Goal: Transaction & Acquisition: Purchase product/service

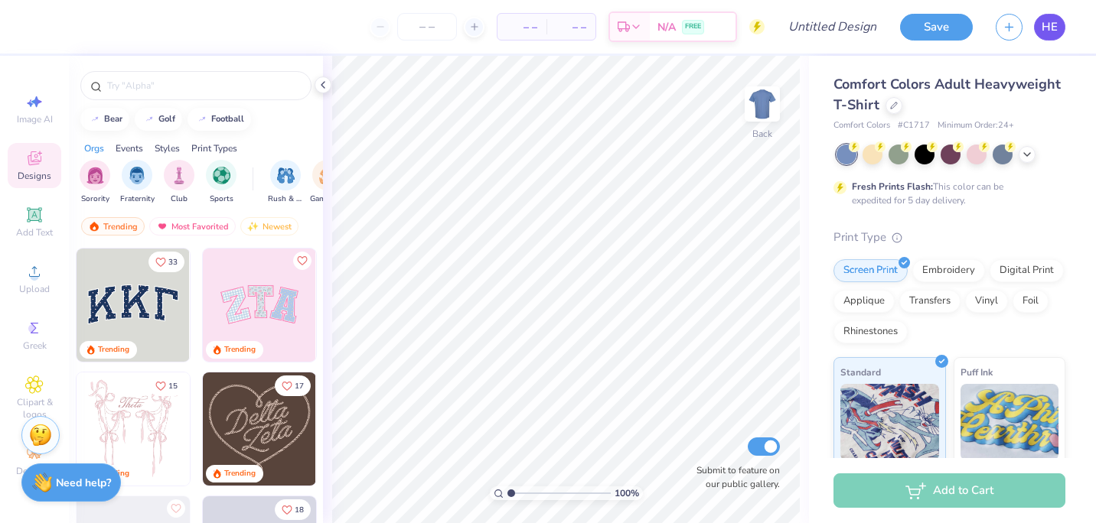
click at [1052, 36] on link "HE" at bounding box center [1049, 27] width 31 height 27
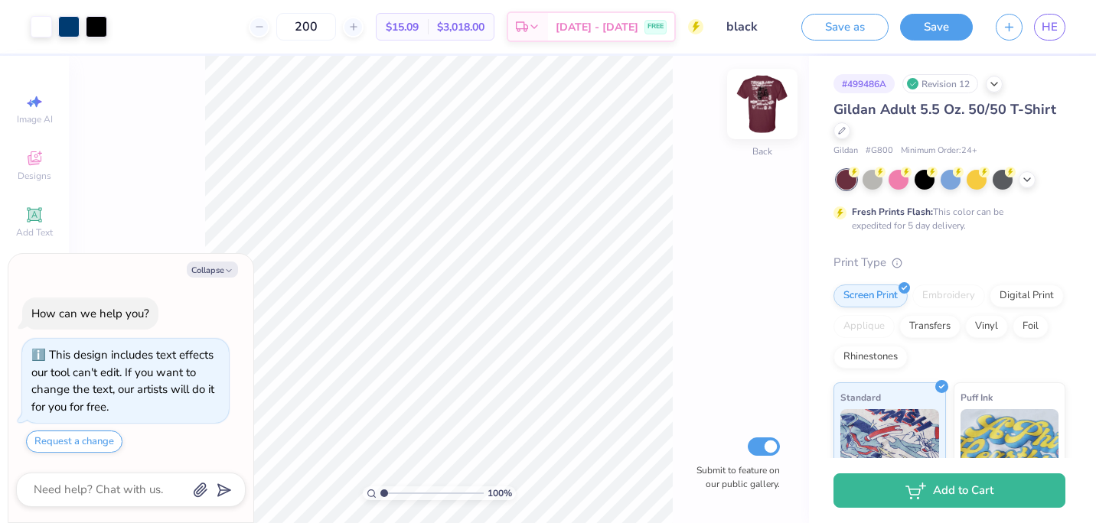
click at [763, 116] on img at bounding box center [761, 103] width 61 height 61
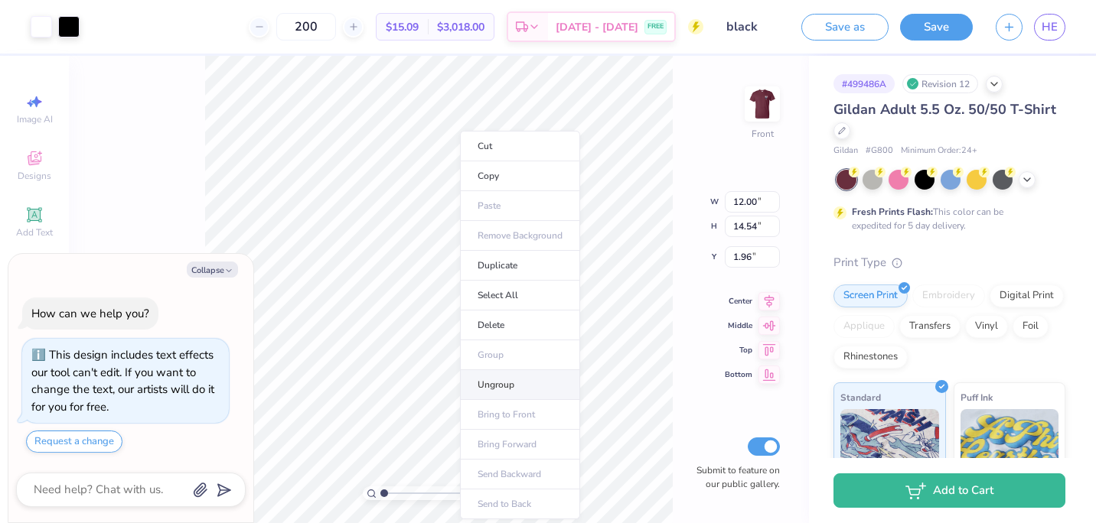
click at [503, 383] on li "Ungroup" at bounding box center [520, 385] width 120 height 30
type textarea "x"
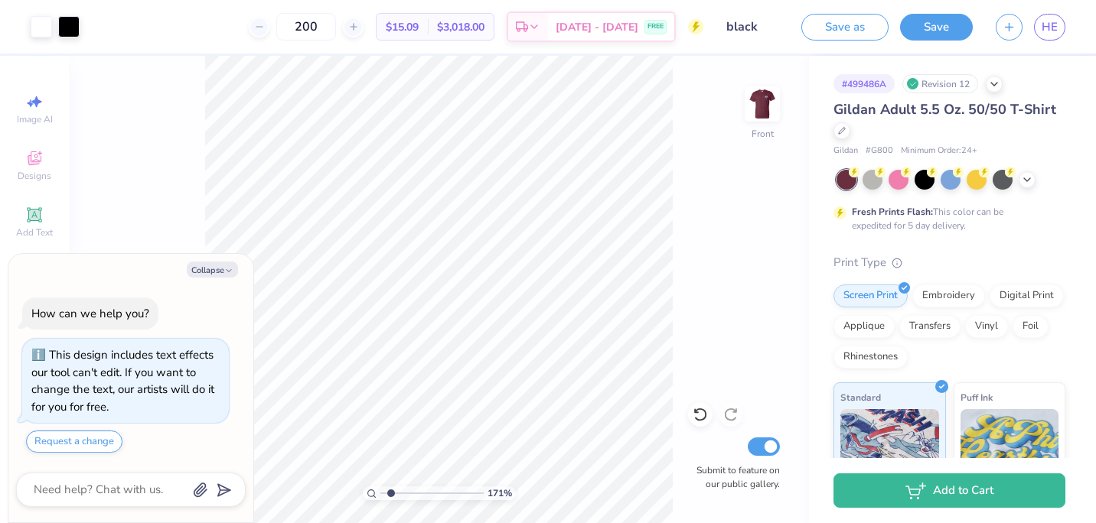
type input "1.83993782799638"
click at [223, 268] on button "Collapse" at bounding box center [212, 270] width 51 height 16
type textarea "x"
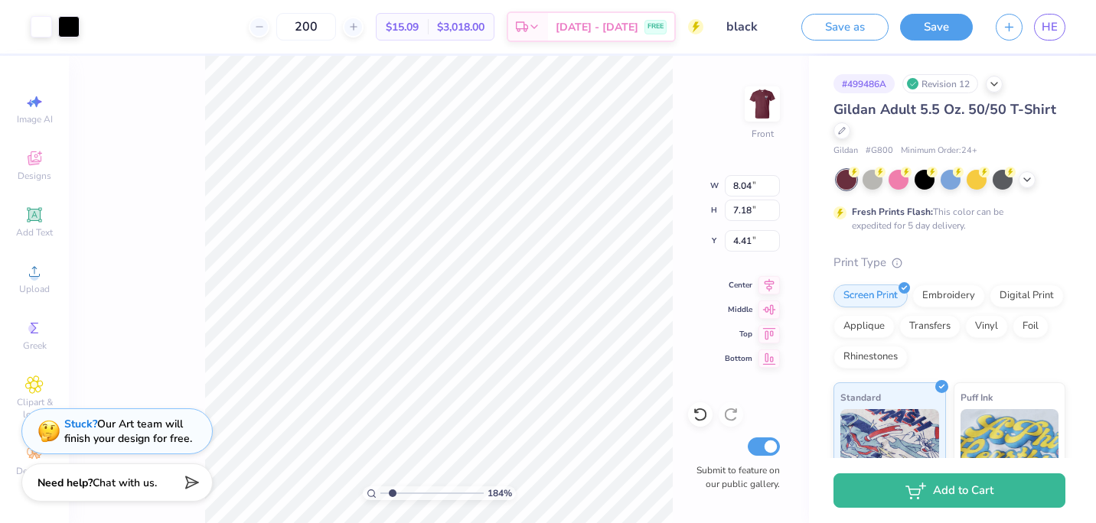
type input "1.83993782799638"
type input "4.53"
type input "1.83993782799638"
type input "4.76"
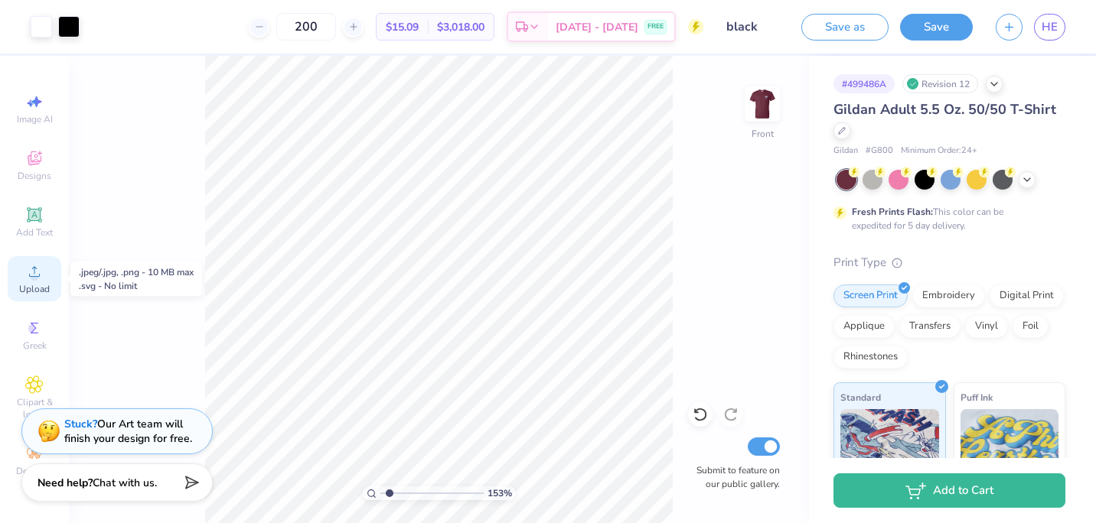
click at [39, 271] on icon at bounding box center [34, 271] width 18 height 18
click at [36, 272] on icon at bounding box center [34, 271] width 18 height 18
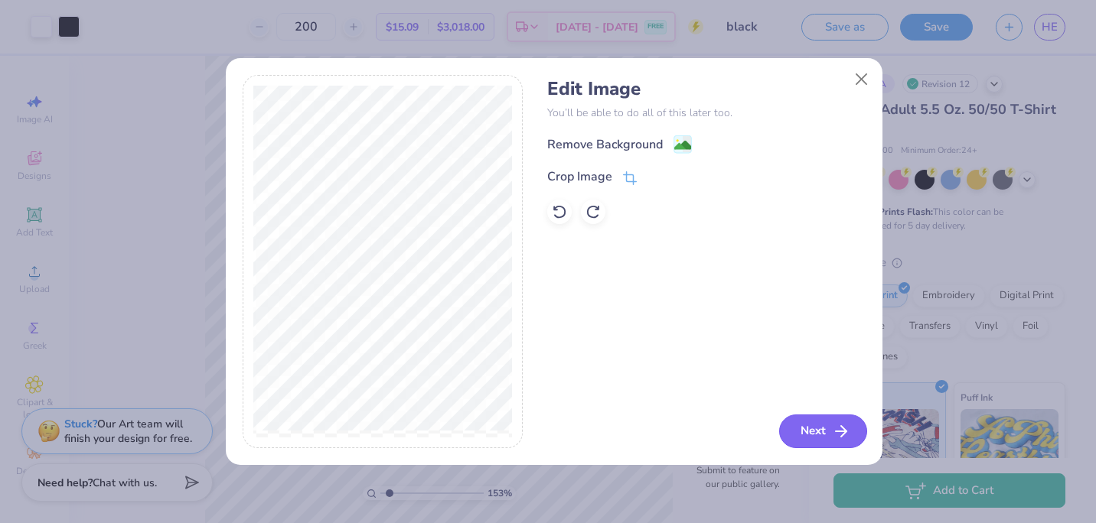
click at [814, 425] on button "Next" at bounding box center [823, 432] width 88 height 34
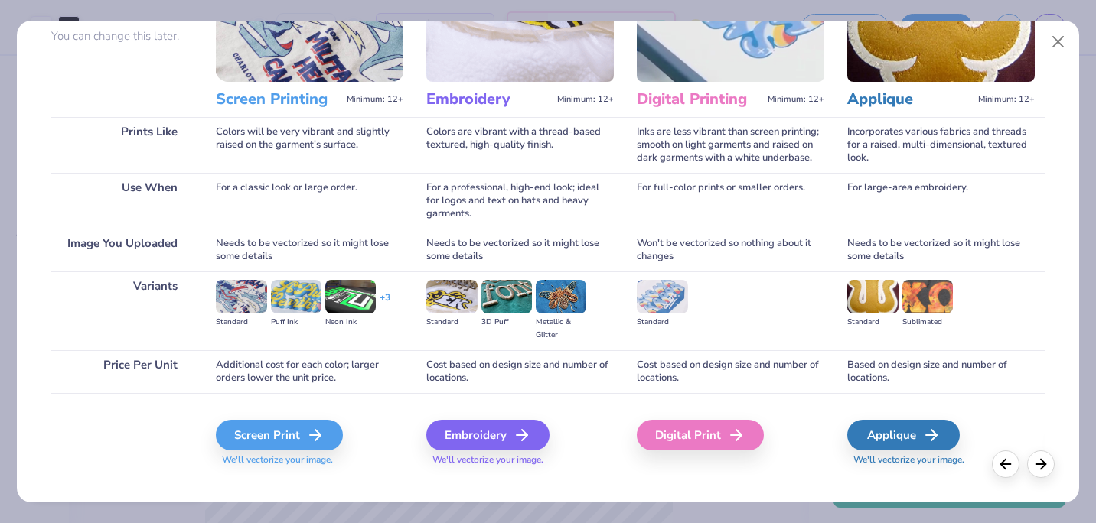
scroll to position [163, 0]
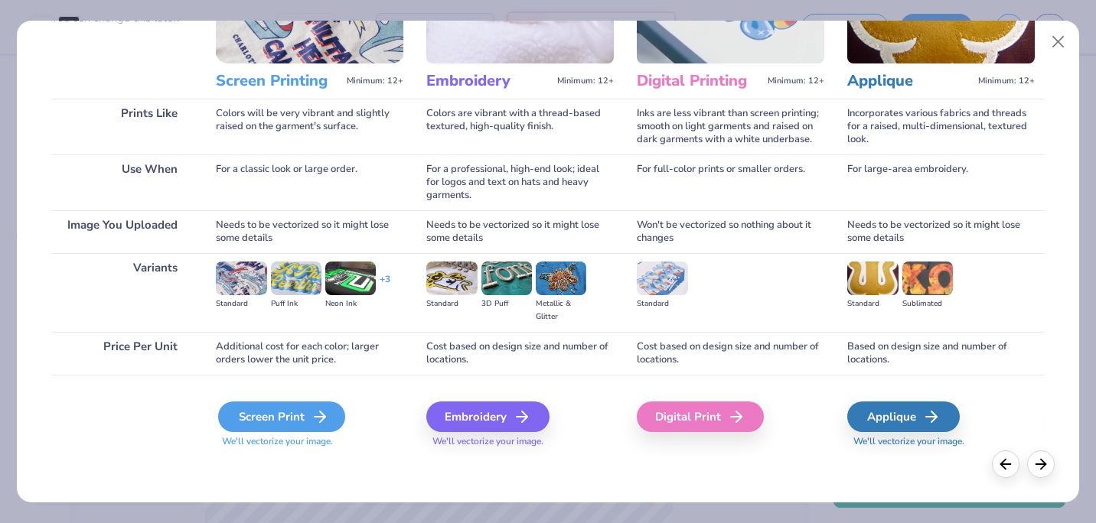
click at [264, 426] on div "Screen Print" at bounding box center [281, 417] width 127 height 31
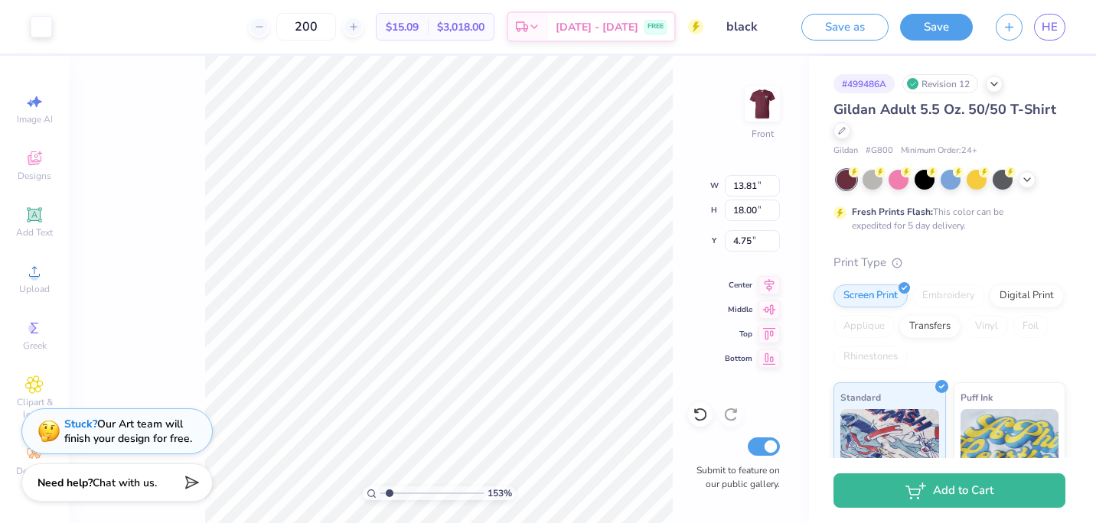
type input "1.52973889864281"
type input "10.19"
type input "13.27"
type input "9.48"
type input "1.52973889864281"
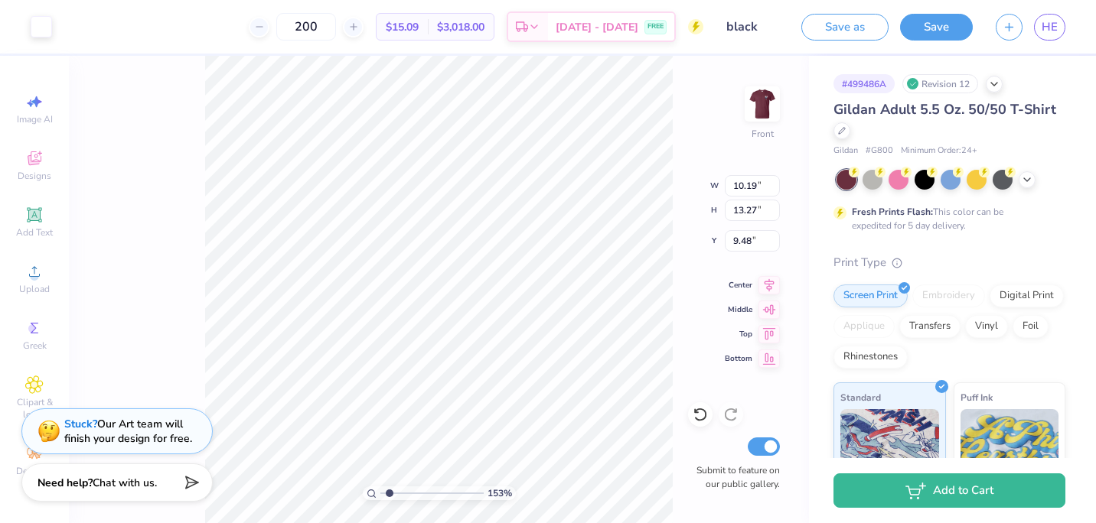
type input "4.42"
type input "1.52973889864281"
type input "8.01"
type input "10.44"
type input "7.25"
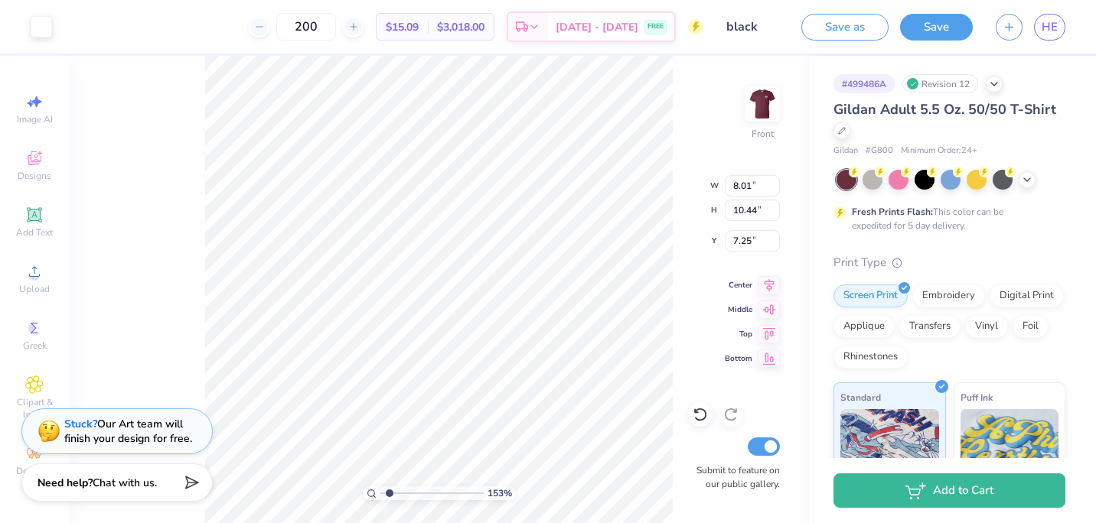
type input "1.52973889864281"
type input "4.37"
type input "1.52973889864281"
type input "3.81"
type input "4.96"
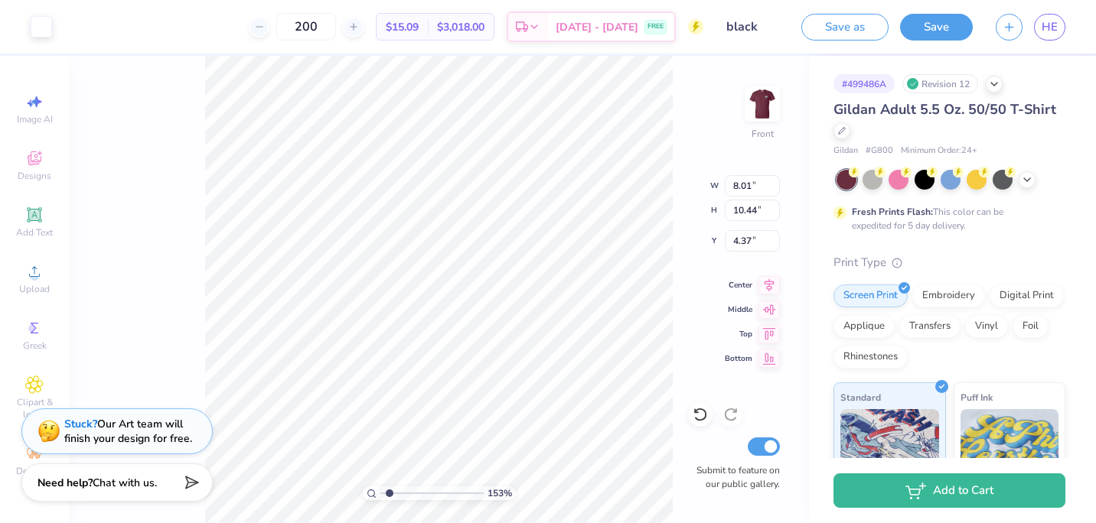
type input "9.85"
type input "1.52973889864281"
type input "5.84"
type input "1.52973889864281"
type input "4.46"
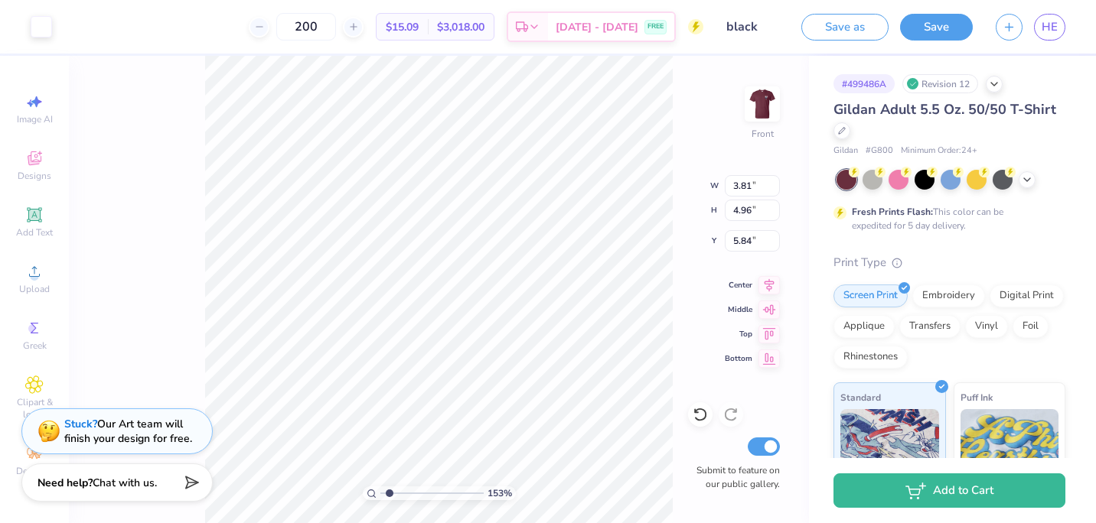
type input "5.80"
type input "5.00"
type input "1.52973889864281"
type input "5.49"
click at [40, 286] on span "Upload" at bounding box center [34, 289] width 31 height 12
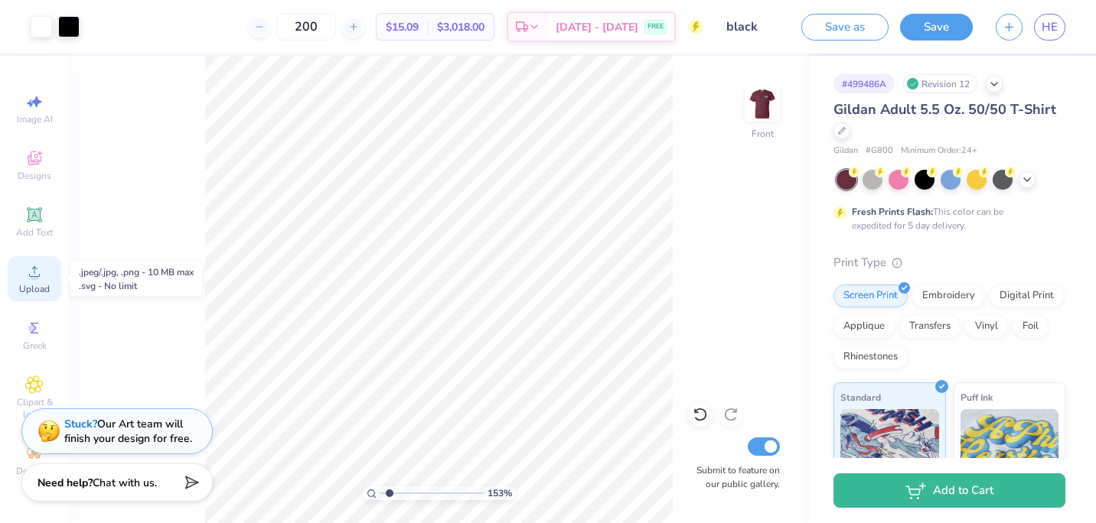
click at [33, 294] on span "Upload" at bounding box center [34, 289] width 31 height 12
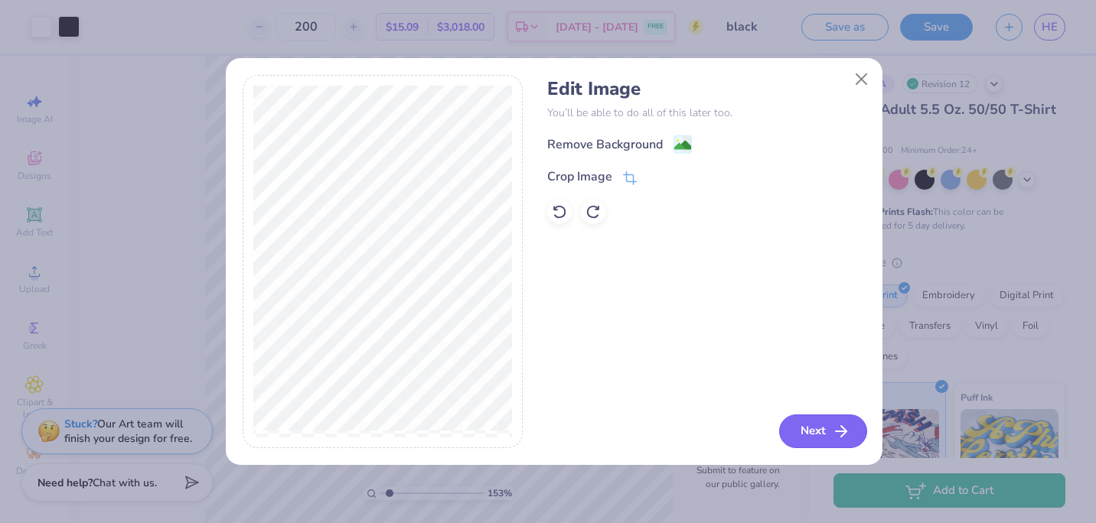
click at [841, 434] on icon "button" at bounding box center [841, 431] width 18 height 18
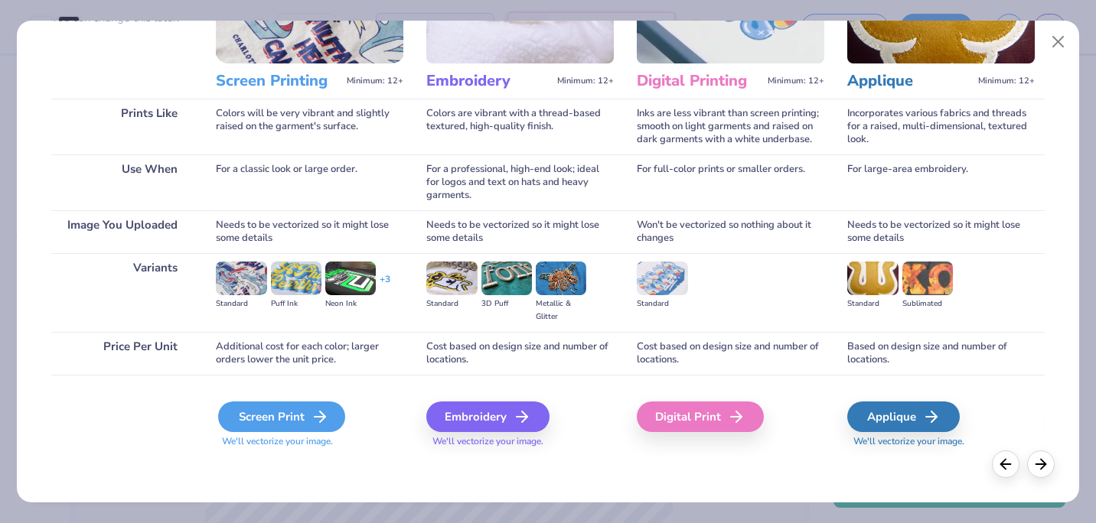
click at [283, 415] on div "Screen Print" at bounding box center [281, 417] width 127 height 31
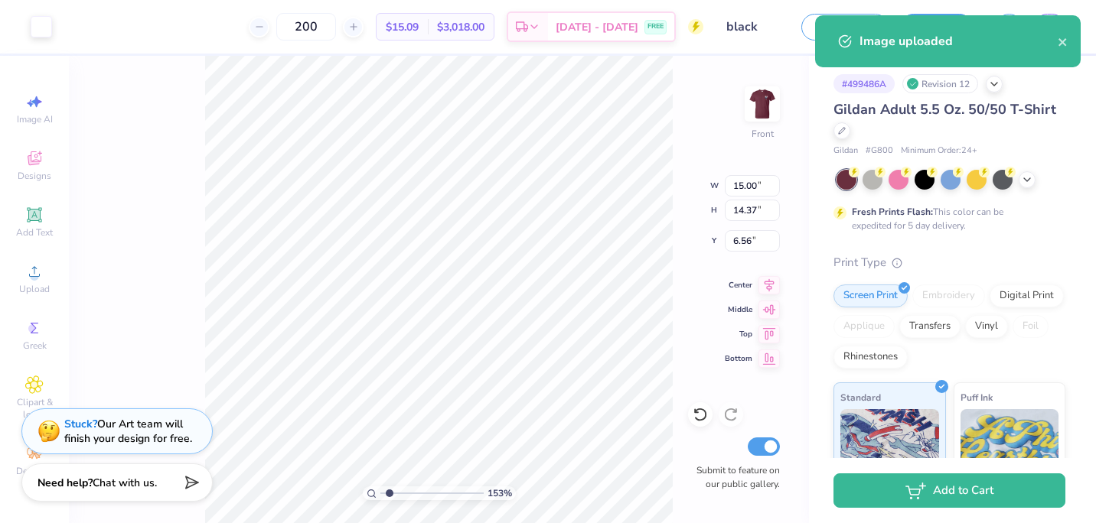
type input "1.52973889864281"
type input "13.14"
type input "12.60"
type input "8.34"
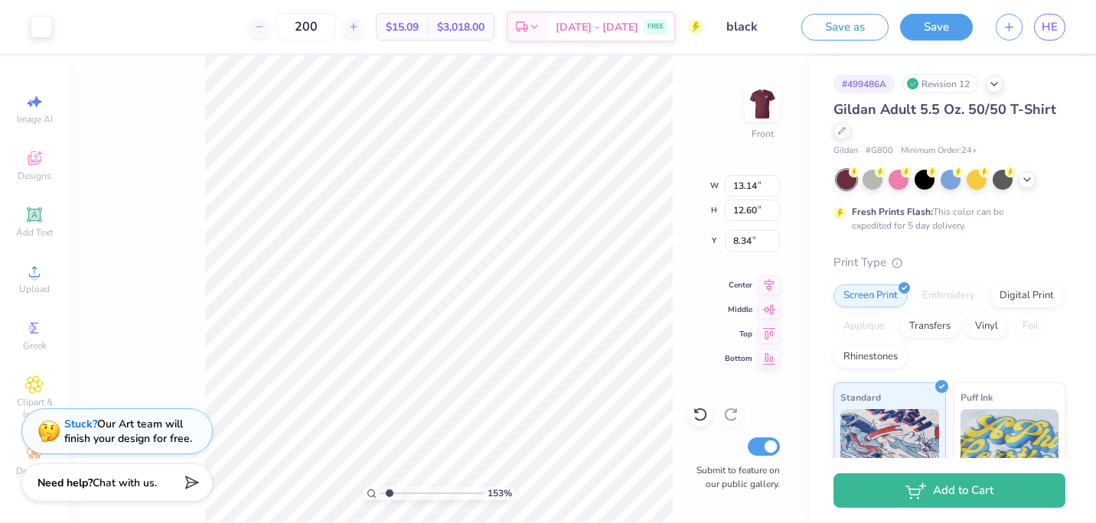
type input "1.52973889864281"
type input "3.00"
type input "1.52973889864281"
type input "9.35"
type input "8.96"
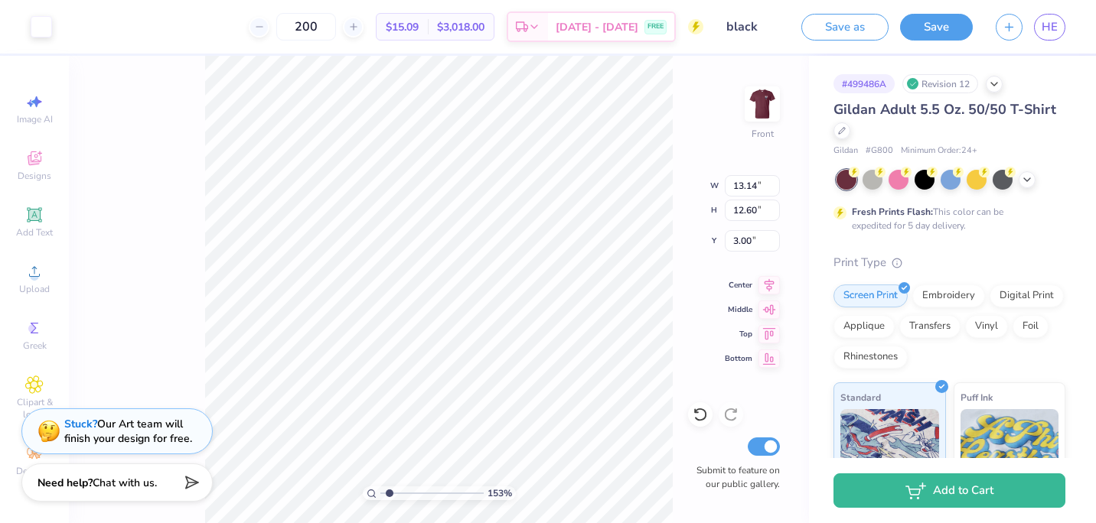
type input "6.63"
type input "1.52973889864281"
type input "3.00"
type input "1.52973889864281"
type input "5.74"
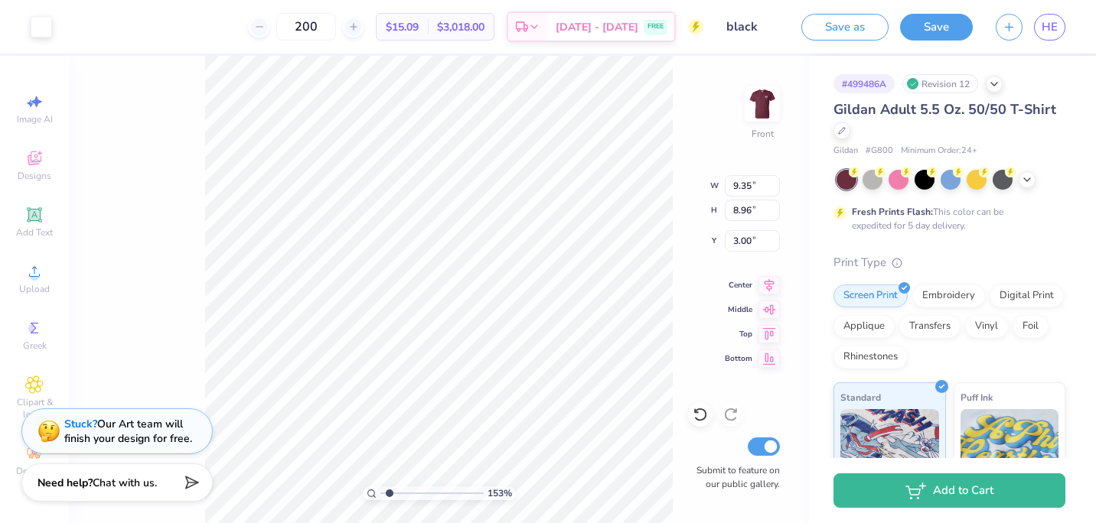
type input "5.50"
type input "6.47"
type input "1.52973889864281"
type input "4.01"
type input "1.52973889864281"
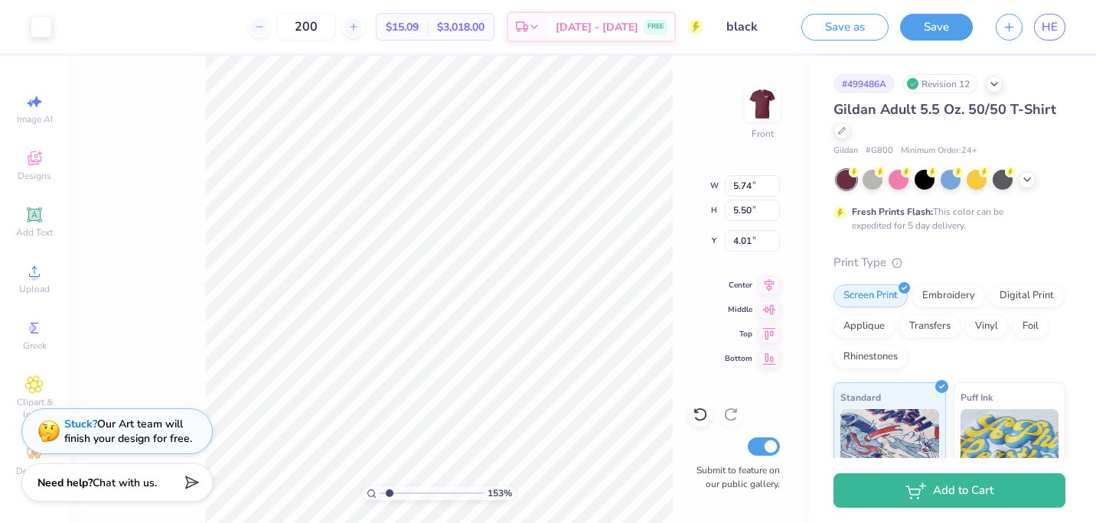
type input "6.67"
type input "6.39"
type input "1.52973889864281"
type input "5.19"
type input "1.52973889864281"
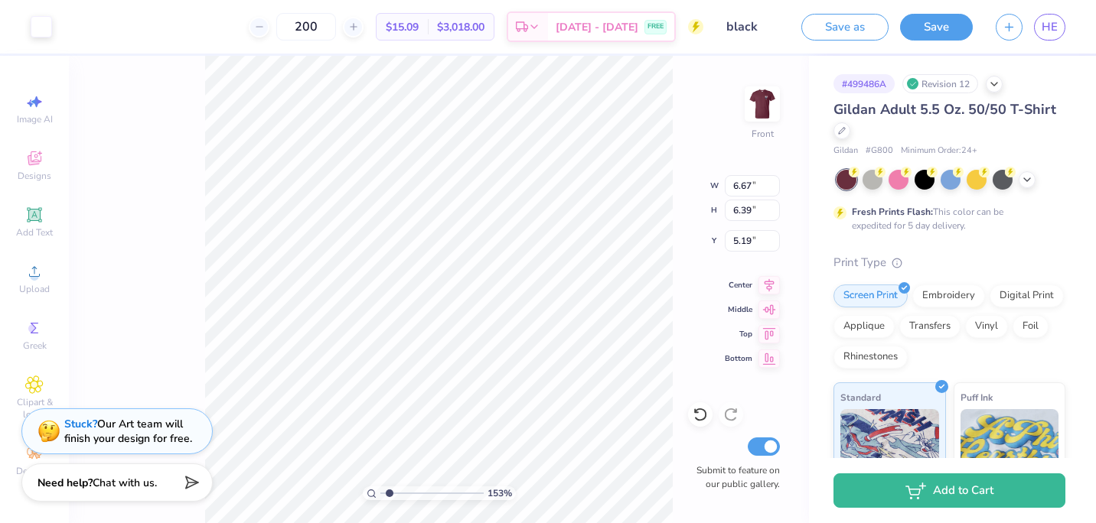
type input "8.99"
type input "8.61"
type input "2.97"
type input "1.52973889864281"
type input "3.53"
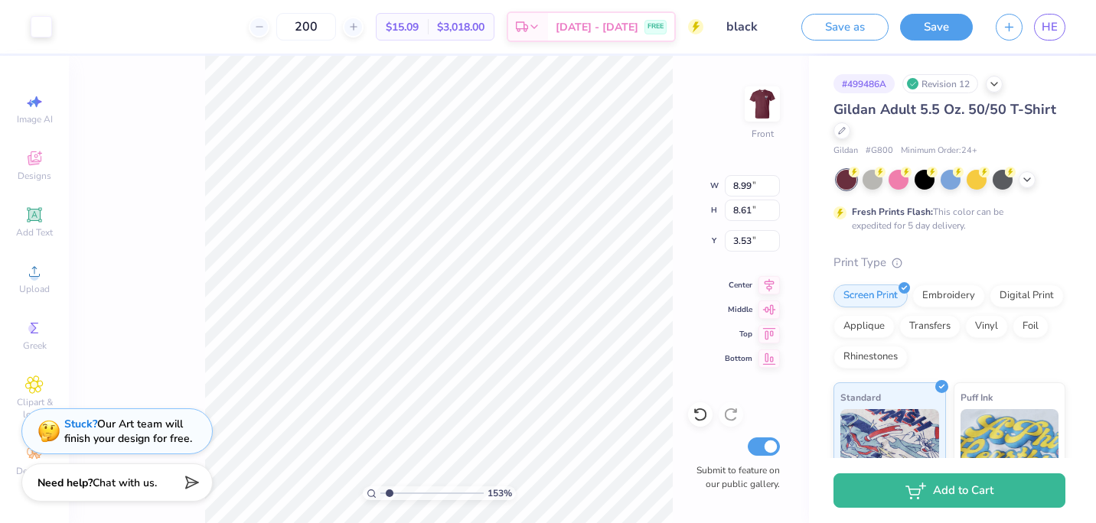
type input "1.52973889864281"
type input "5.14"
type input "1.52973889864281"
type input "7.73"
type input "7.41"
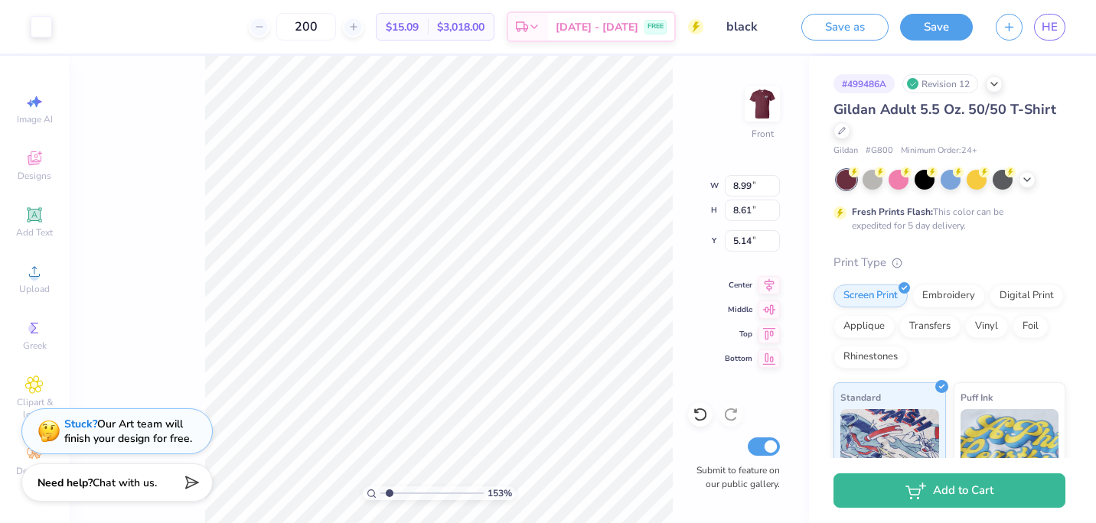
type input "6.34"
type input "1.52973889864281"
type input "3.52"
type input "1.52973889864281"
type input "3.89"
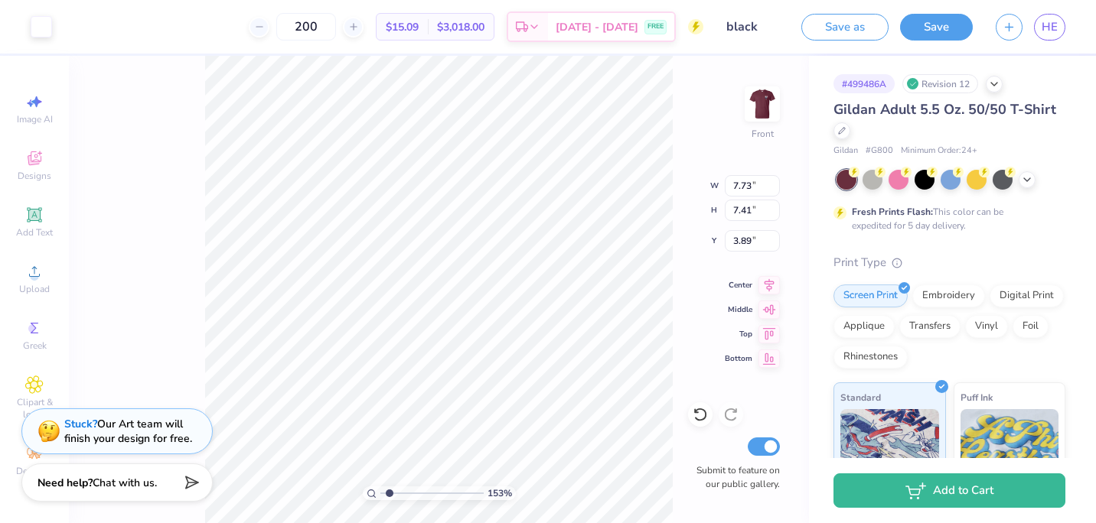
type input "1.52973889864281"
type input "8.13"
type input "7.79"
type input "3.50"
type input "1.52973889864281"
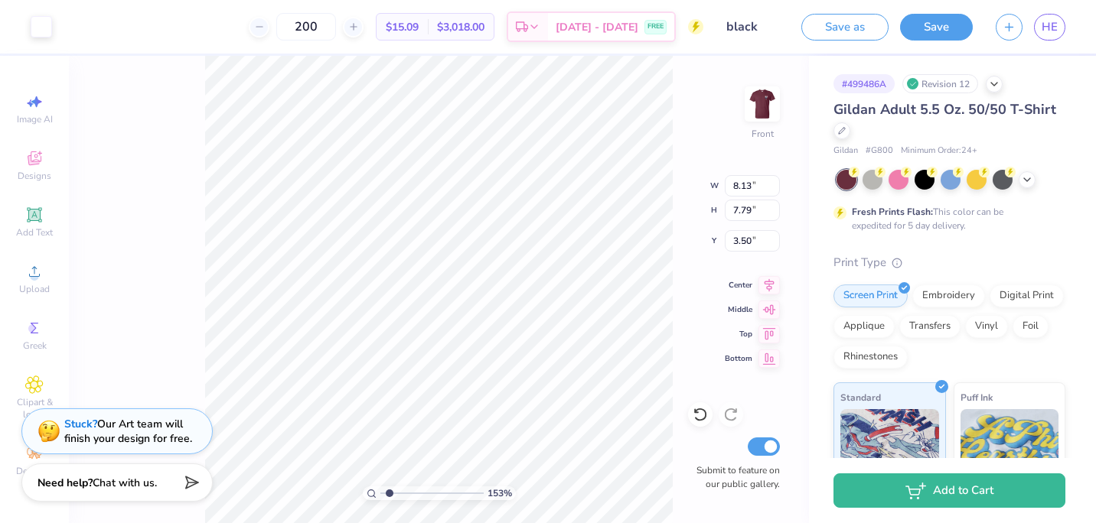
type input "8.38"
type input "8.03"
type input "3.46"
type input "1.52973889864281"
type input "1.12"
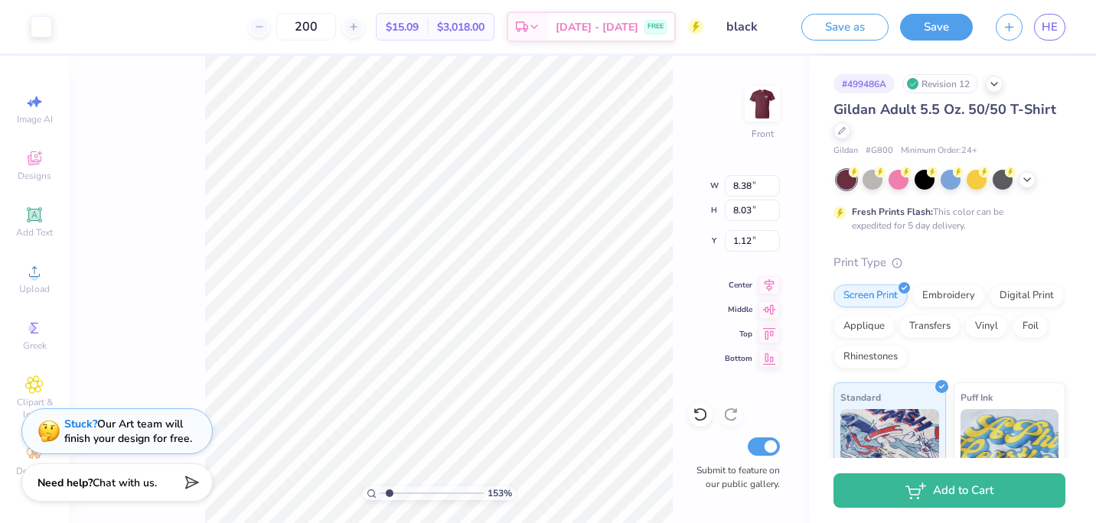
type input "1.52973889864281"
type input "4.46"
type input "5.80"
type input "5.49"
type input "1.52973889864281"
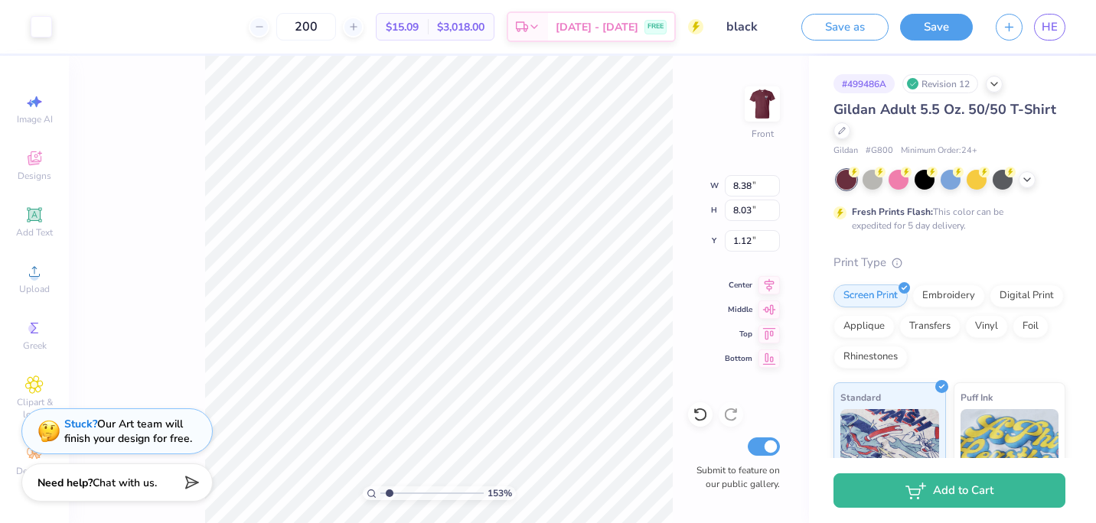
type input "3.53"
type input "1.52973889864281"
type input "2.61"
type input "1.52973889864281"
type input "4.46"
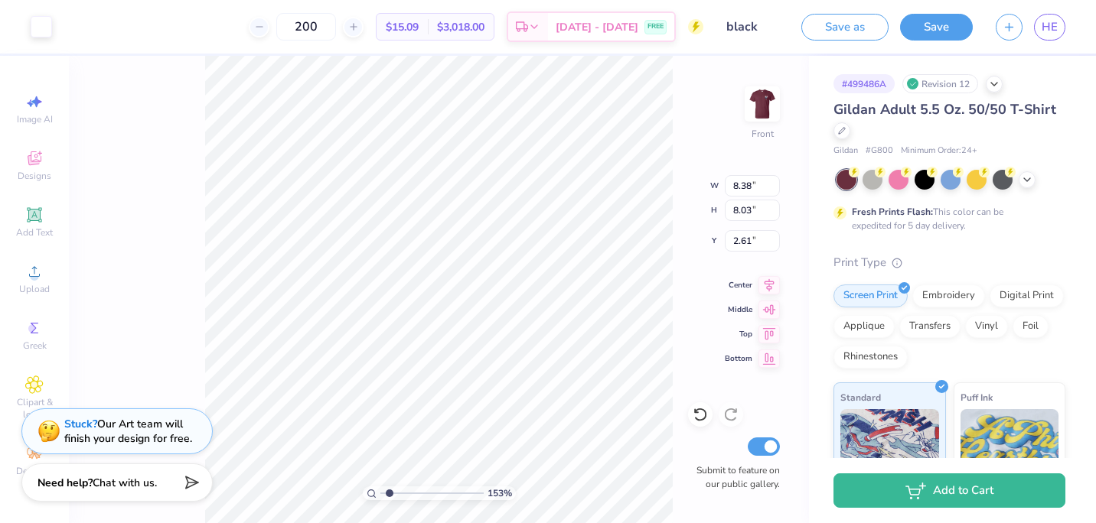
type input "5.80"
type input "5.19"
type input "1.52973889864281"
type input "5.14"
type input "1.52973889864281"
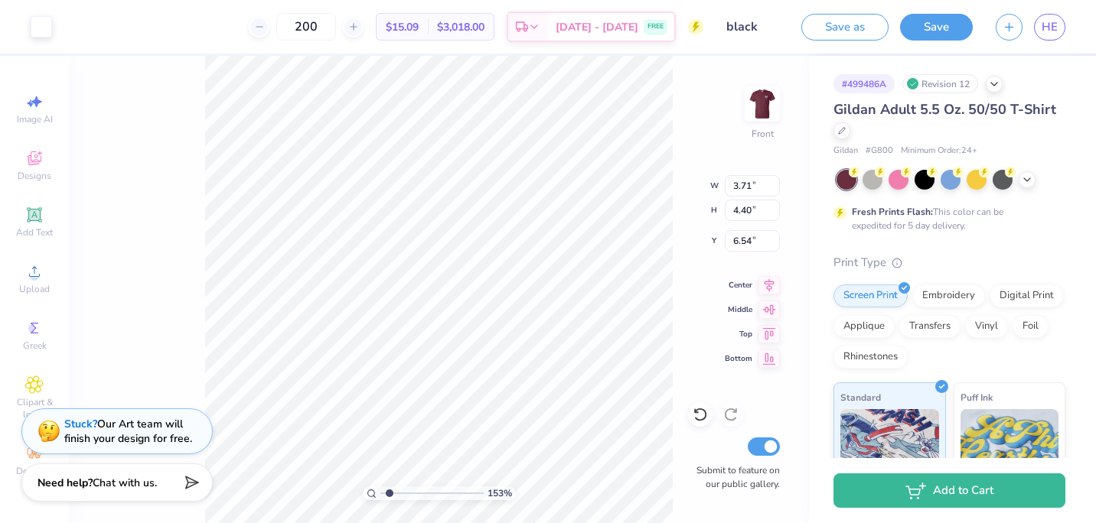
type input "6.41"
click at [695, 412] on icon at bounding box center [696, 411] width 3 height 3
type input "1.52973889864281"
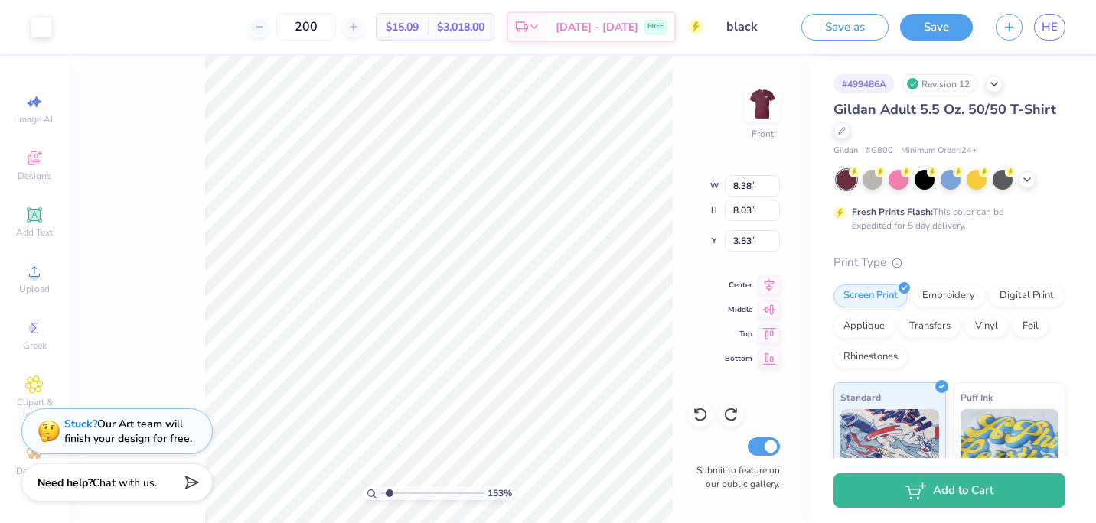
type input "1.96"
type input "1.52973889864281"
type input "4.46"
type input "5.80"
type input "5.19"
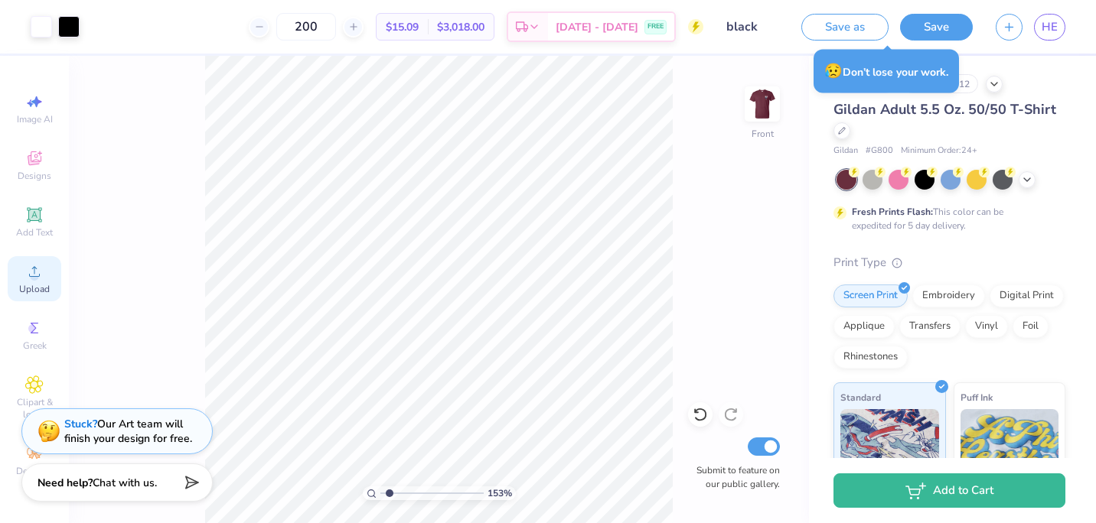
click at [47, 283] on span "Upload" at bounding box center [34, 289] width 31 height 12
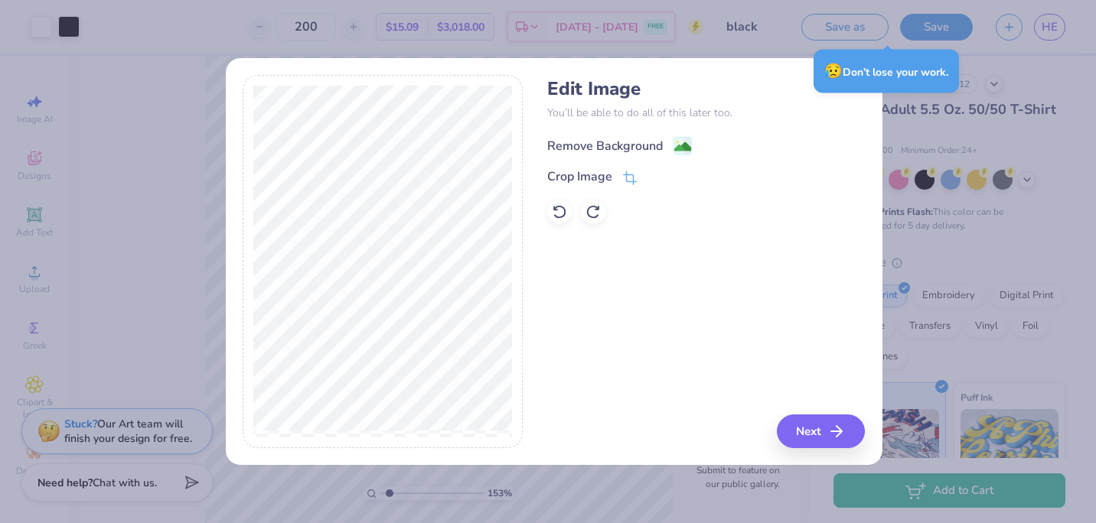
click at [622, 150] on div "Remove Background" at bounding box center [605, 146] width 116 height 18
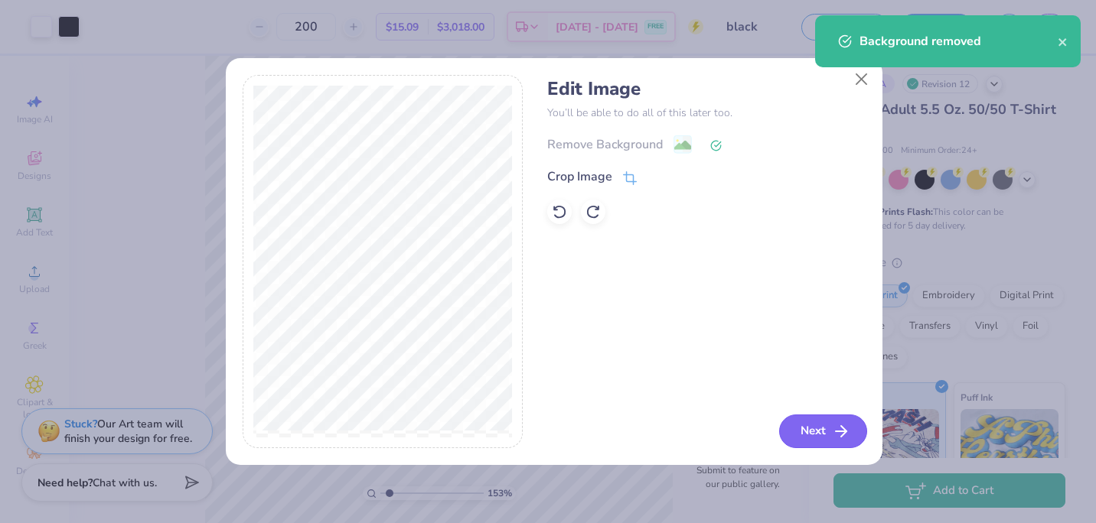
click at [810, 425] on button "Next" at bounding box center [823, 432] width 88 height 34
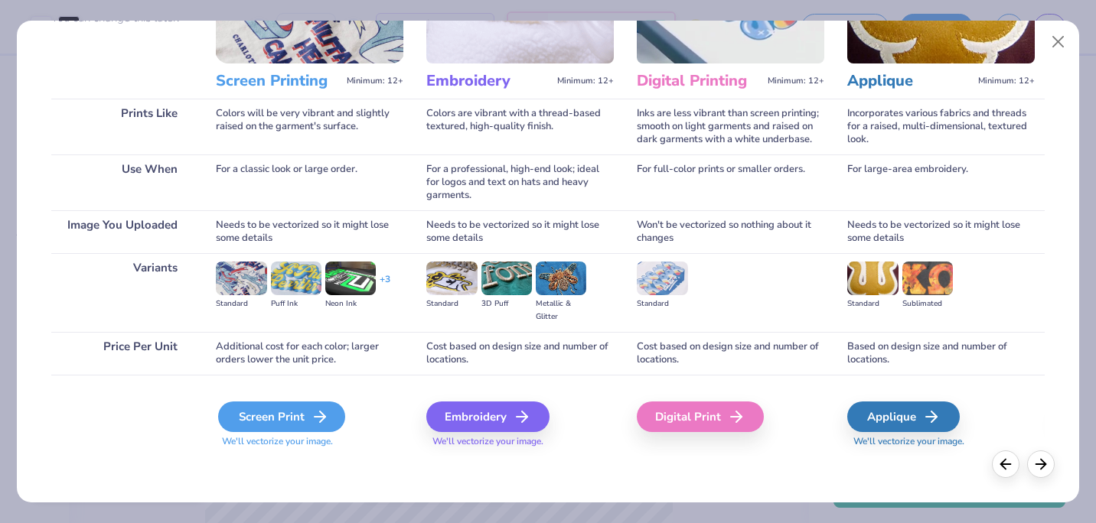
click at [288, 423] on div "Screen Print" at bounding box center [281, 417] width 127 height 31
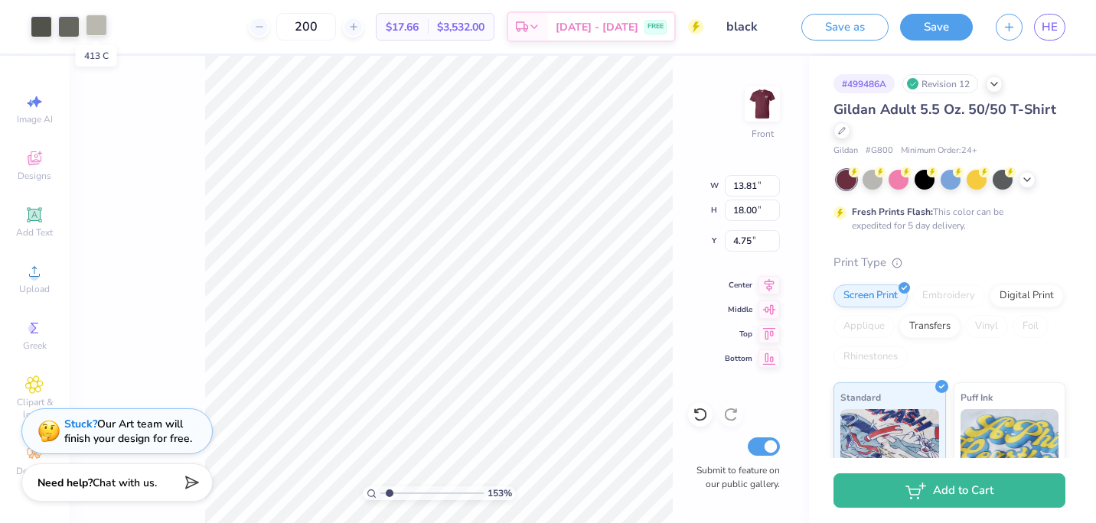
click at [102, 33] on div at bounding box center [96, 25] width 21 height 21
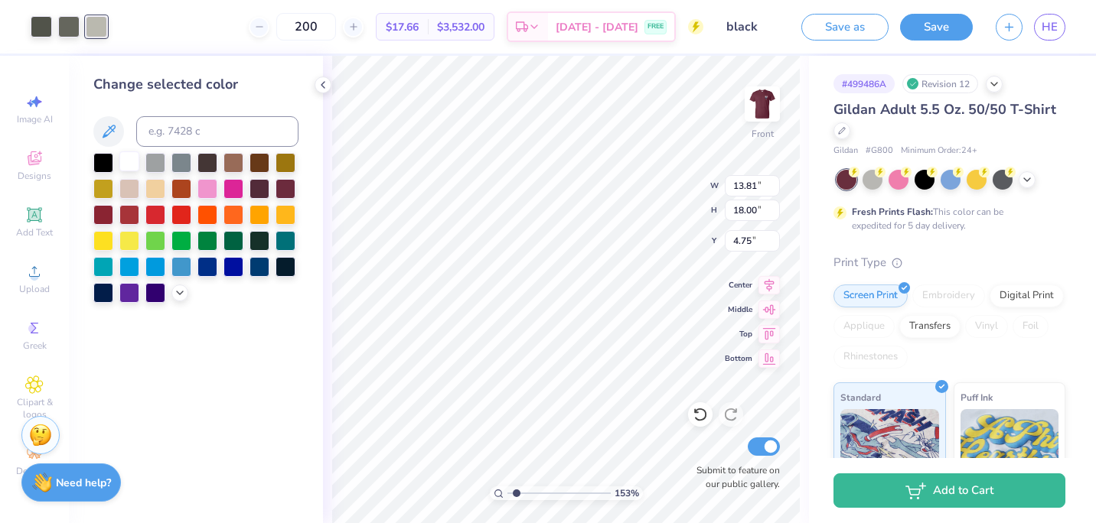
click at [131, 165] on div at bounding box center [129, 161] width 20 height 20
type input "1.52973889864281"
type input "10.66"
type input "13.89"
type input "8.86"
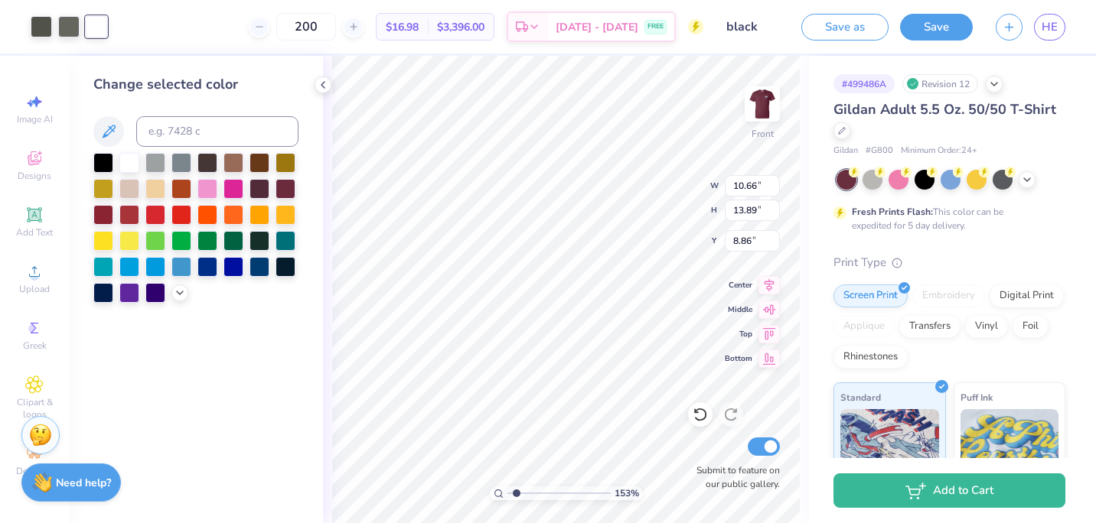
type input "1.52973889864281"
type input "4.99"
type input "1.52973889864281"
type input "6.88"
type input "8.97"
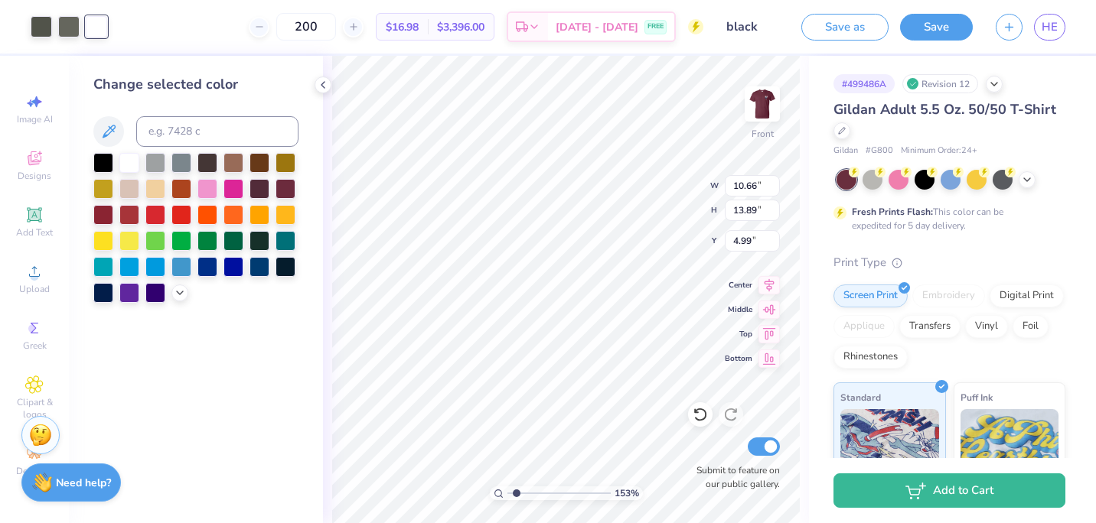
type input "9.92"
type input "1.52973889864281"
type input "4.48"
type input "1.52973889864281"
type input "4.06"
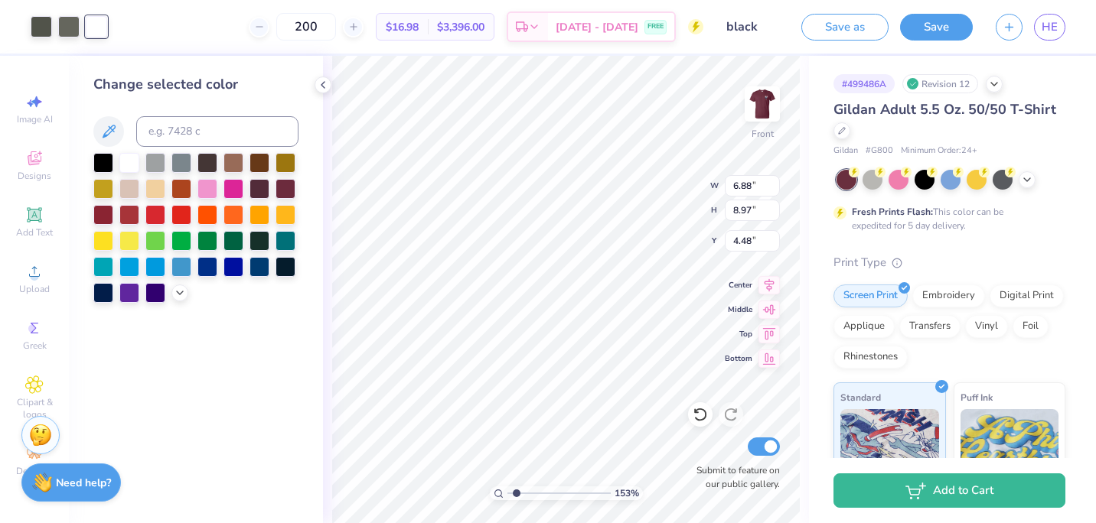
type input "5.29"
type input "8.16"
type input "1.52973889864281"
type input "5.16"
click at [126, 161] on div at bounding box center [129, 161] width 20 height 20
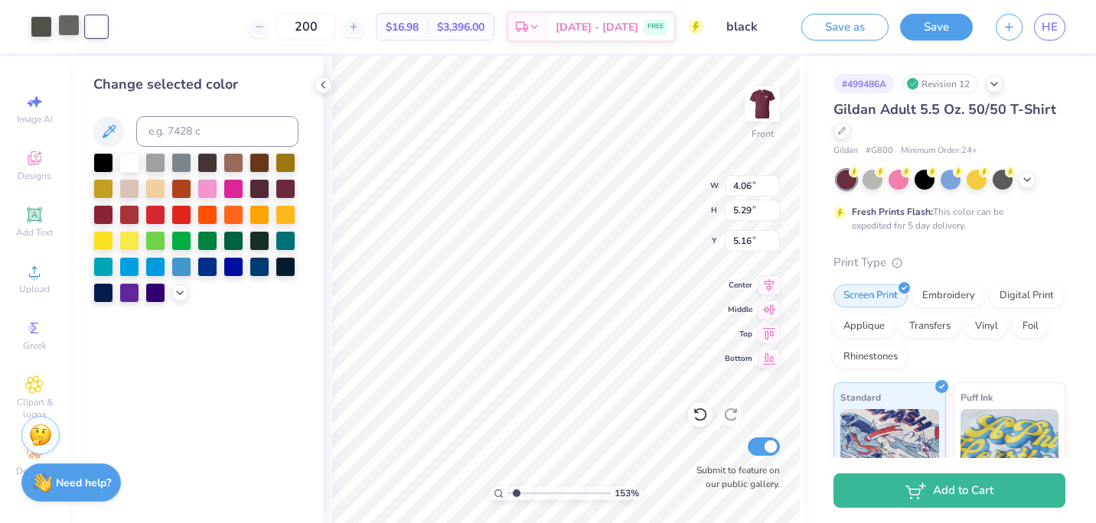
click at [65, 28] on div at bounding box center [68, 25] width 21 height 21
click at [127, 161] on div at bounding box center [129, 161] width 20 height 20
click at [39, 26] on div at bounding box center [41, 25] width 21 height 21
click at [127, 158] on div at bounding box center [129, 161] width 20 height 20
type input "1.52973889864281"
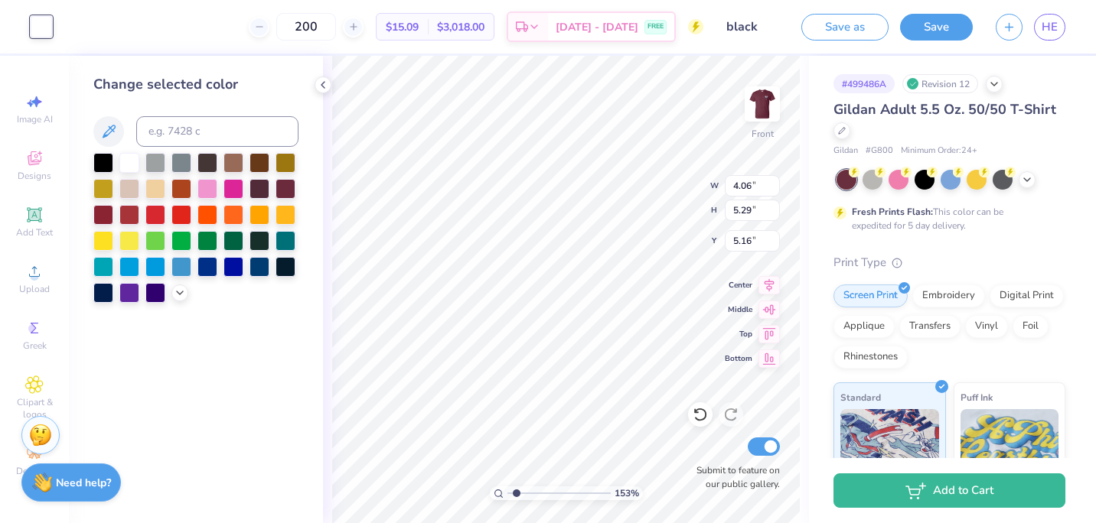
type input "5.49"
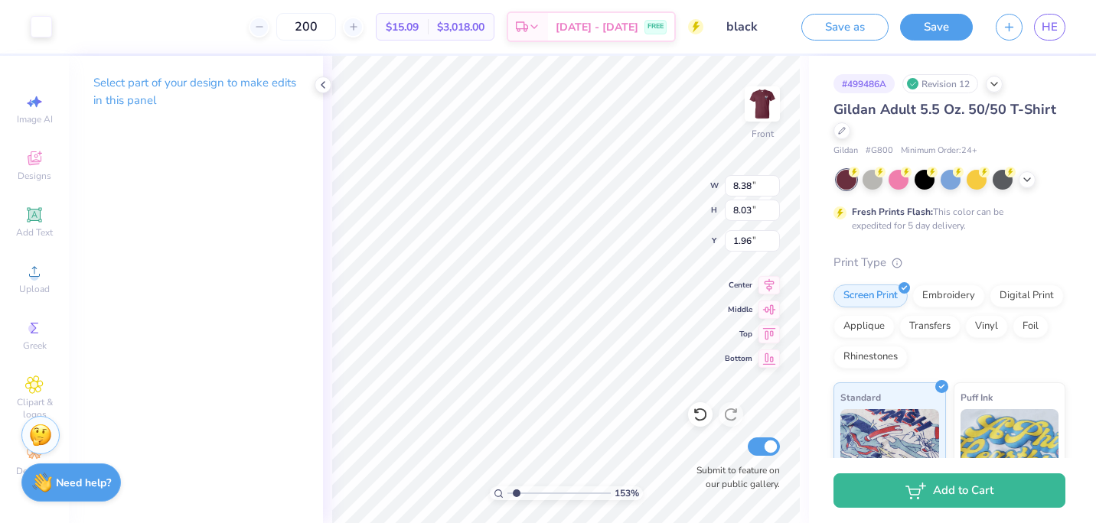
type input "1.52973889864281"
type input "3.36"
type input "1.52973889864281"
type input "4.06"
type input "5.29"
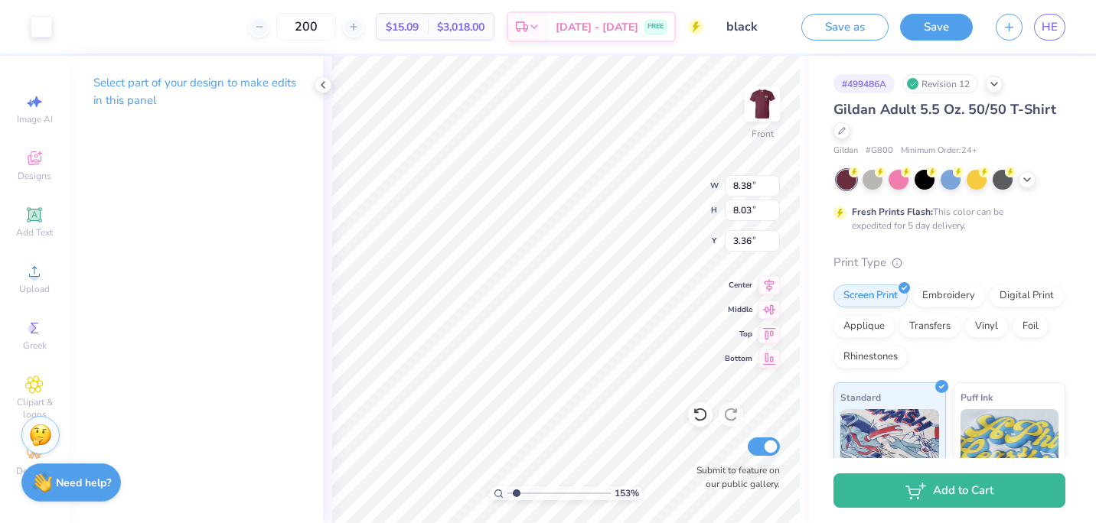
type input "5.49"
type input "1.52973889864281"
type input "5.16"
click at [676, 213] on div "153 % Front W 4.06 H 5.29 Y 5.16 Center Middle Top Bottom Submit to feature on …" at bounding box center [566, 289] width 486 height 467
type input "1.52973889864281"
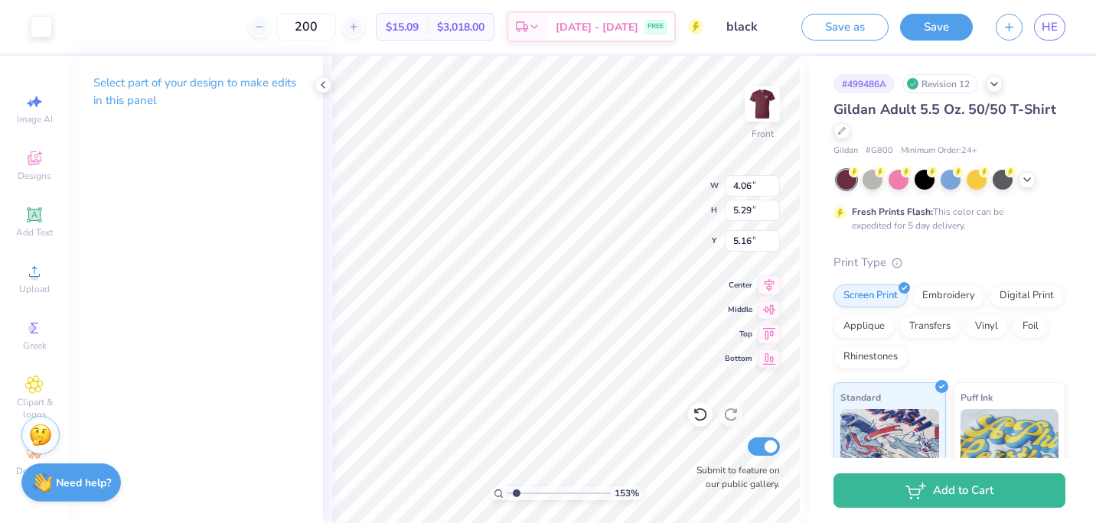
type input "4.50"
type input "5.87"
click at [673, 197] on div "153 % Front W 4.50 4.50 " H 5.87 5.87 " Y 5.16 5.16 " Center Middle Top Bottom …" at bounding box center [566, 289] width 486 height 467
type input "1.52973889864281"
type input "5.26"
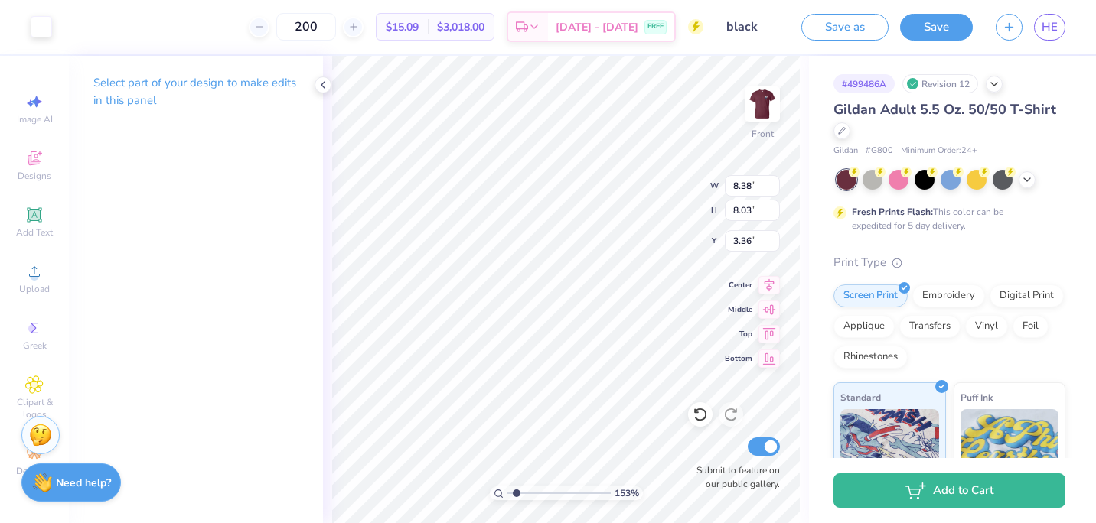
type input "1.52973889864281"
type input "3.68"
type input "2.35529298069183"
type input "8.38"
type input "8.03"
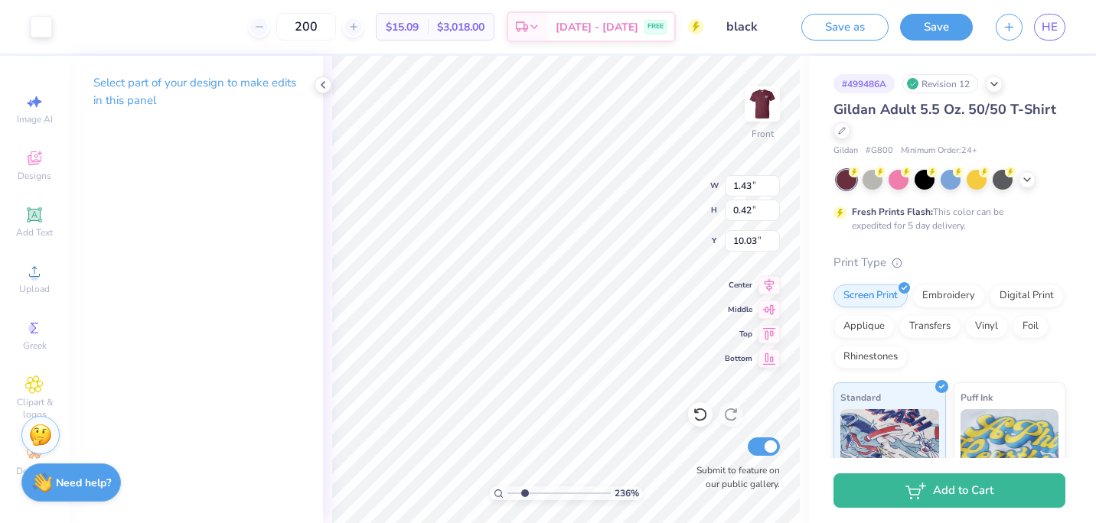
type input "3.68"
type input "2.35529298069183"
type input "8.38"
type input "8.03"
type input "3.68"
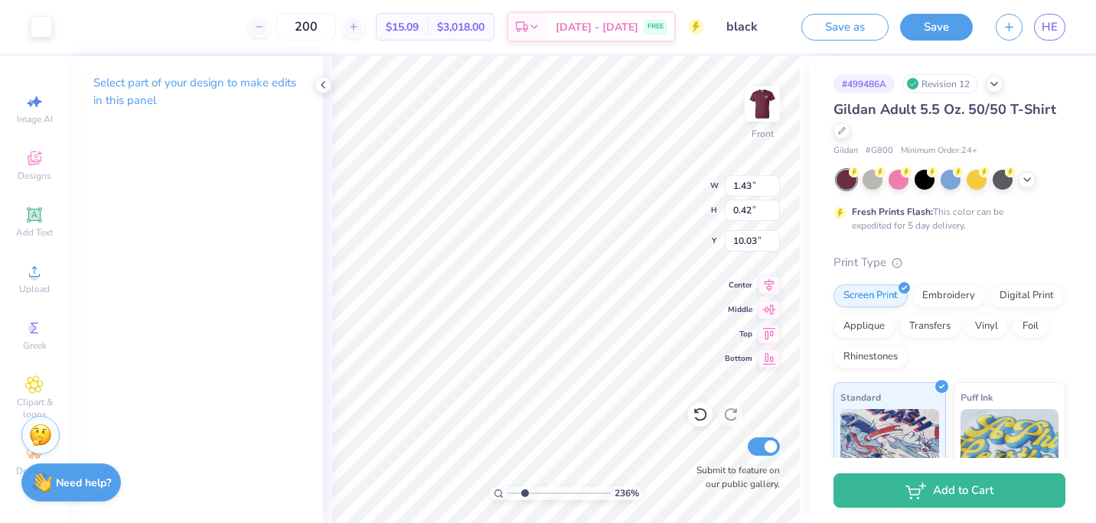
type input "2.35529298069183"
type input "10.04"
type input "2.40592515046473"
type input "0.52"
type input "0.99"
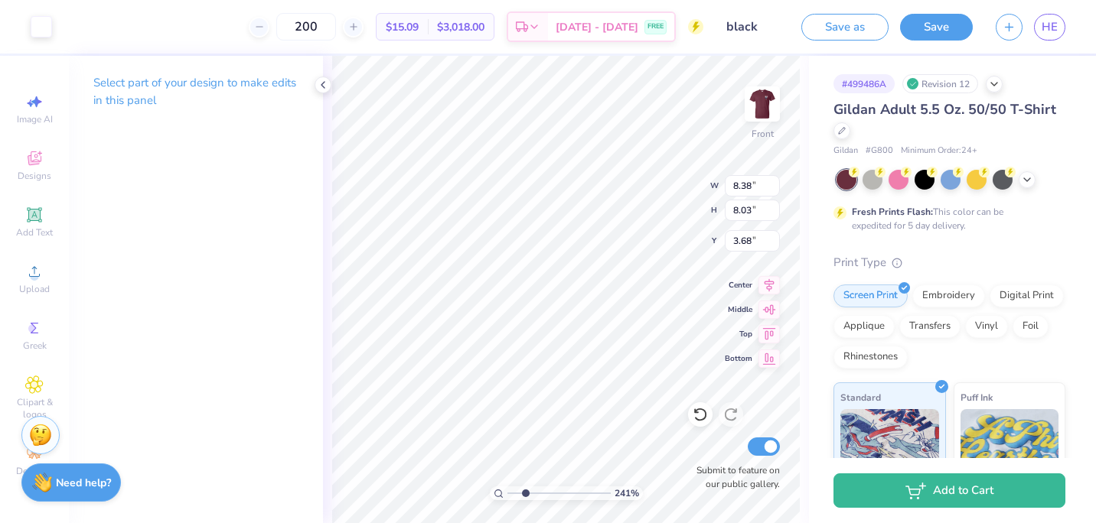
type input "8.93"
click at [676, 214] on div "305 % Front W 0.52 0.52 " H 0.99 0.99 " Y 8.93 8.93 " Center Middle Top Bottom …" at bounding box center [566, 289] width 486 height 467
type input "3.04885982679951"
type input "0.47"
type input "0.90"
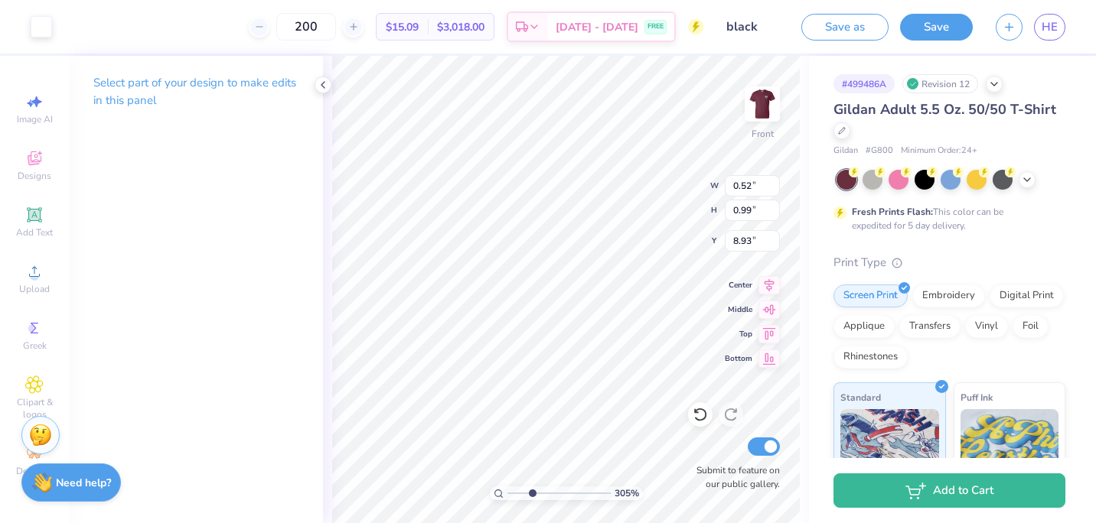
type input "9.02"
type input "3.04885982679951"
type input "8.38"
type input "8.03"
type input "3.68"
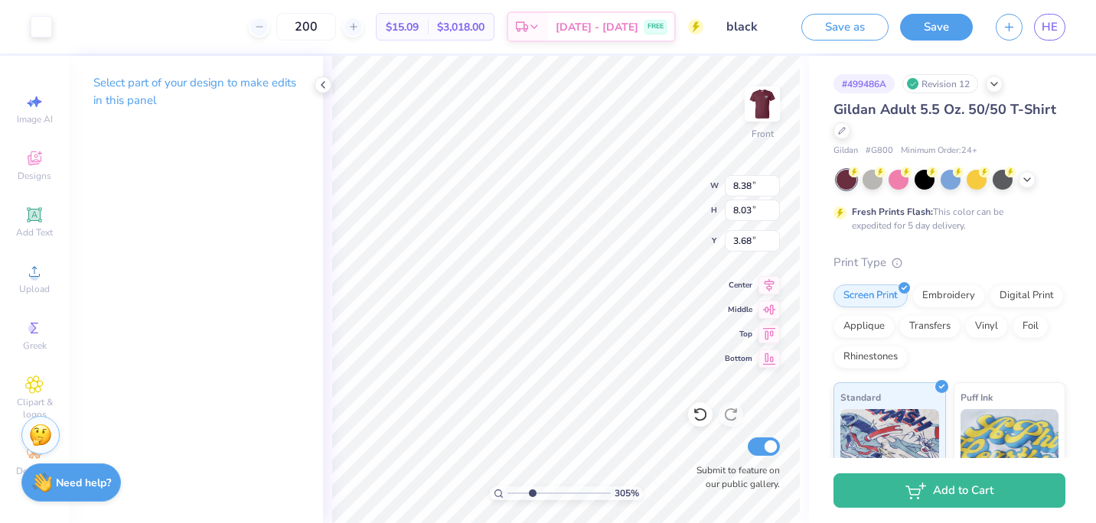
type input "3.04885982679951"
type input "3.53"
type input "3.04885982679951"
type input "0.49"
type input "0.91"
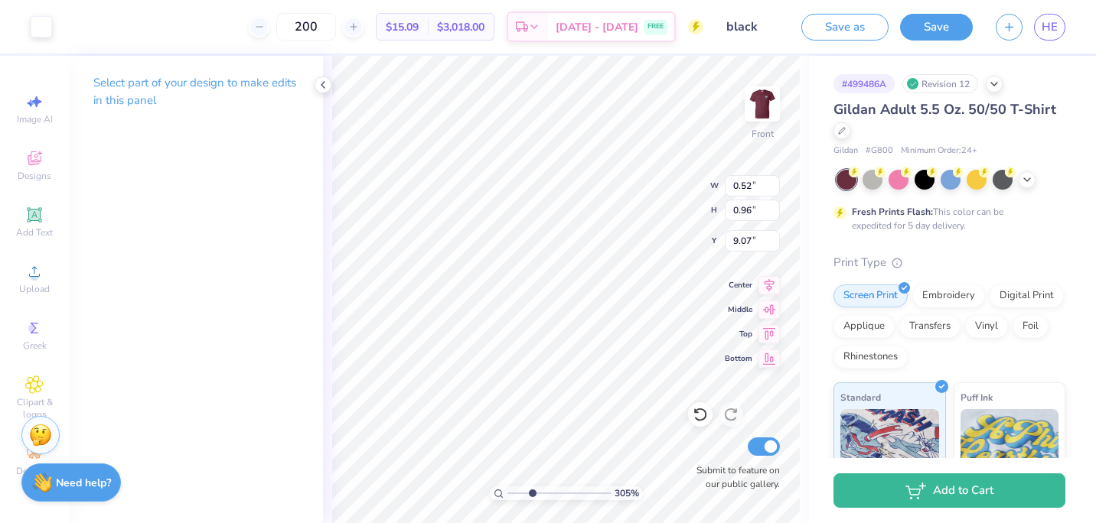
type input "9.12"
type input "3.04885982679951"
type input "0.50"
type input "3.04885982679951"
type input "0.18"
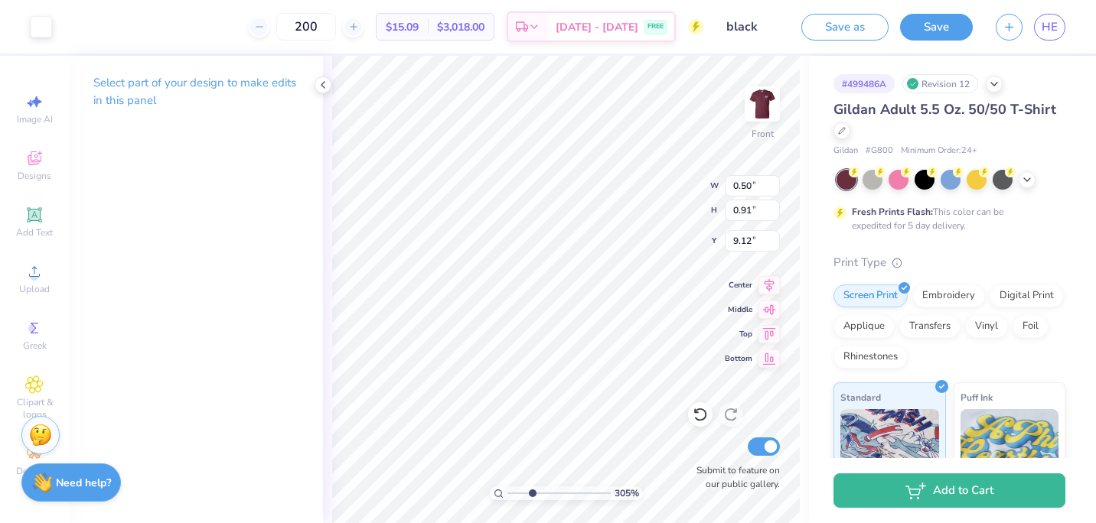
type input "0.35"
type input "9.15"
type input "3.04885982679951"
type input "0.14"
type input "0.28"
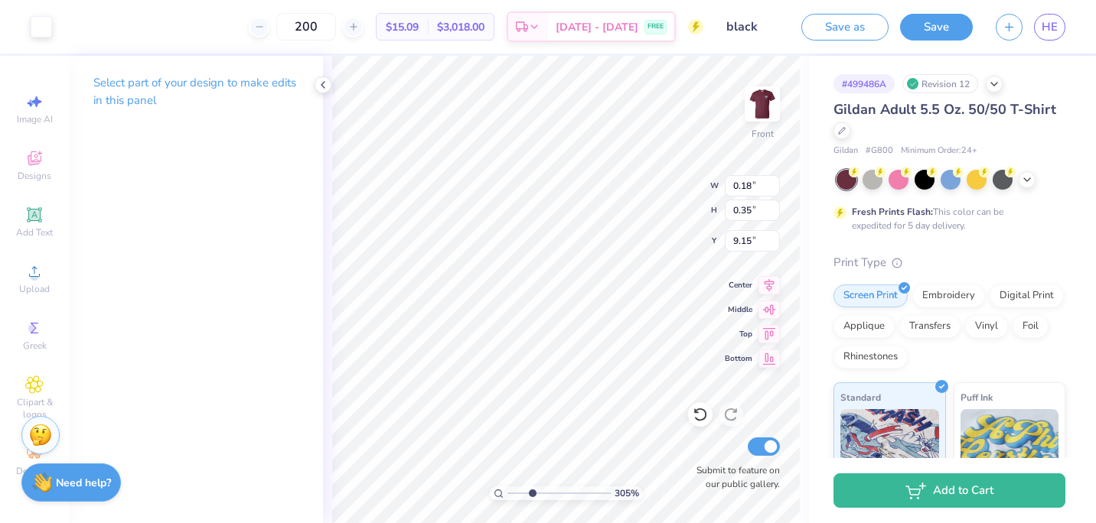
type input "9.22"
type input "3.04885982679951"
type input "1.30"
type input "0.38"
type input "10.08"
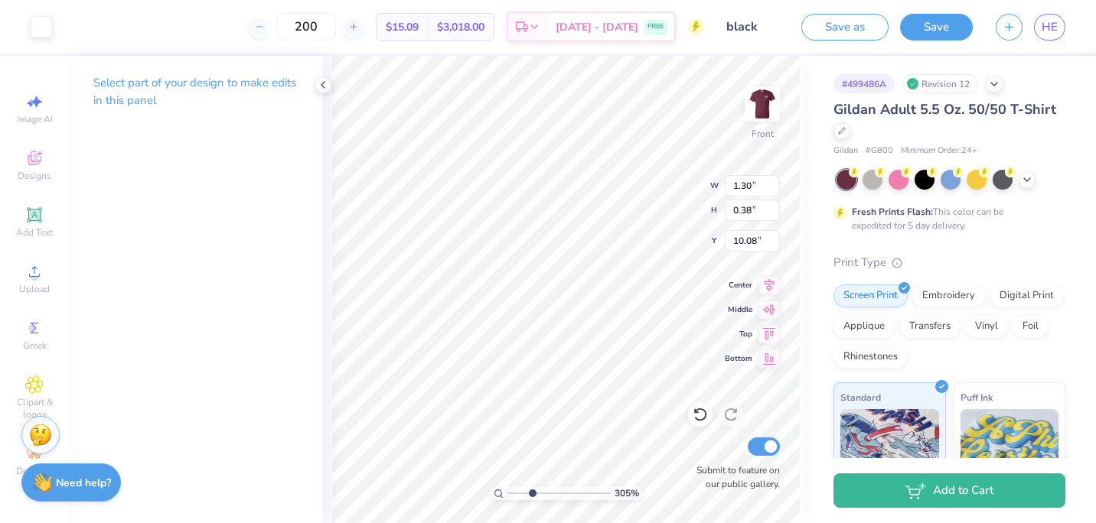
type input "3.04885982679951"
type input "0.52"
type input "0.94"
type input "10.45"
type input "3.04885982679951"
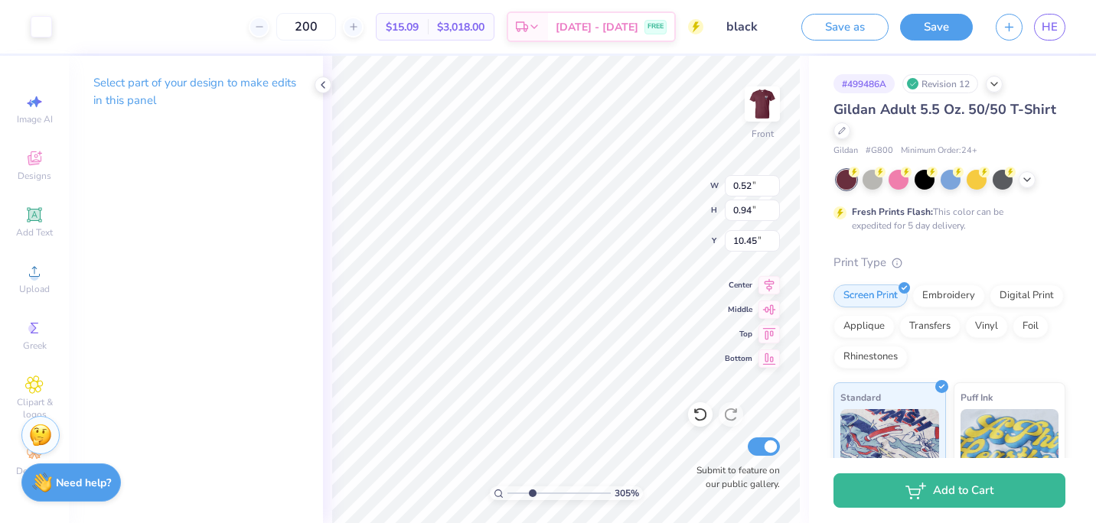
type input "0.46"
type input "0.83"
type input "10.56"
type input "3.04885982679951"
type input "0.47"
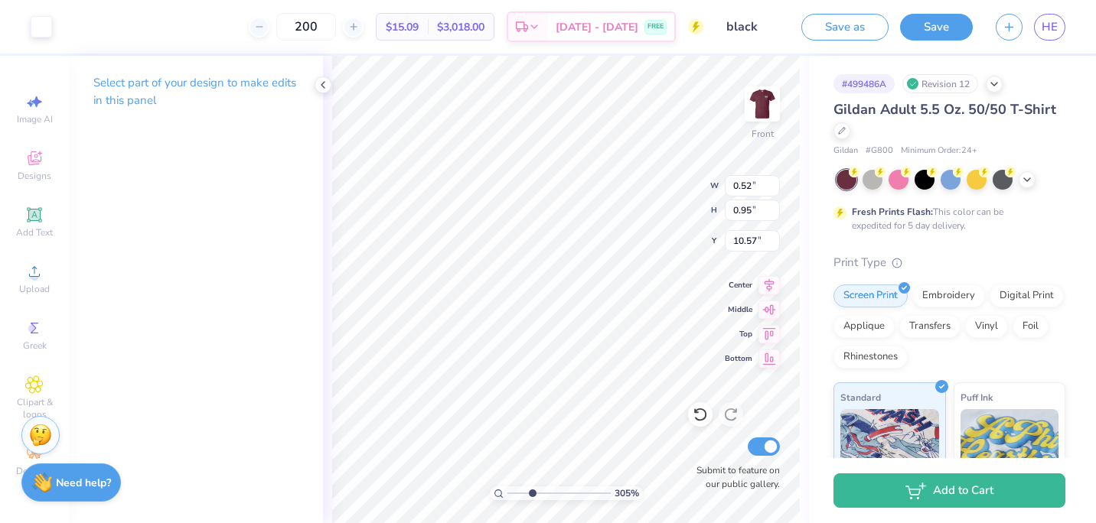
type input "0.86"
type input "10.67"
type input "3.04885982679951"
type input "0.18"
type input "0.35"
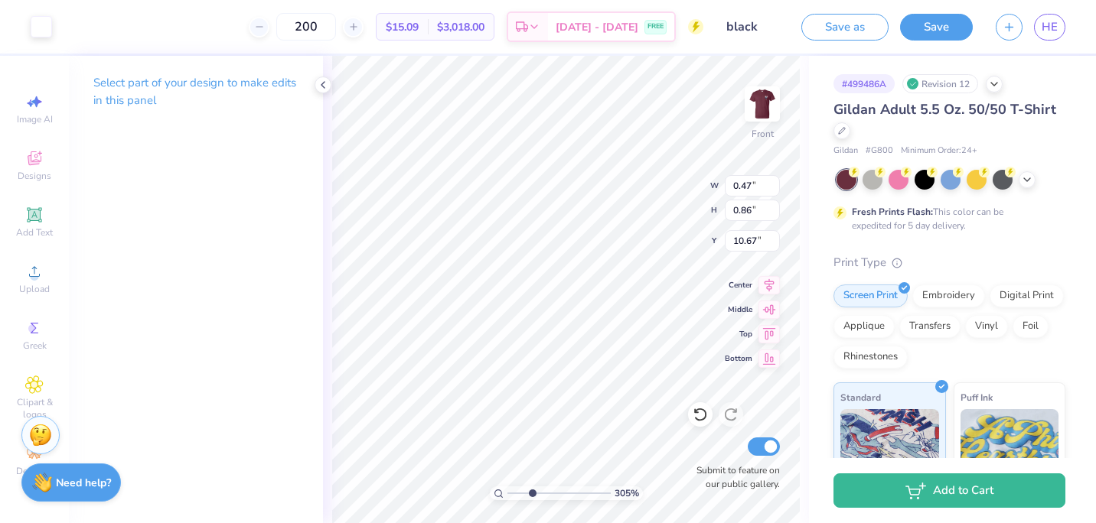
type input "10.65"
type input "3.04885982679951"
type input "0.15"
type input "0.30"
type input "10.71"
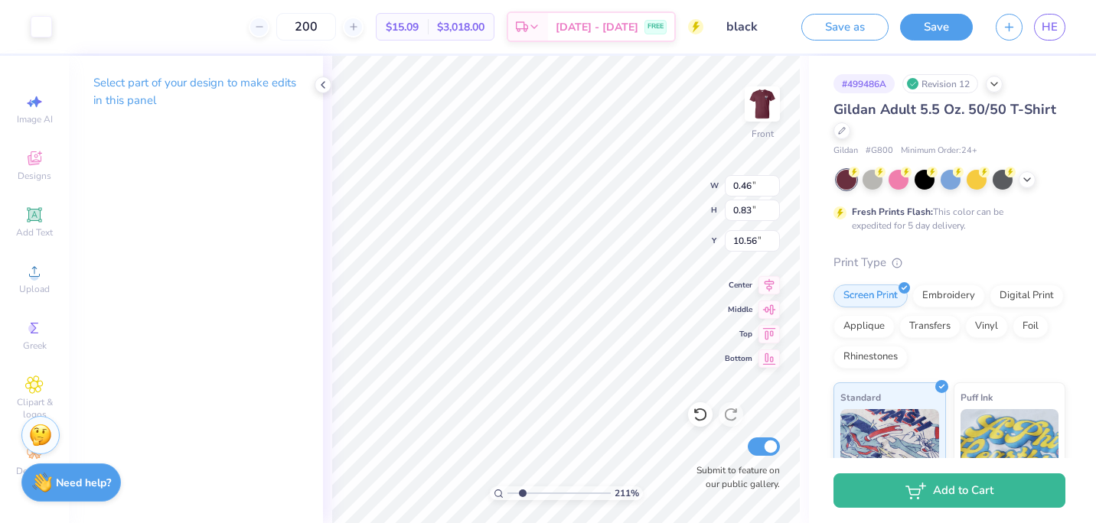
type input "2.1142104431091"
click at [30, 167] on icon at bounding box center [34, 158] width 18 height 18
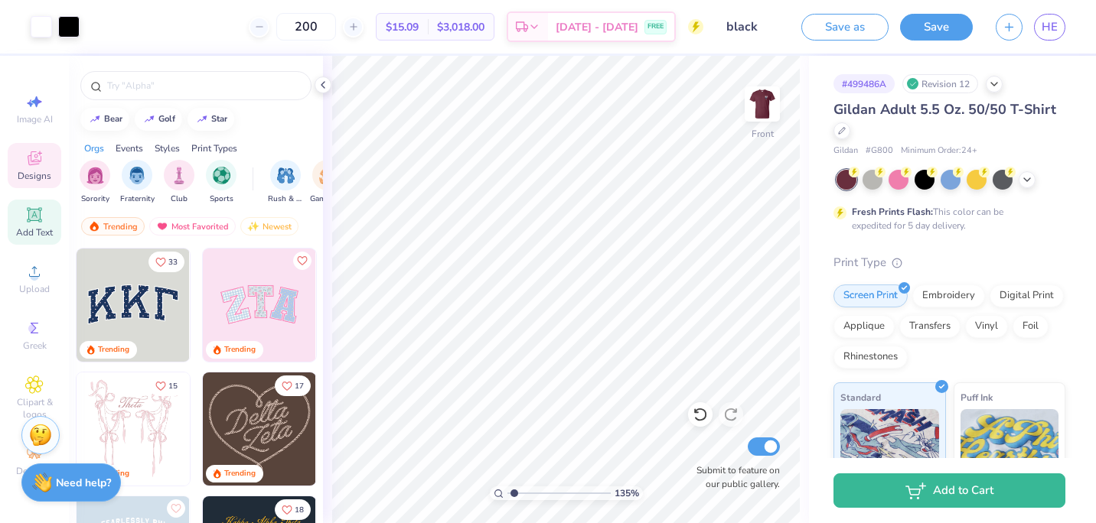
click at [31, 223] on icon at bounding box center [34, 215] width 18 height 18
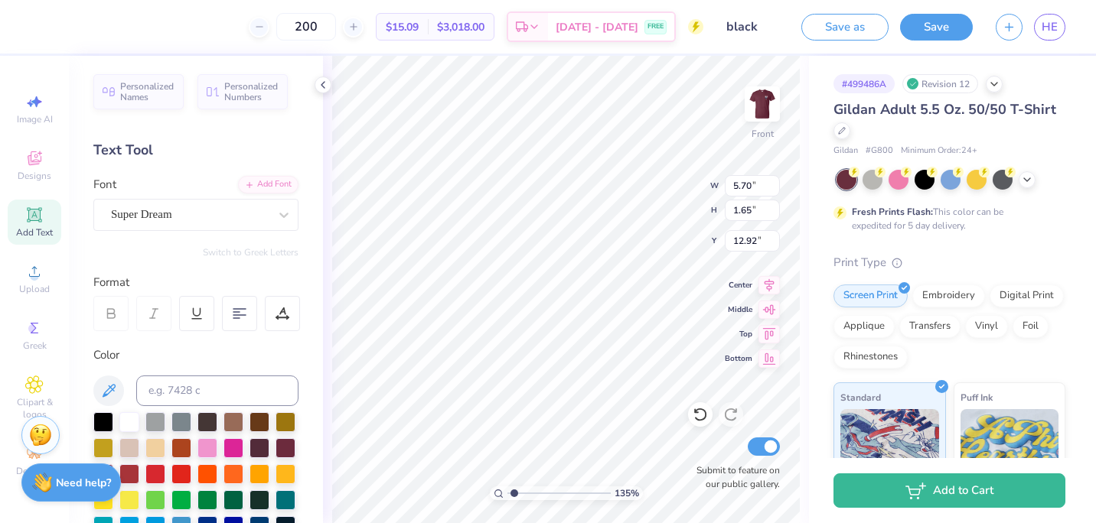
scroll to position [12, 3]
click at [279, 213] on icon at bounding box center [283, 215] width 9 height 5
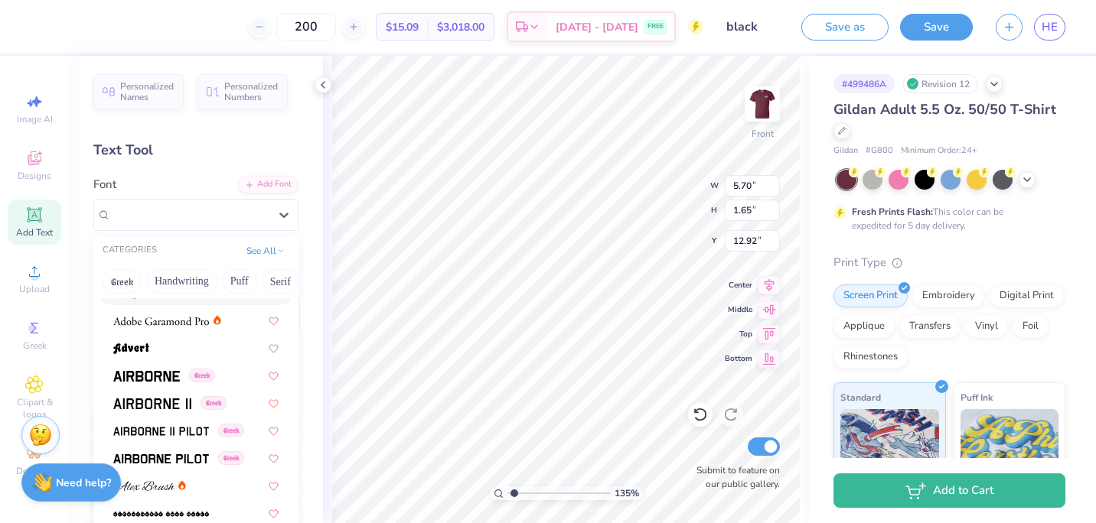
scroll to position [207, 0]
click at [230, 325] on div at bounding box center [195, 321] width 165 height 16
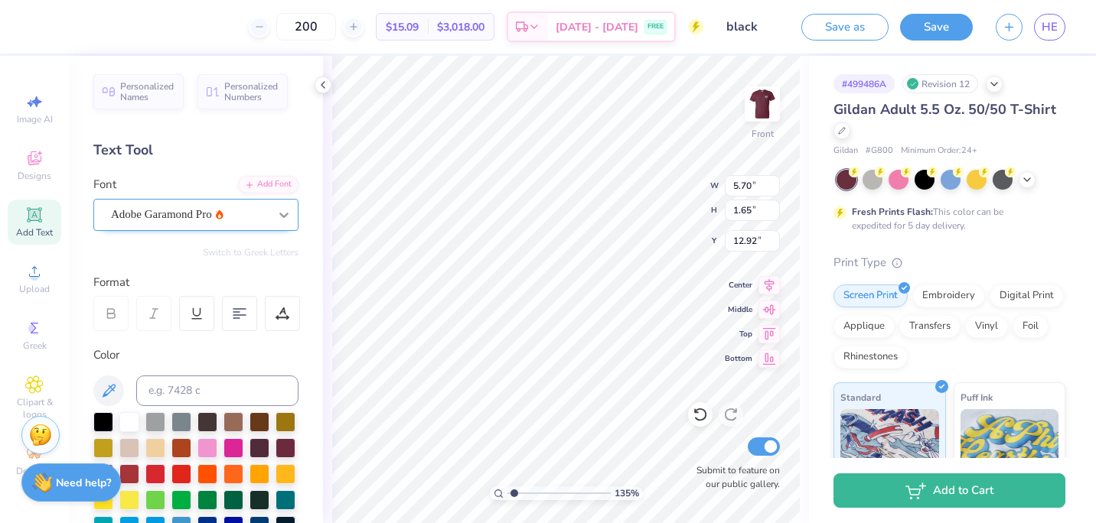
click at [276, 211] on icon at bounding box center [283, 214] width 15 height 15
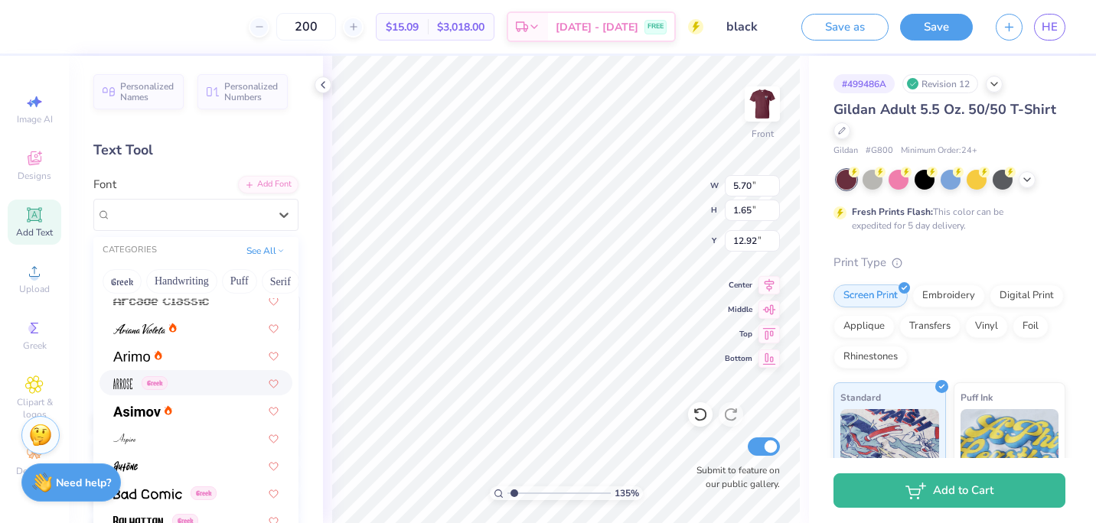
scroll to position [477, 0]
click at [200, 362] on div at bounding box center [195, 355] width 165 height 16
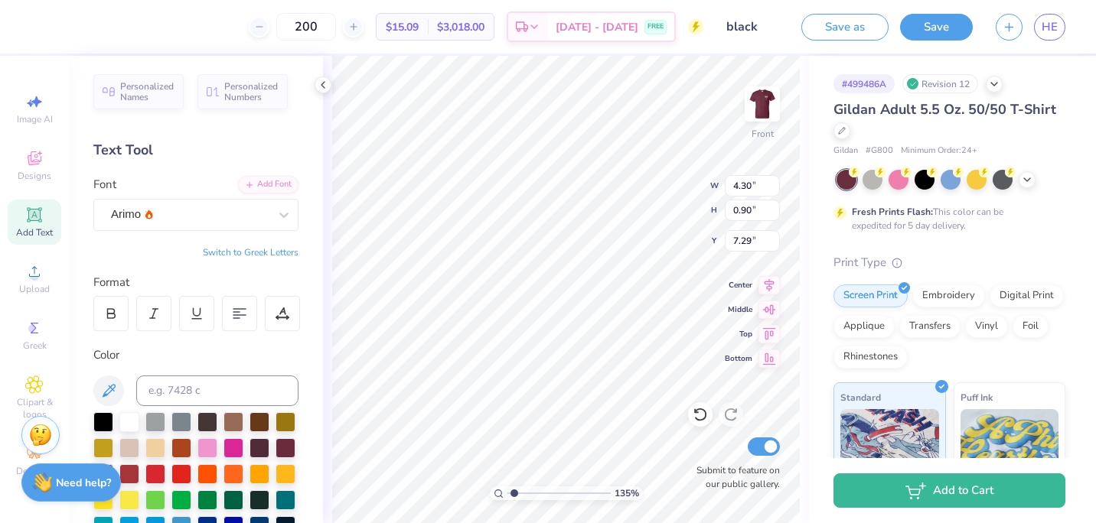
scroll to position [12, 2]
click at [683, 208] on div "135 % Front W 4.30 4.30 " H 0.90 0.90 " Y 7.29 7.29 " Center Middle Top Bottom …" at bounding box center [566, 289] width 486 height 467
click at [46, 224] on div "Add Text" at bounding box center [35, 222] width 54 height 45
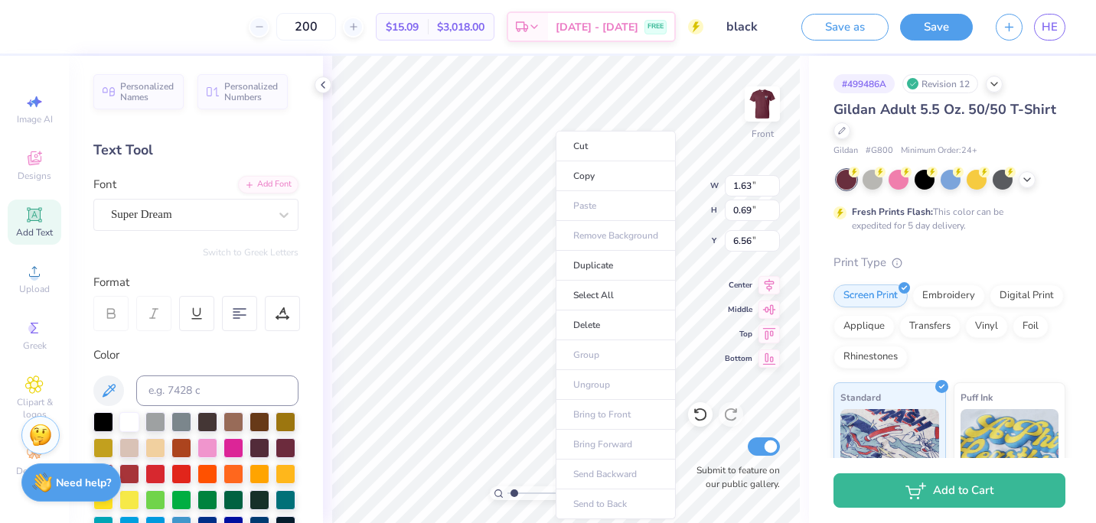
click at [555, 232] on ul "Cut Copy Paste Remove Background Duplicate Select All Delete Group Ungroup Brin…" at bounding box center [615, 325] width 120 height 389
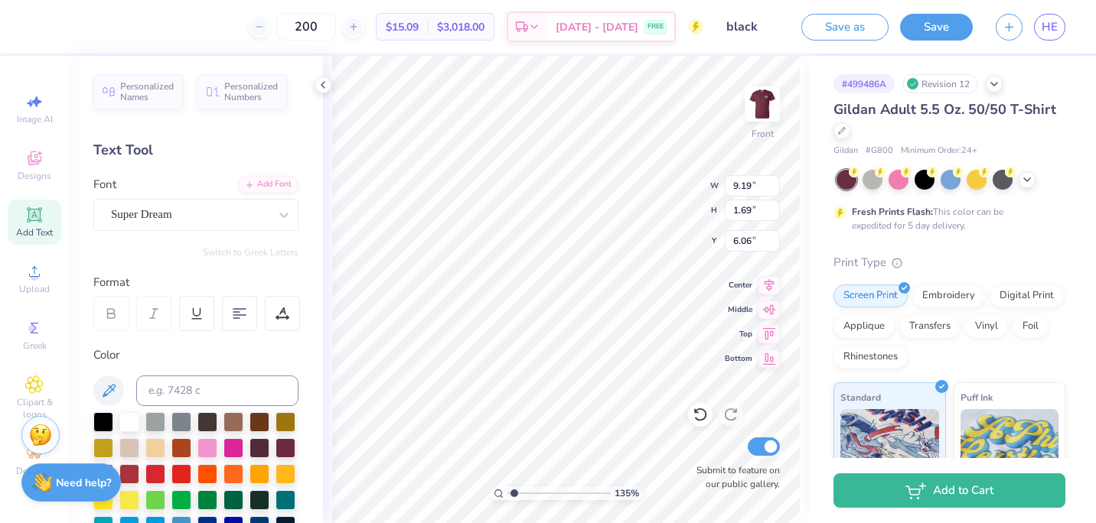
scroll to position [12, 2]
click at [276, 213] on icon at bounding box center [283, 214] width 15 height 15
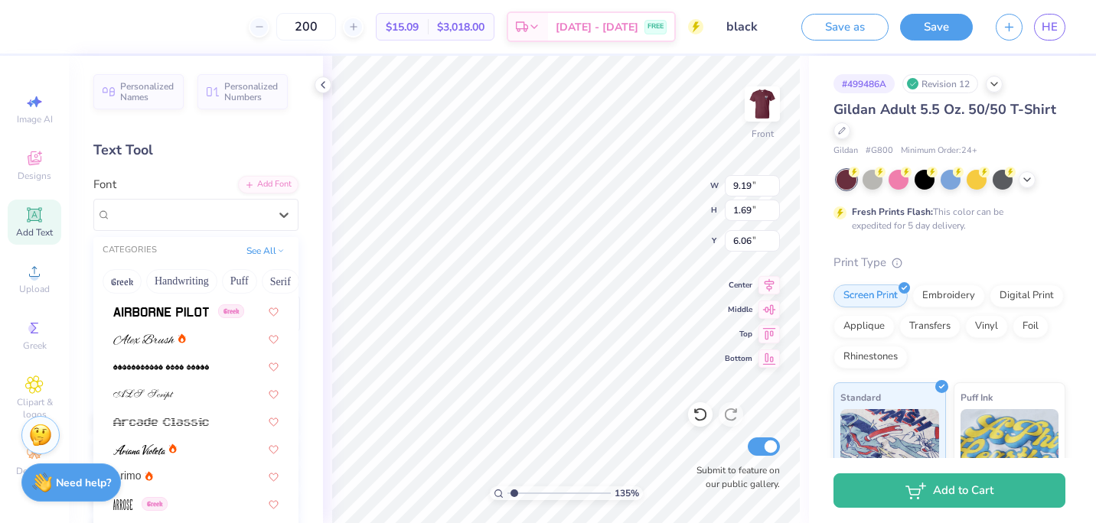
scroll to position [355, 0]
click at [195, 277] on button "Handwriting" at bounding box center [181, 281] width 71 height 24
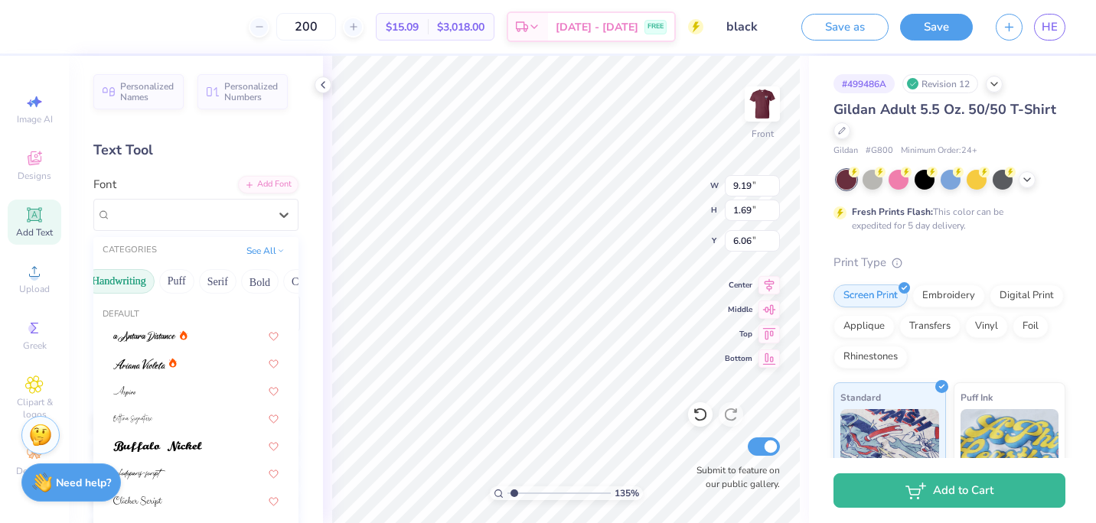
scroll to position [0, 64]
click at [165, 279] on button "Puff" at bounding box center [175, 281] width 35 height 24
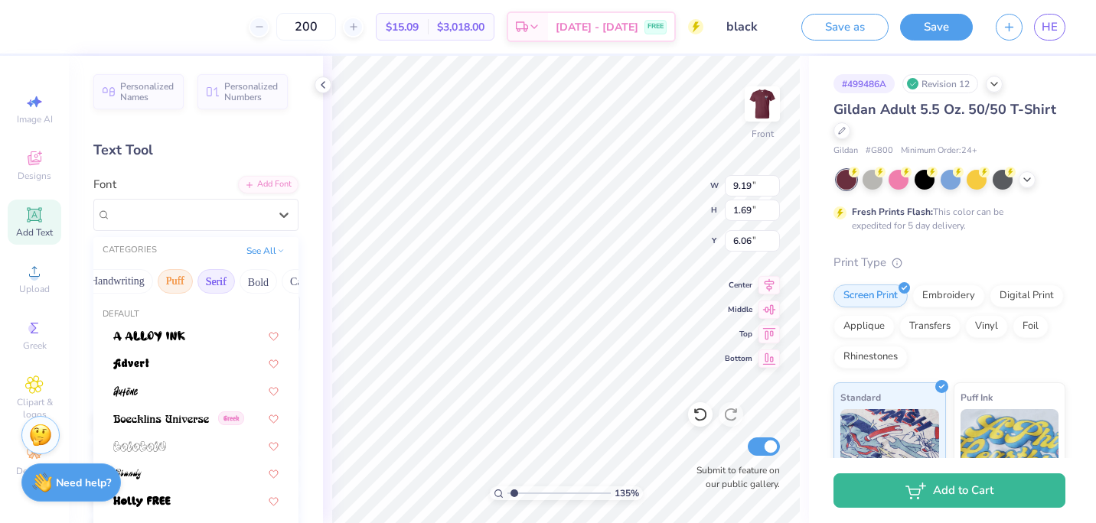
click at [215, 272] on button "Serif" at bounding box center [215, 281] width 37 height 24
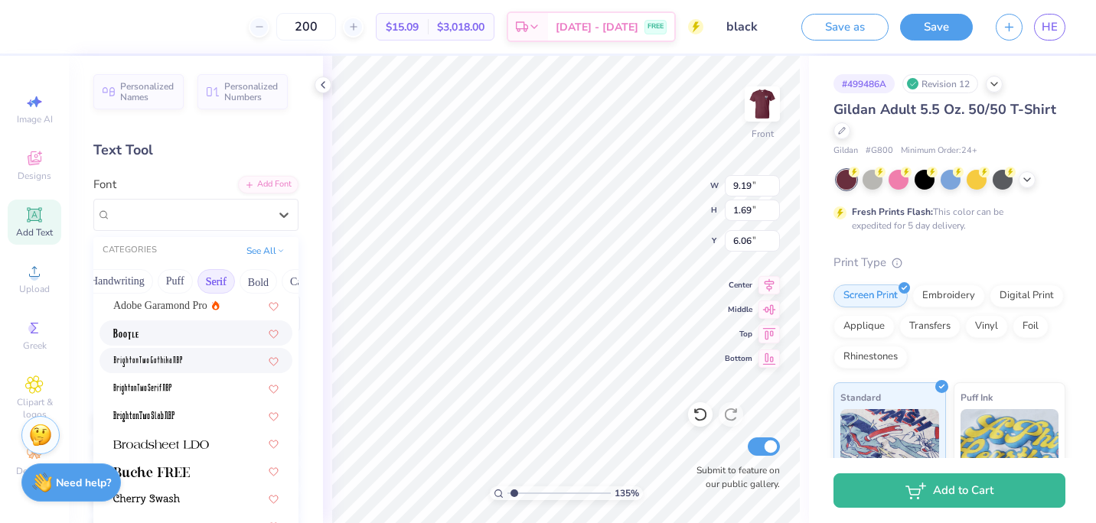
scroll to position [29, 0]
click at [204, 340] on div at bounding box center [195, 334] width 165 height 16
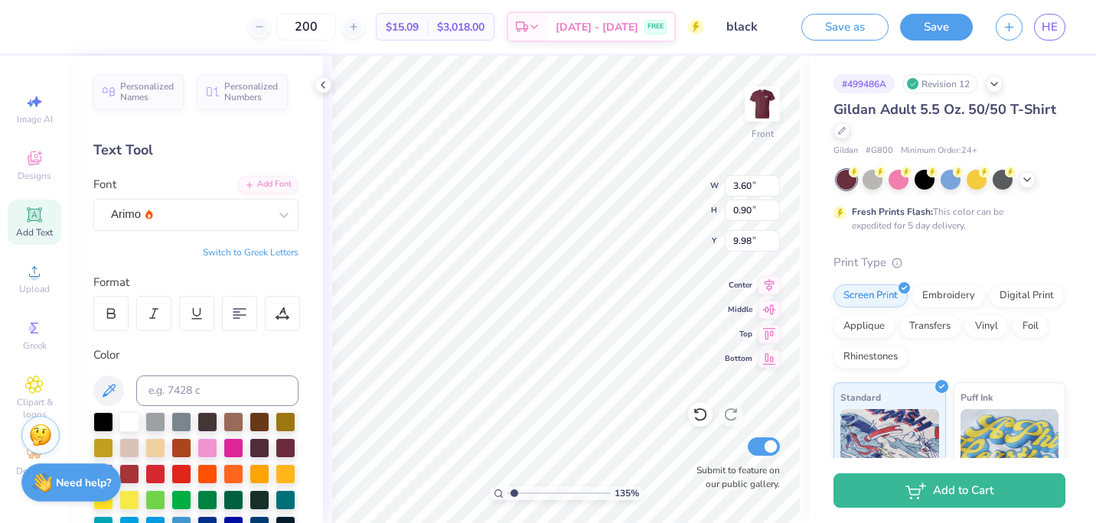
scroll to position [12, 2]
drag, startPoint x: 276, startPoint y: 331, endPoint x: 267, endPoint y: 213, distance: 118.2
click at [276, 213] on icon at bounding box center [283, 214] width 15 height 15
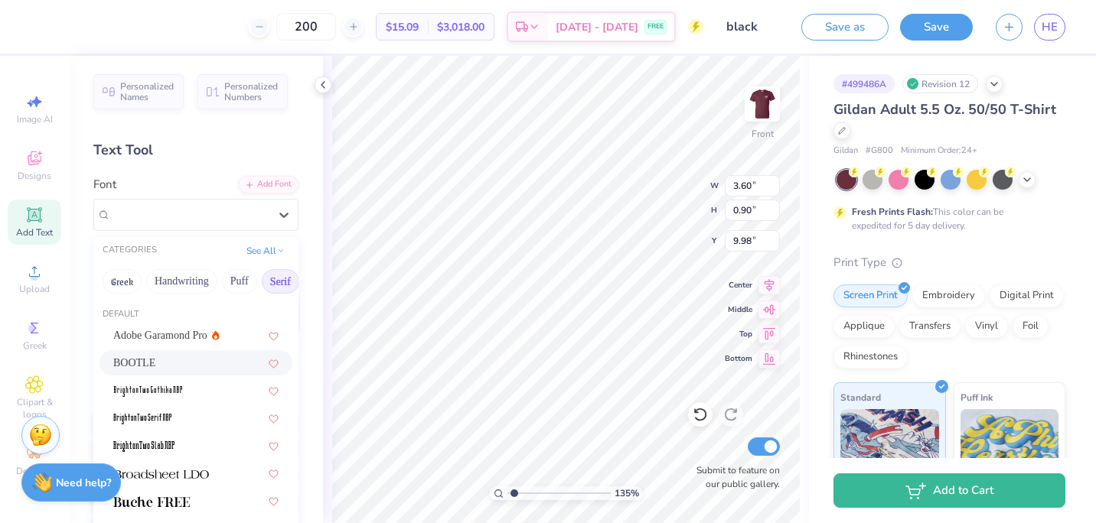
click at [160, 360] on div "BOOTLE" at bounding box center [195, 363] width 165 height 16
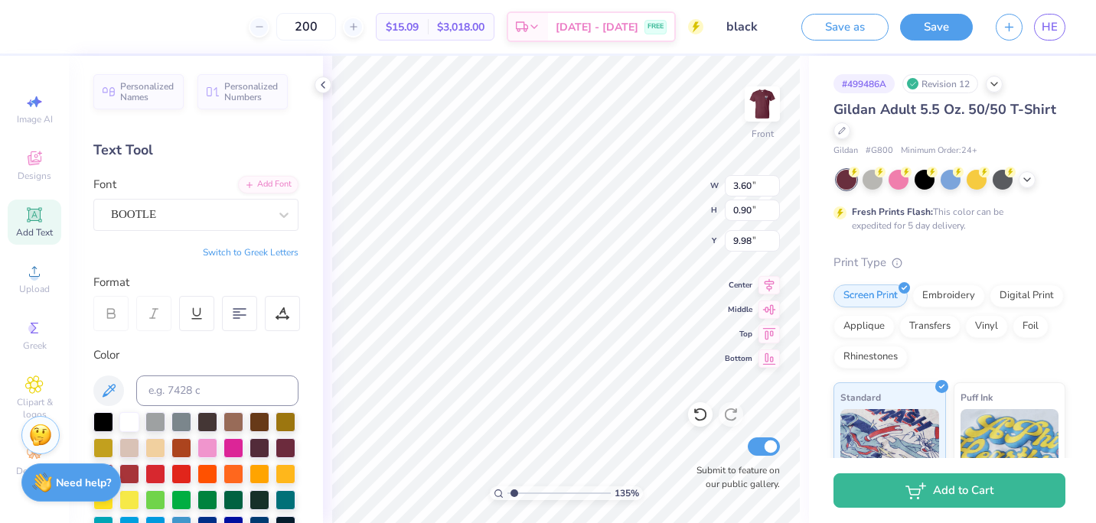
scroll to position [12, 3]
click at [51, 212] on div "Add Text" at bounding box center [35, 222] width 54 height 45
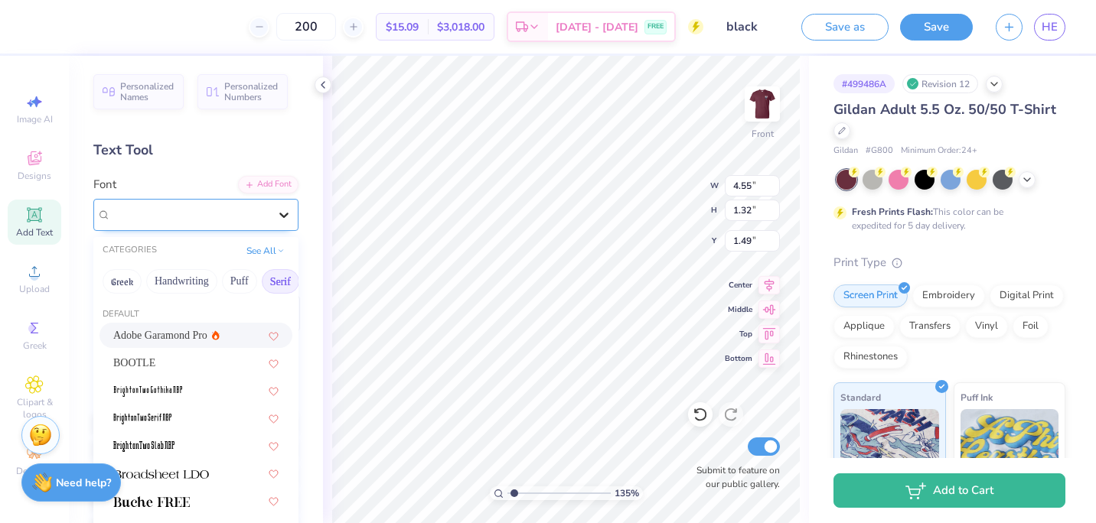
click at [271, 206] on div at bounding box center [284, 215] width 28 height 28
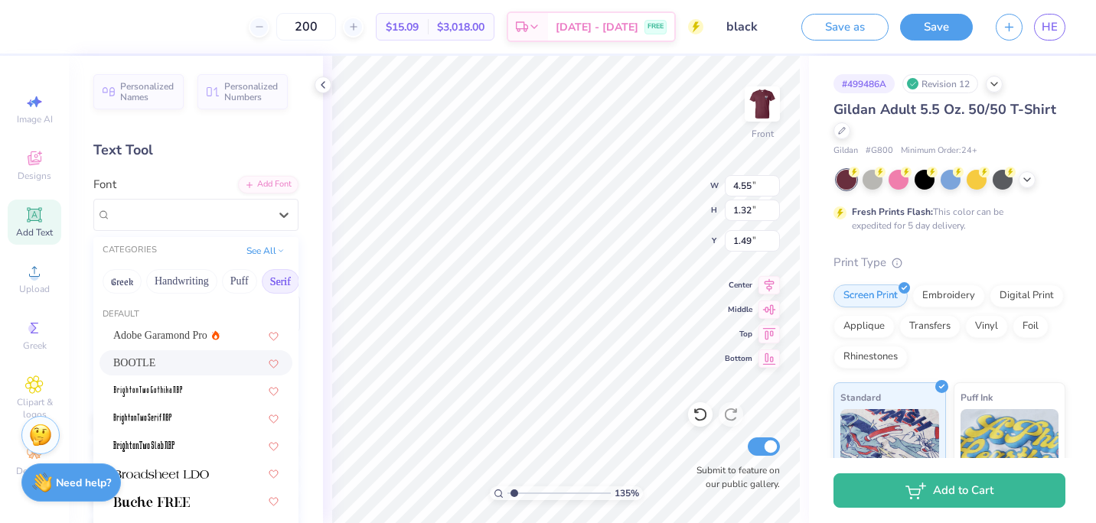
click at [187, 370] on div "BOOTLE" at bounding box center [195, 363] width 165 height 16
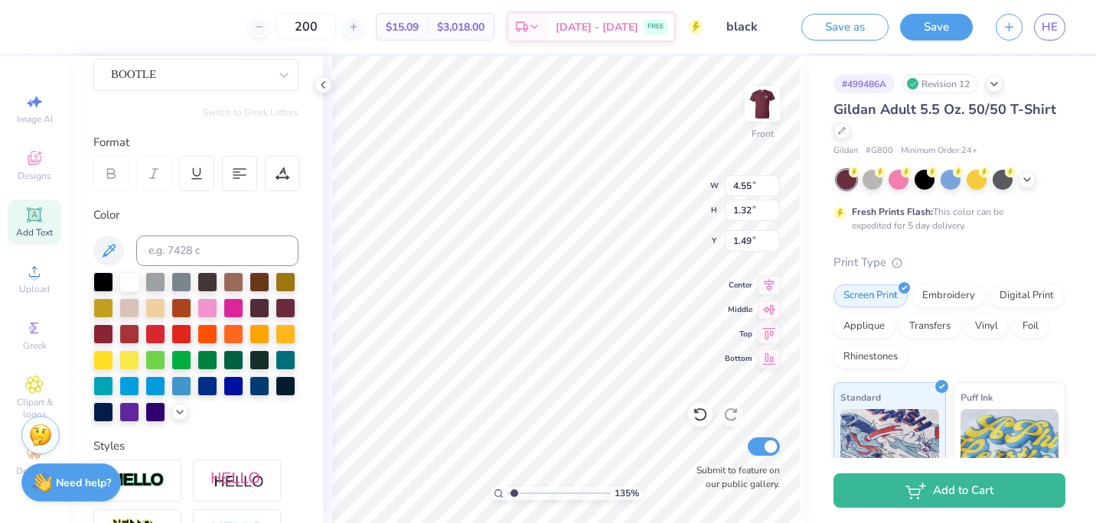
scroll to position [0, 0]
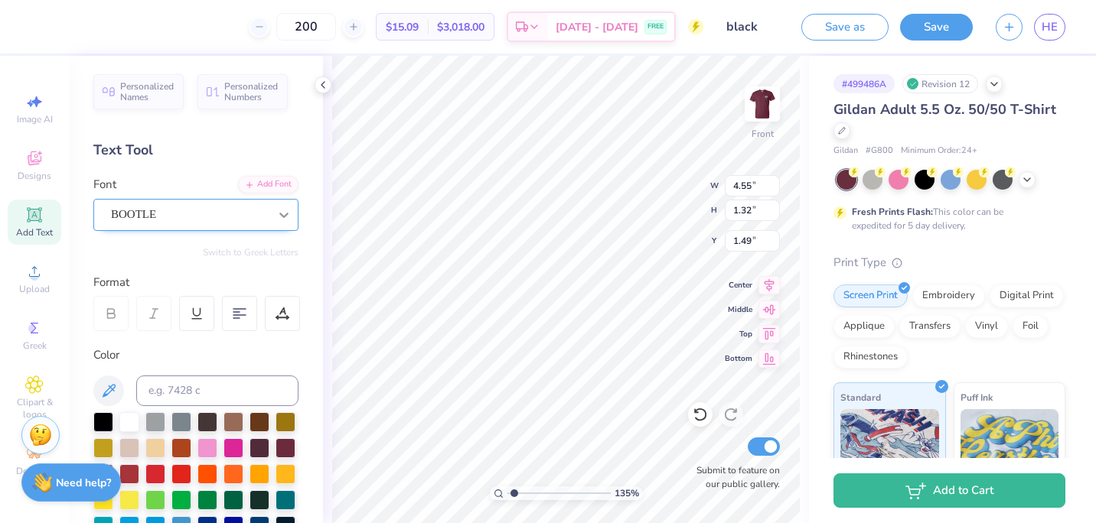
click at [278, 214] on icon at bounding box center [283, 214] width 15 height 15
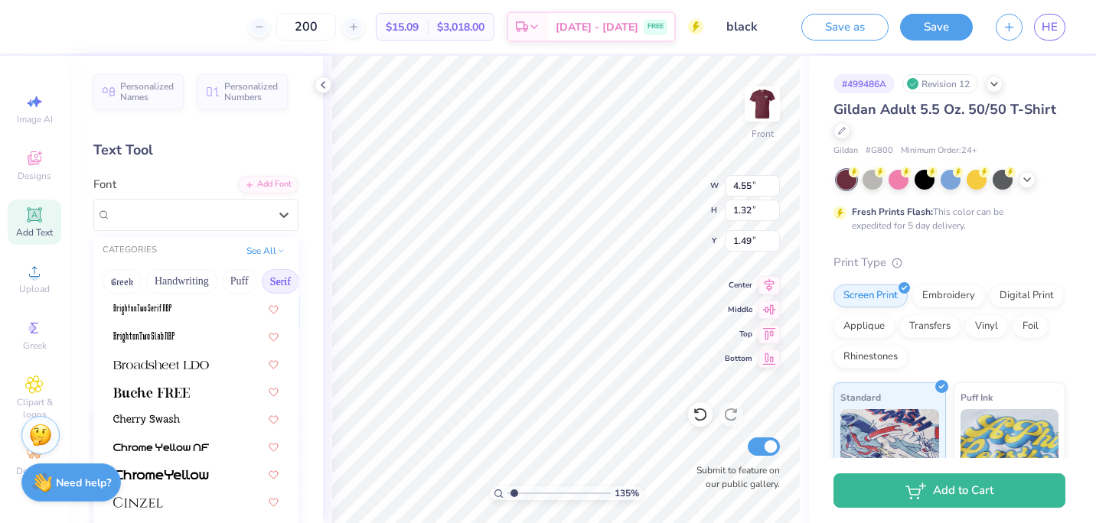
scroll to position [110, 0]
click at [197, 401] on div at bounding box center [195, 390] width 193 height 25
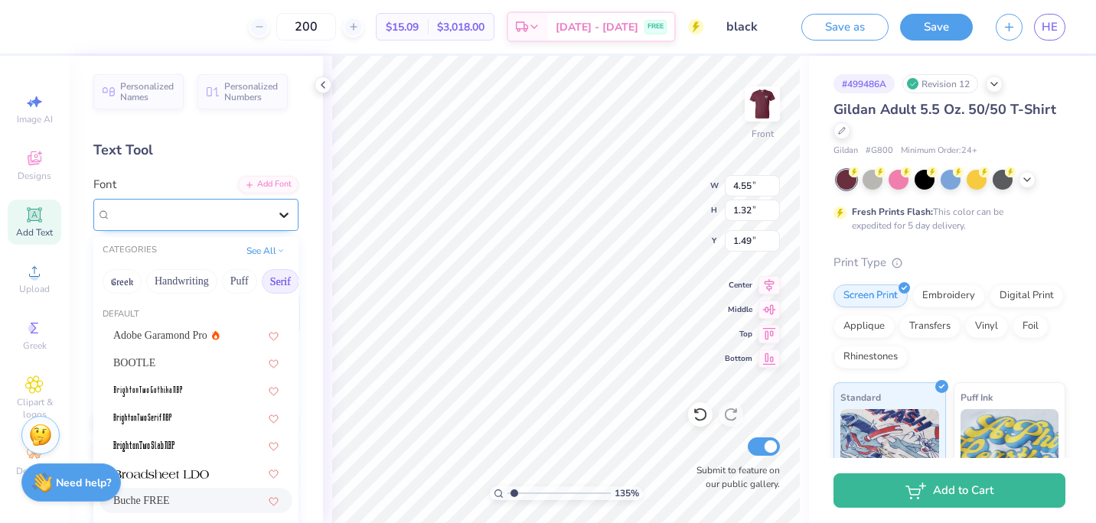
click at [279, 215] on icon at bounding box center [283, 215] width 9 height 5
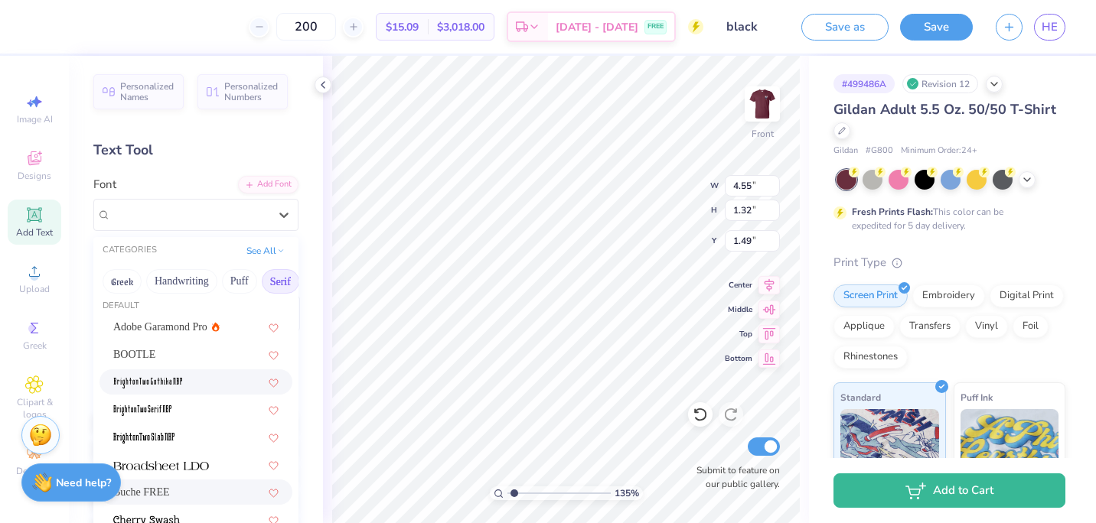
scroll to position [0, 0]
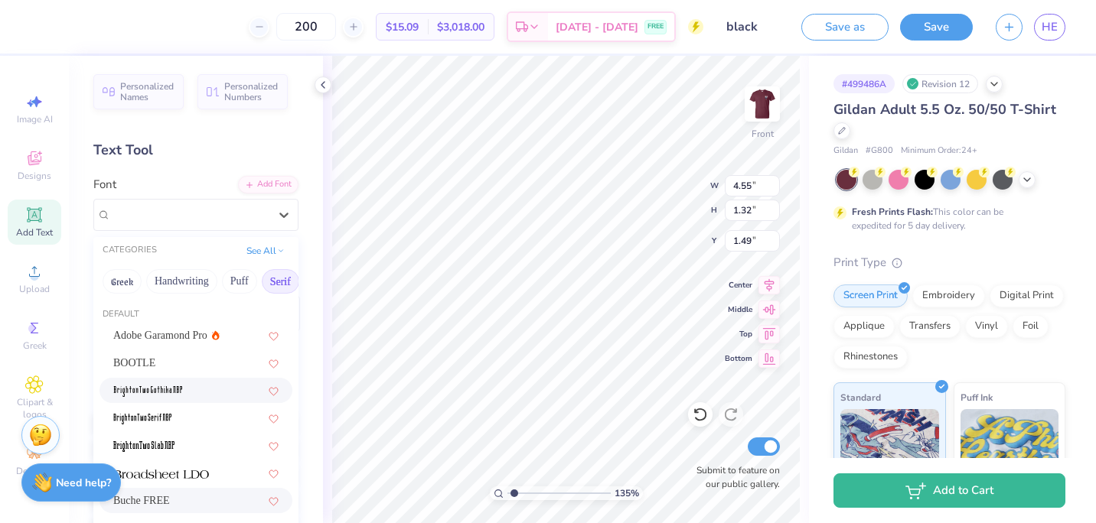
click at [169, 403] on div at bounding box center [195, 390] width 193 height 25
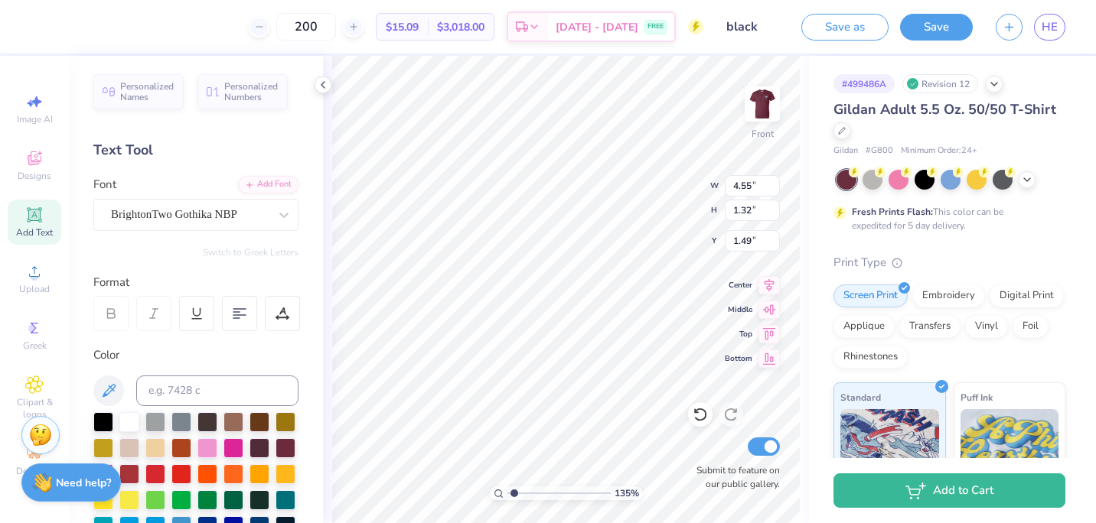
scroll to position [12, 3]
click at [277, 214] on div "200 $15.09 Per Item $3,018.00 Total Est. Delivery [DATE] - [DATE] FREE Design T…" at bounding box center [548, 261] width 1096 height 523
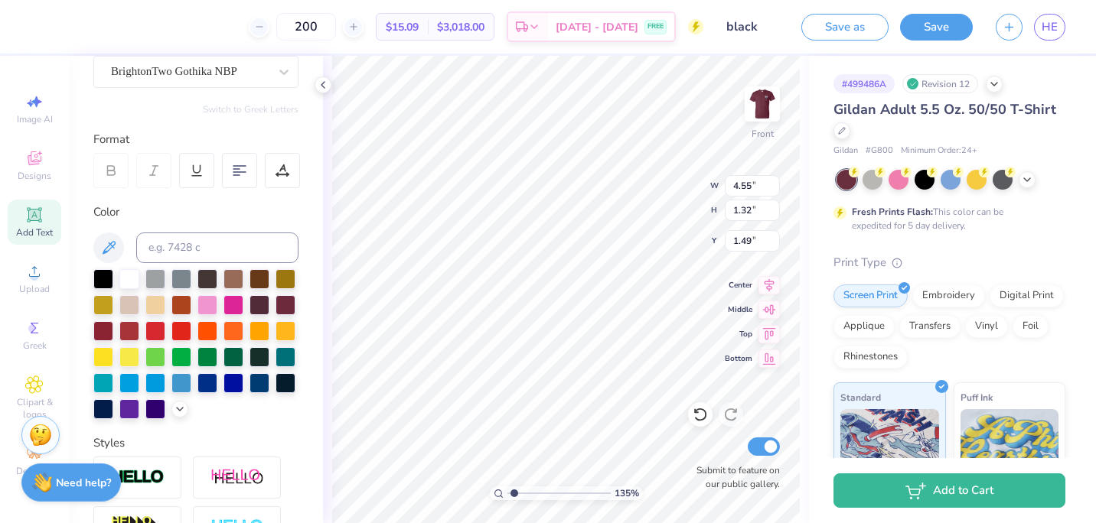
scroll to position [0, 0]
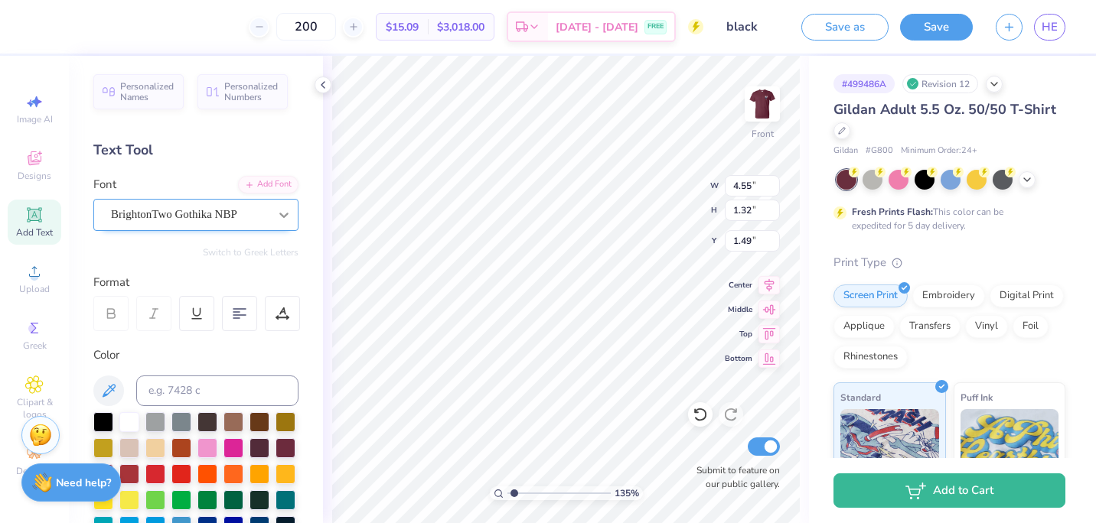
click at [276, 213] on icon at bounding box center [283, 214] width 15 height 15
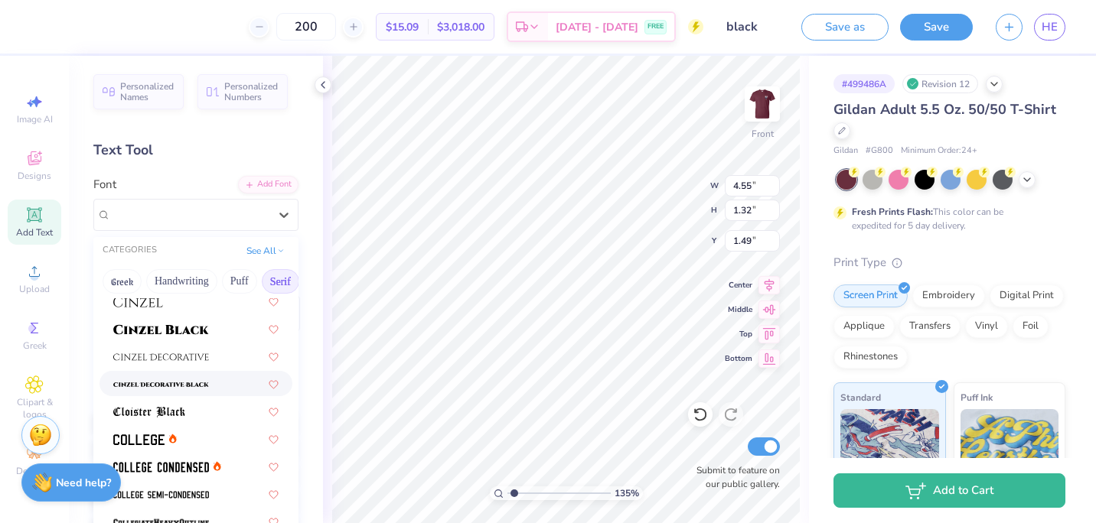
scroll to position [312, 0]
click at [174, 381] on img at bounding box center [161, 382] width 96 height 11
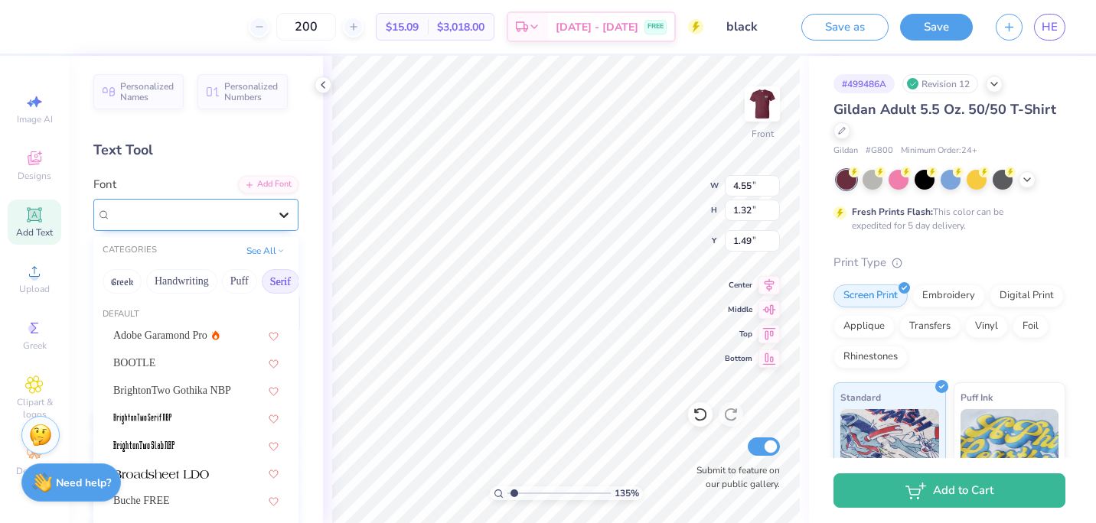
click at [279, 214] on icon at bounding box center [283, 215] width 9 height 5
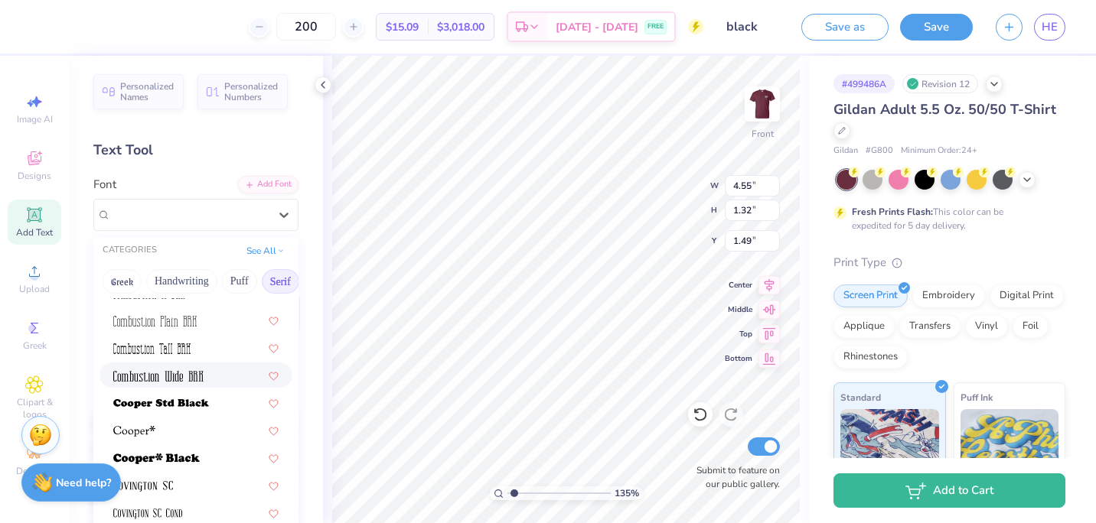
scroll to position [579, 0]
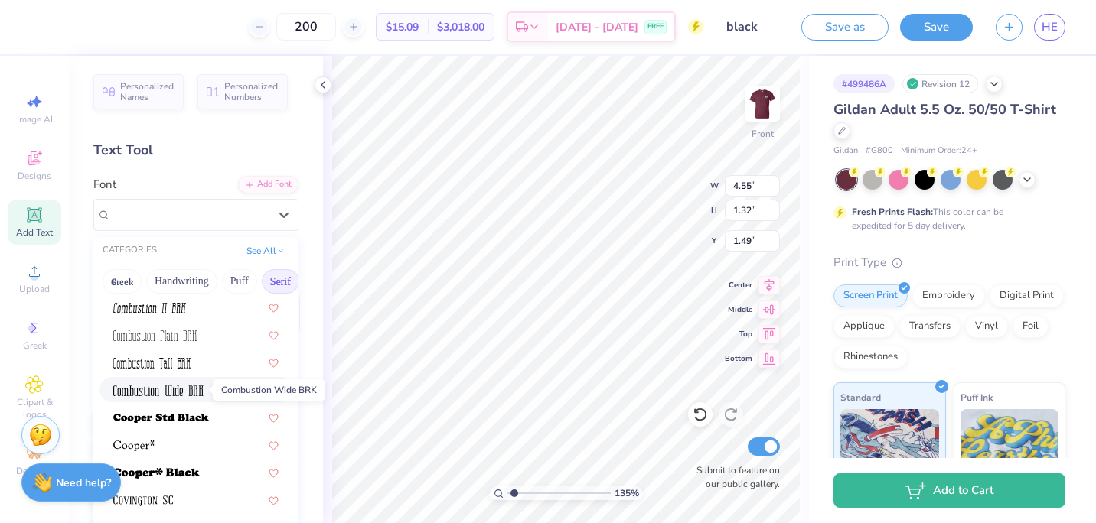
click at [170, 393] on img at bounding box center [158, 391] width 90 height 11
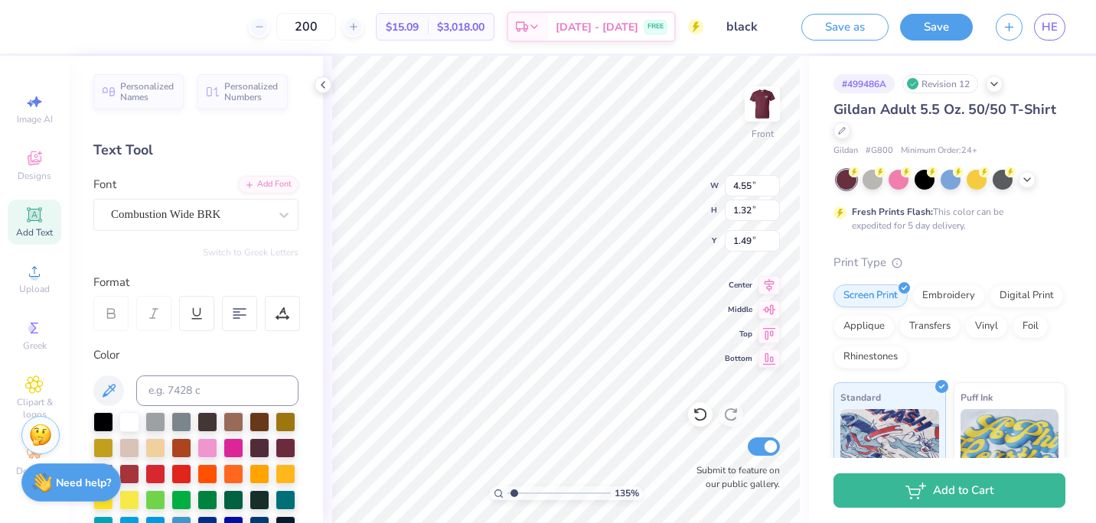
scroll to position [12, 5]
click at [276, 210] on icon at bounding box center [283, 214] width 15 height 15
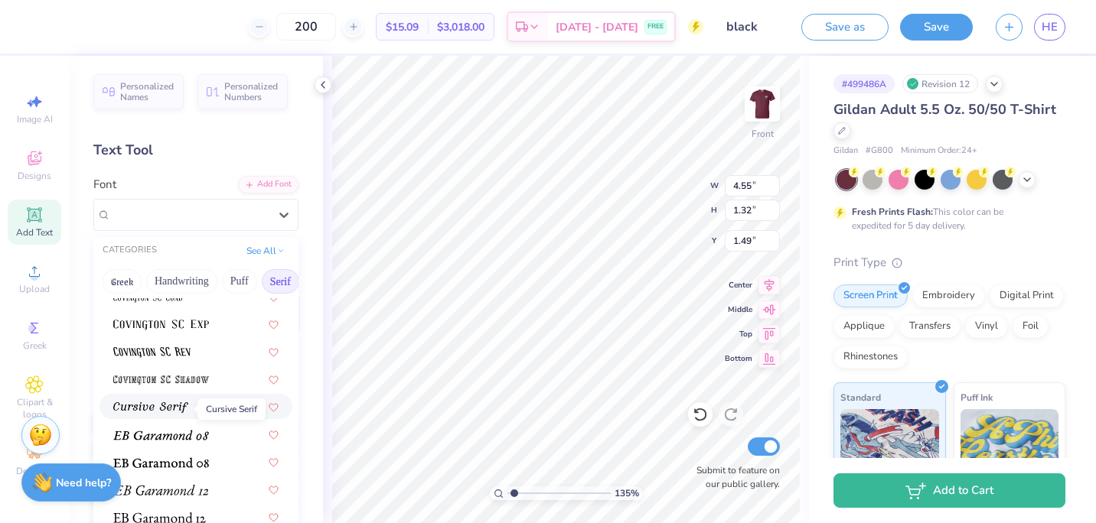
scroll to position [813, 0]
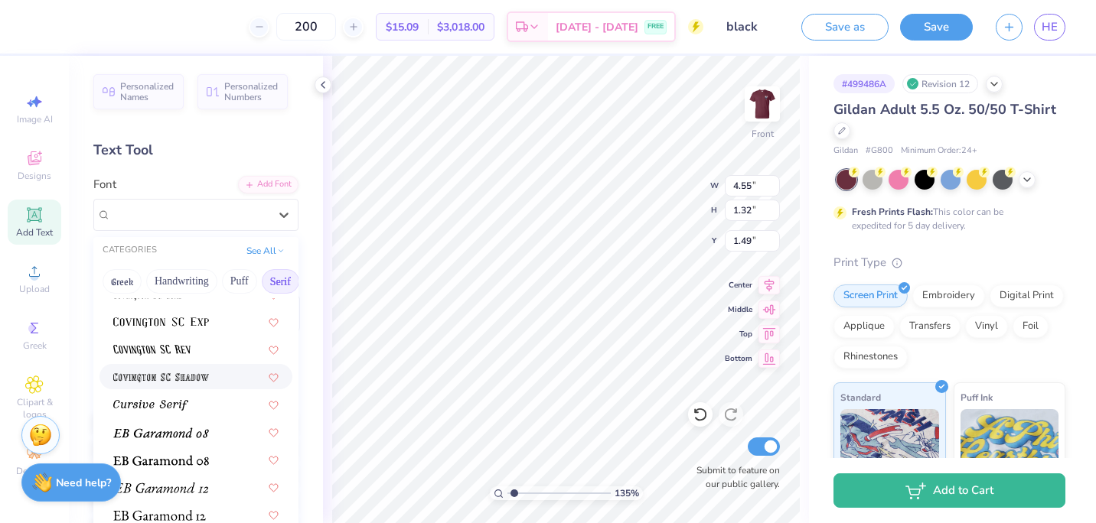
click at [175, 383] on img at bounding box center [161, 378] width 96 height 11
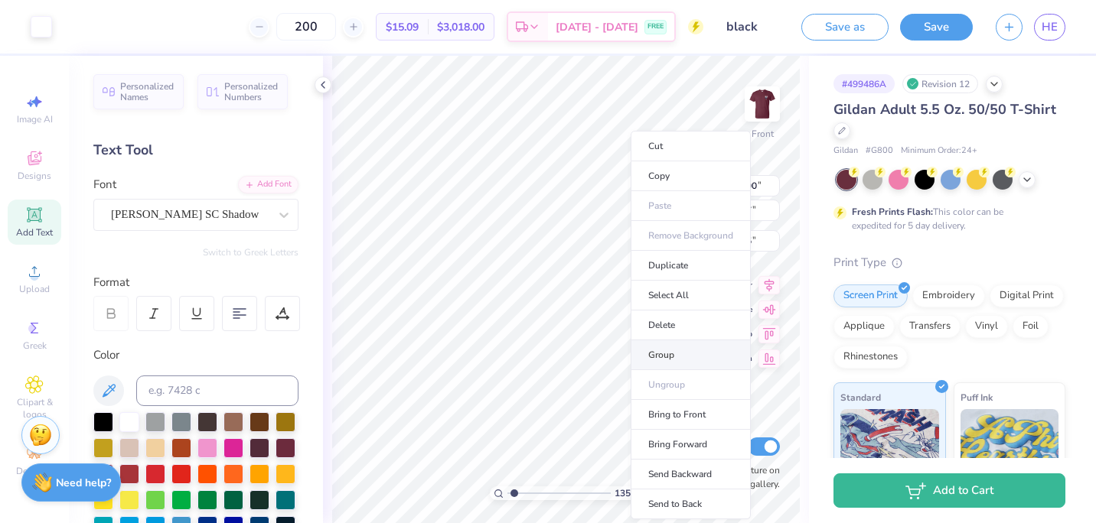
click at [686, 353] on li "Group" at bounding box center [690, 355] width 120 height 30
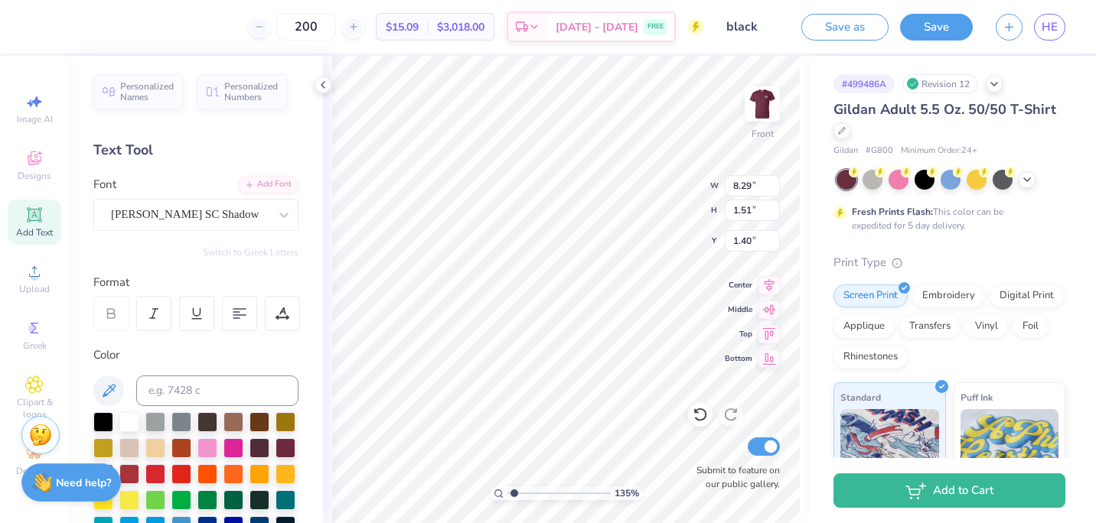
scroll to position [12, 5]
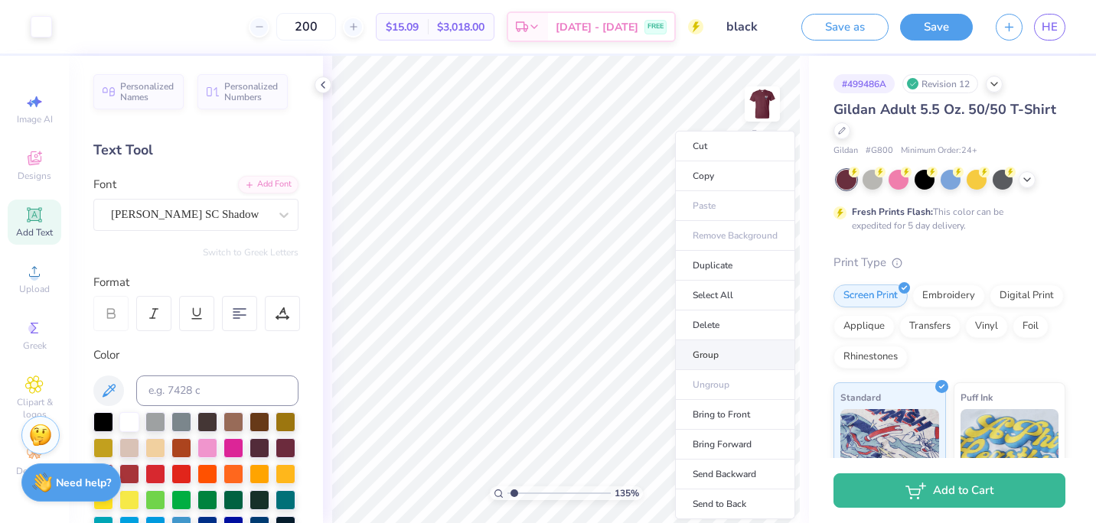
click at [737, 363] on li "Group" at bounding box center [735, 355] width 120 height 30
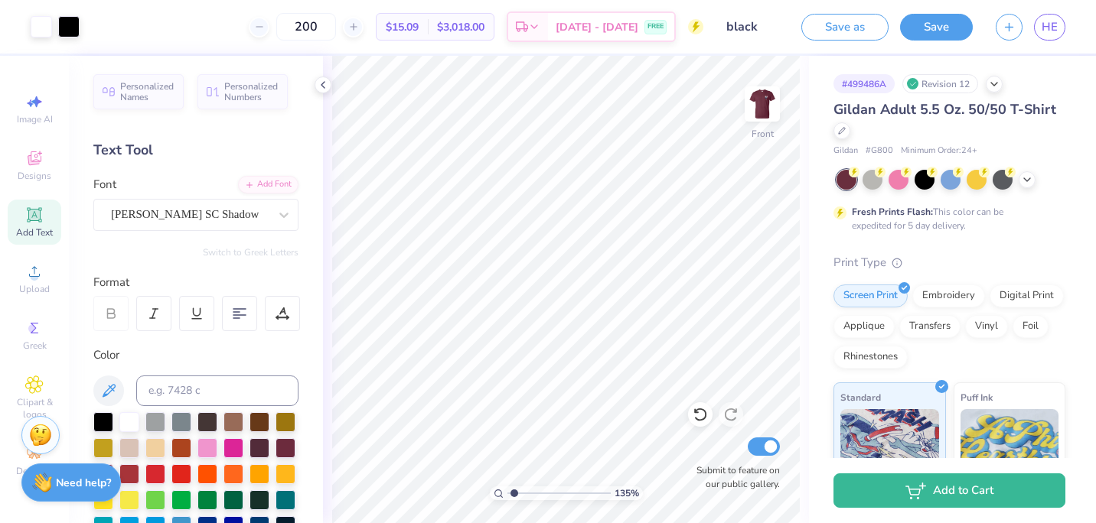
click at [41, 234] on span "Add Text" at bounding box center [34, 232] width 37 height 12
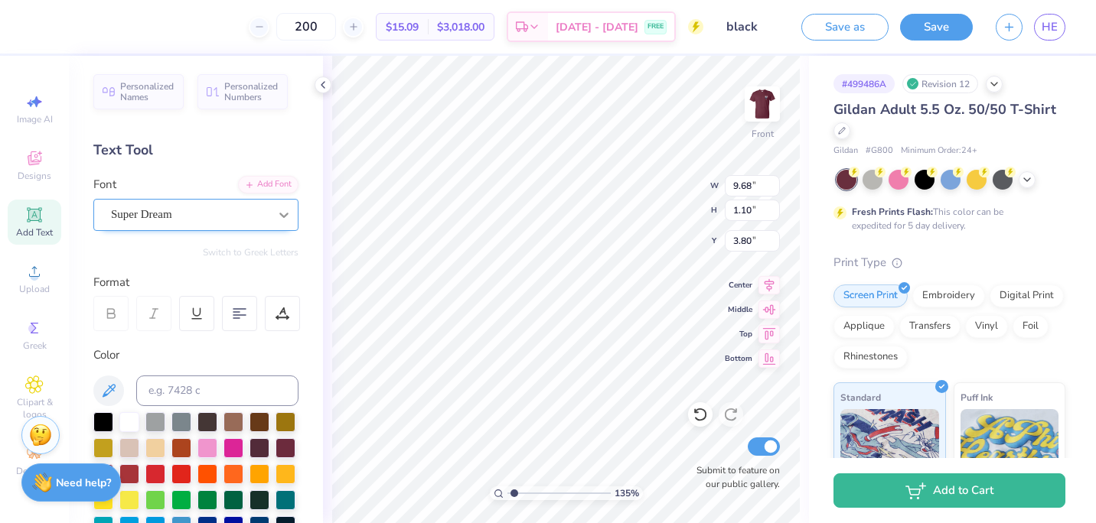
click at [276, 210] on icon at bounding box center [283, 214] width 15 height 15
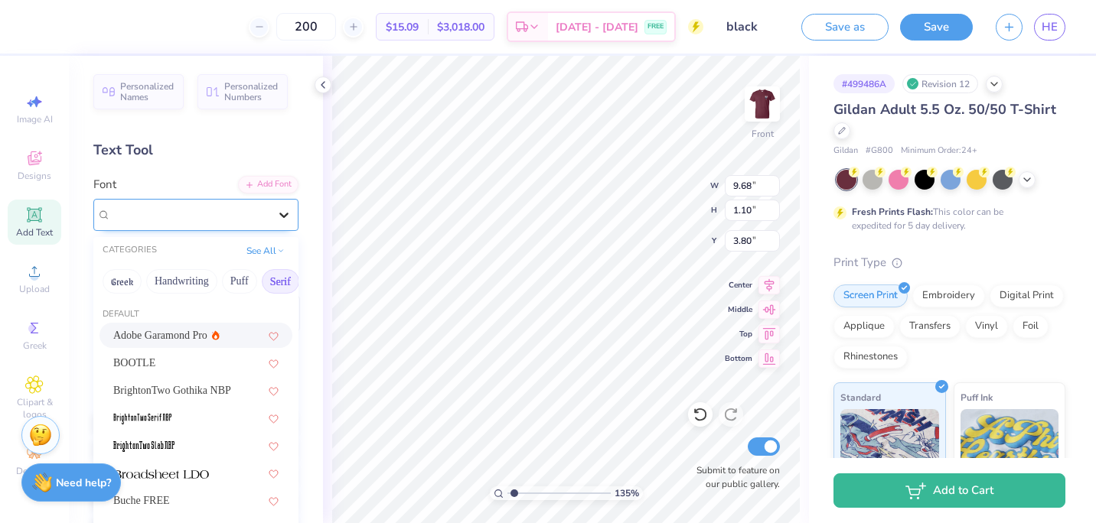
click at [276, 207] on icon at bounding box center [283, 214] width 15 height 15
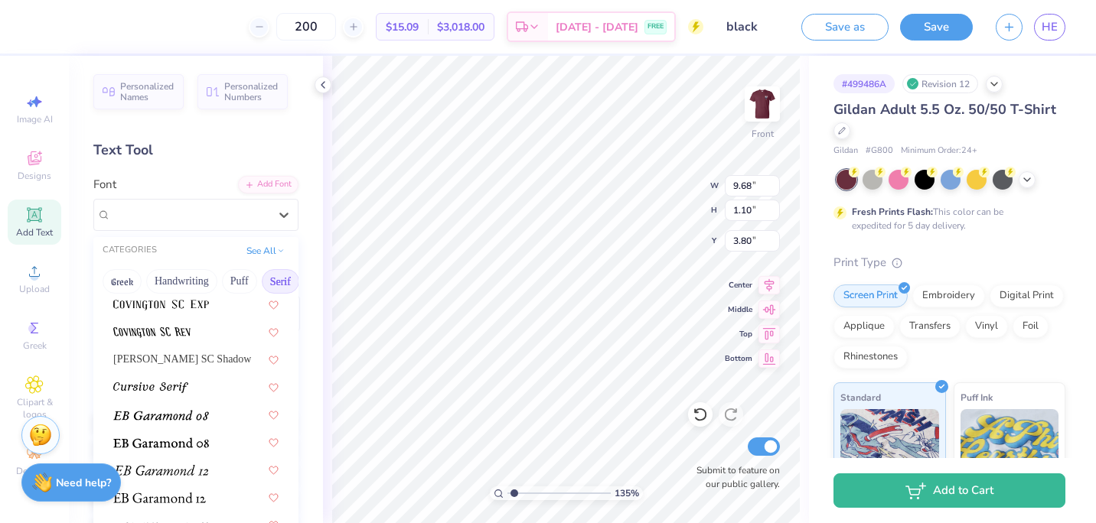
scroll to position [831, 0]
click at [194, 370] on div "[PERSON_NAME] SC Shadow" at bounding box center [195, 358] width 193 height 25
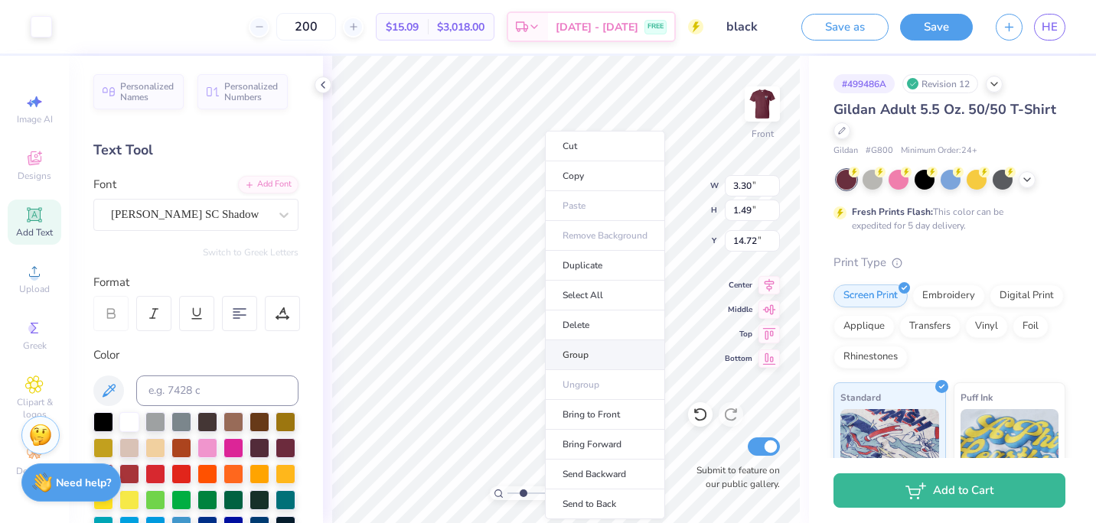
click at [600, 350] on li "Group" at bounding box center [605, 355] width 120 height 30
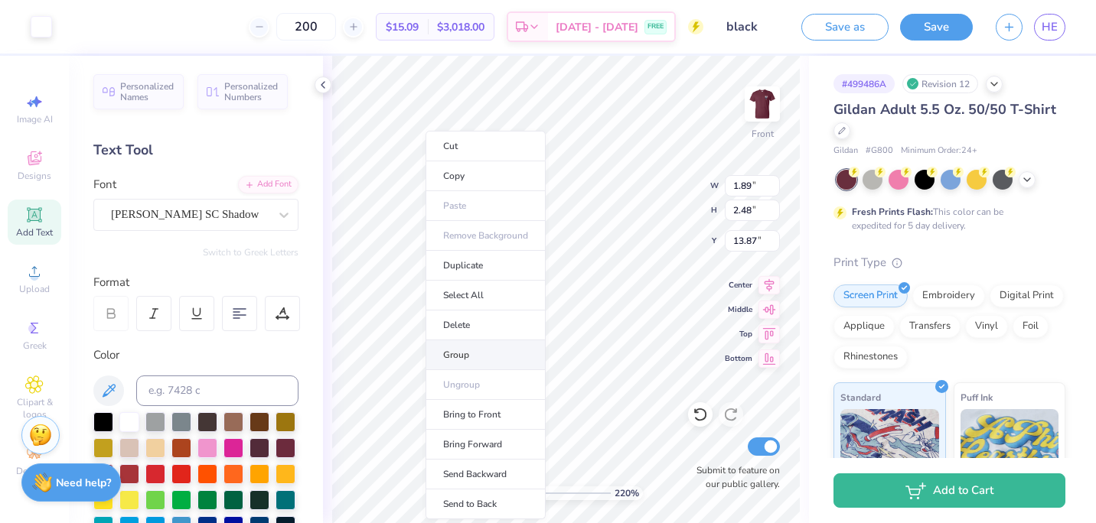
click at [481, 353] on li "Group" at bounding box center [485, 355] width 120 height 30
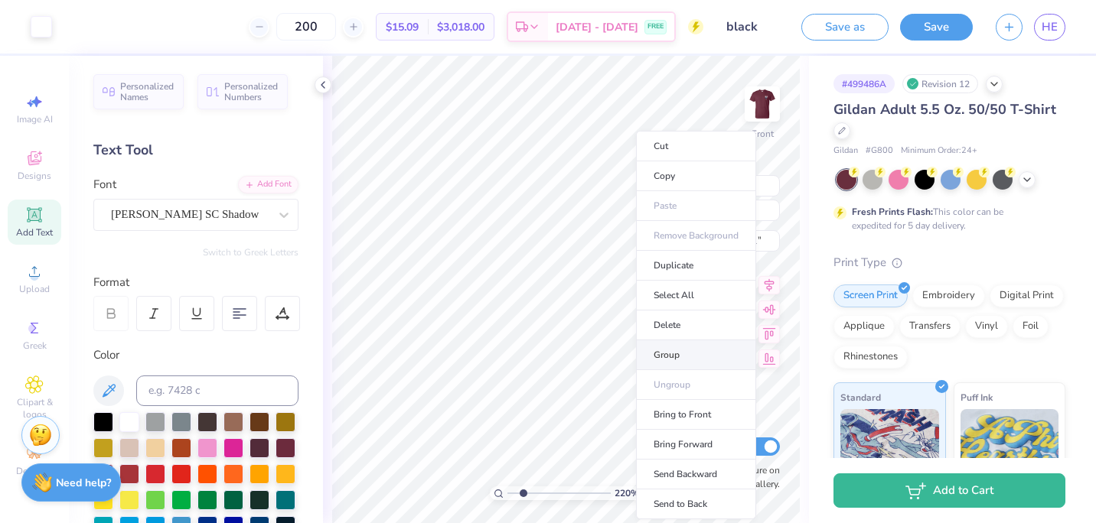
click at [671, 350] on li "Group" at bounding box center [696, 355] width 120 height 30
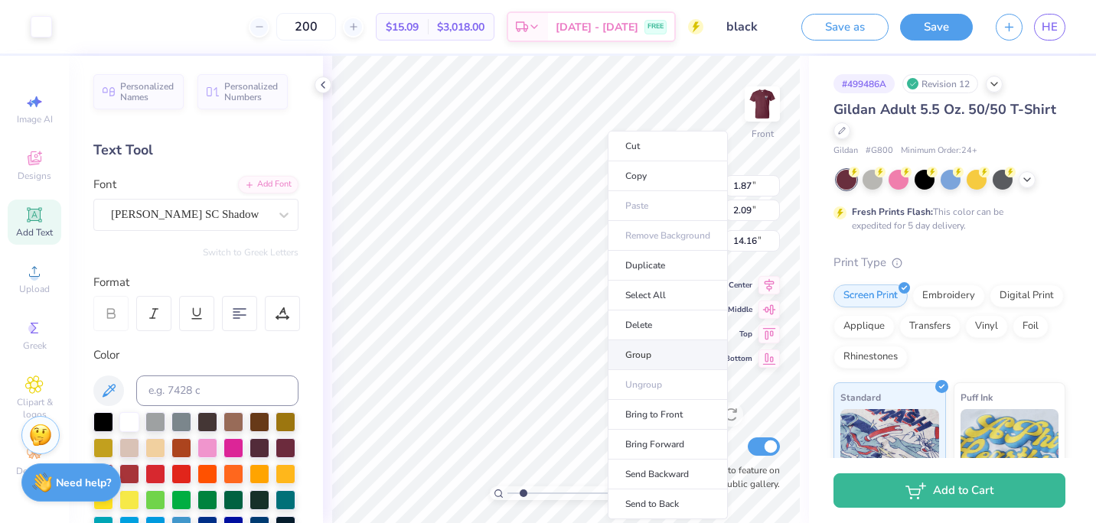
click at [636, 350] on li "Group" at bounding box center [668, 355] width 120 height 30
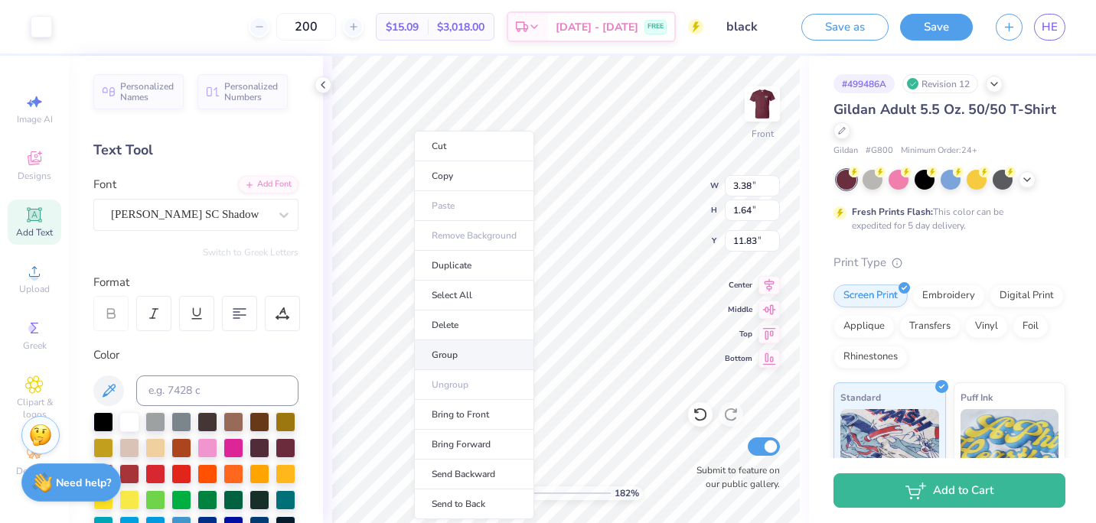
click at [458, 346] on li "Group" at bounding box center [474, 355] width 120 height 30
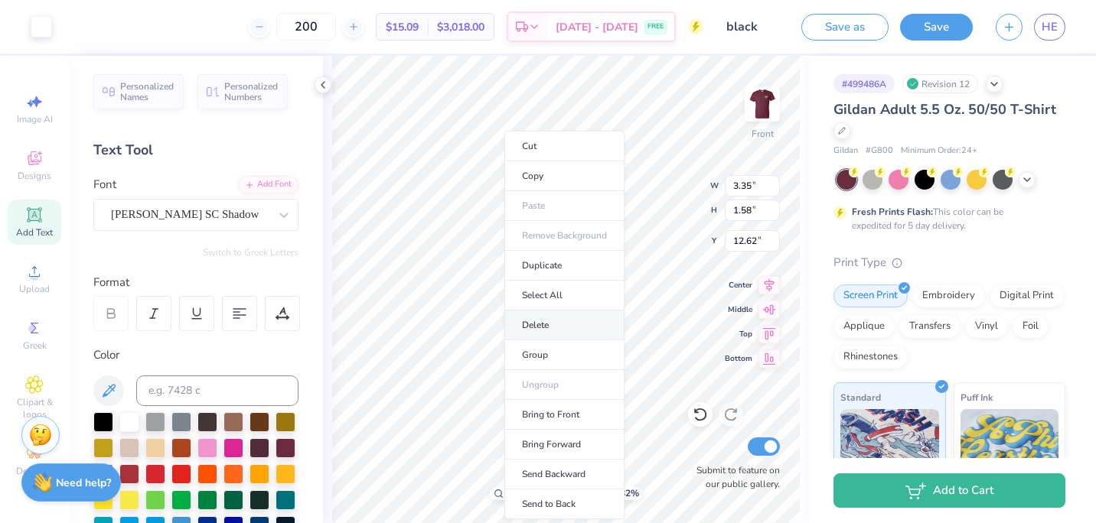
click at [570, 340] on li "Delete" at bounding box center [564, 326] width 120 height 30
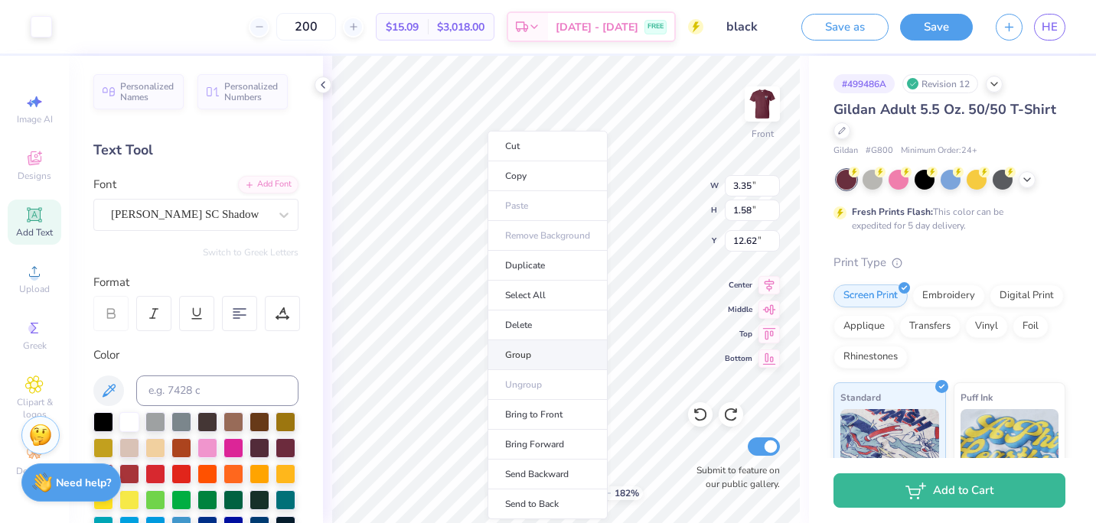
click at [555, 350] on li "Group" at bounding box center [547, 355] width 120 height 30
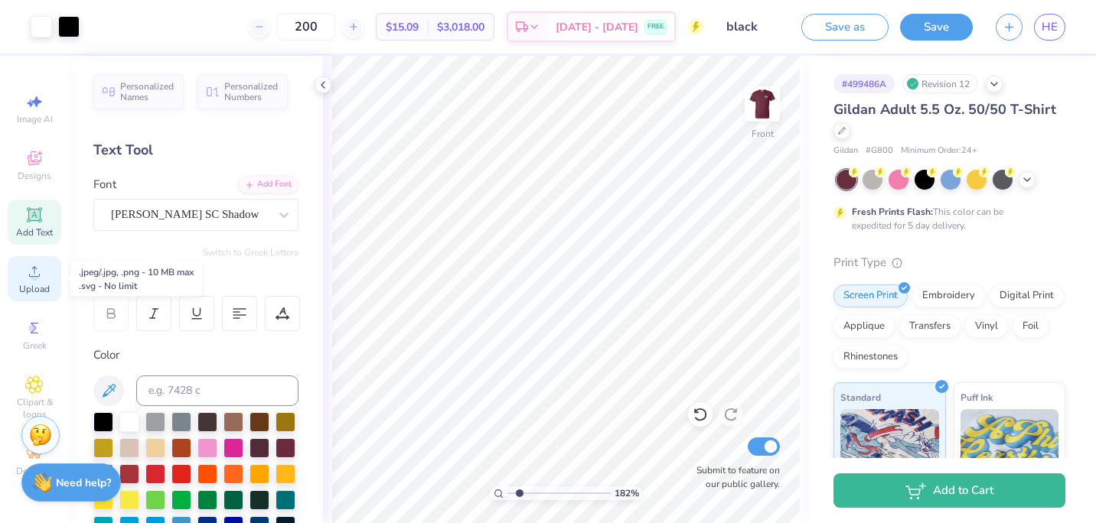
click at [29, 274] on icon at bounding box center [34, 271] width 11 height 11
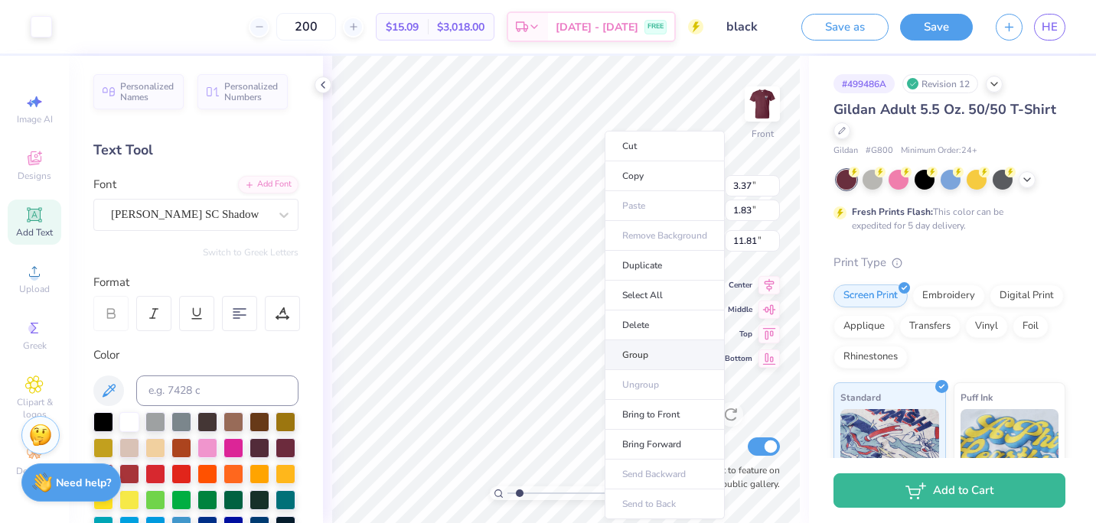
click at [650, 360] on li "Group" at bounding box center [664, 355] width 120 height 30
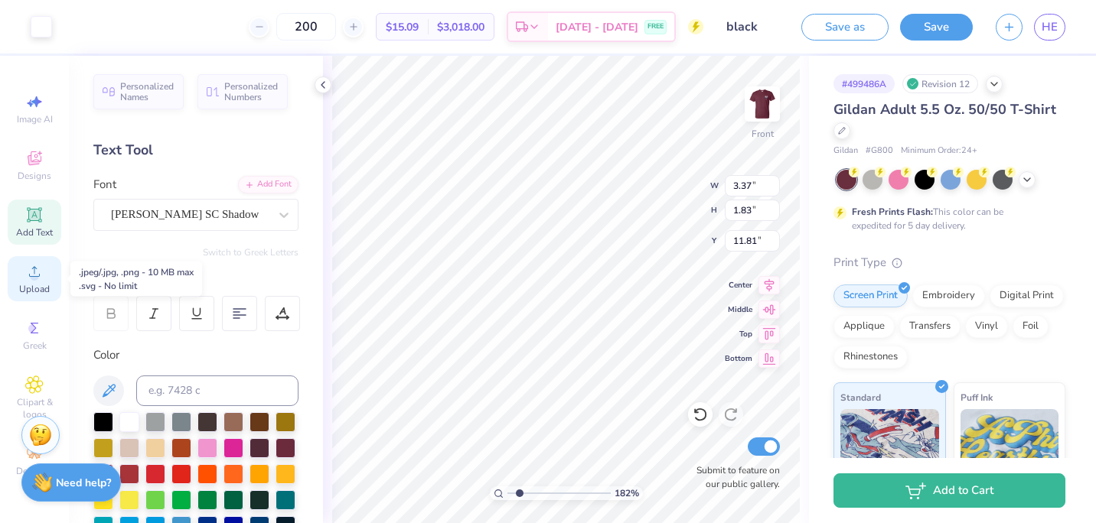
click at [39, 284] on span "Upload" at bounding box center [34, 289] width 31 height 12
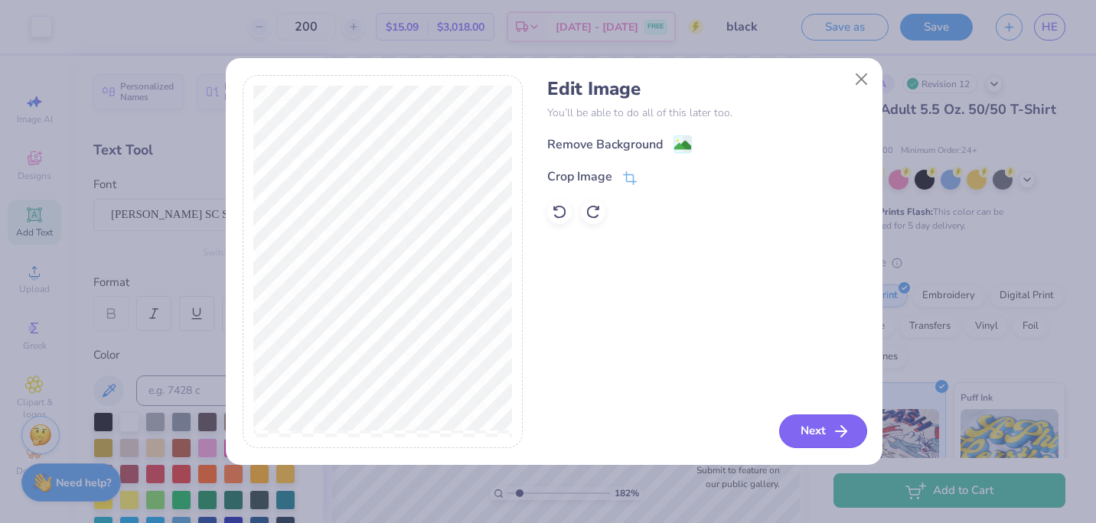
click at [826, 434] on button "Next" at bounding box center [823, 432] width 88 height 34
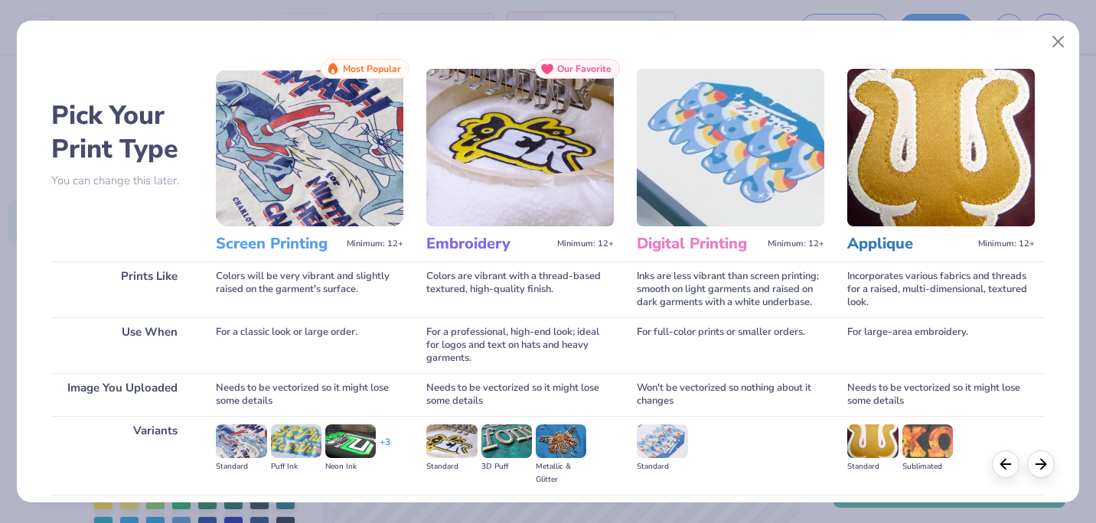
scroll to position [163, 0]
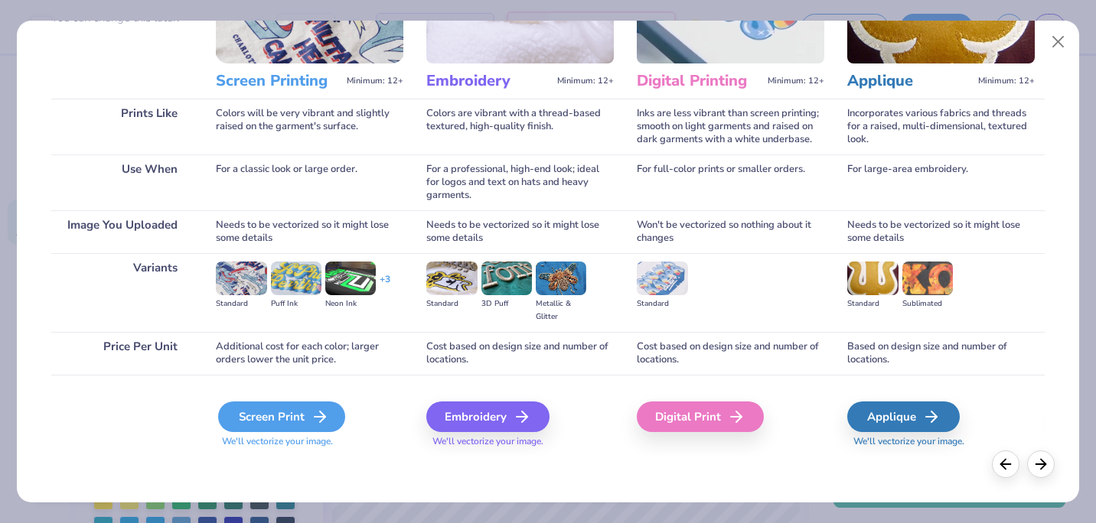
click at [282, 408] on div "Screen Print" at bounding box center [281, 417] width 127 height 31
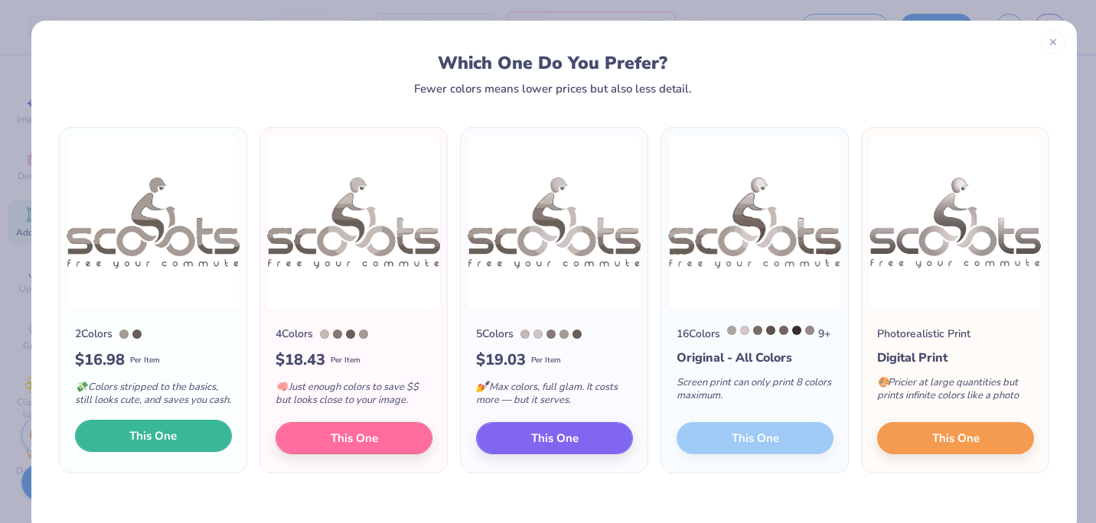
click at [172, 438] on button "This One" at bounding box center [153, 436] width 157 height 32
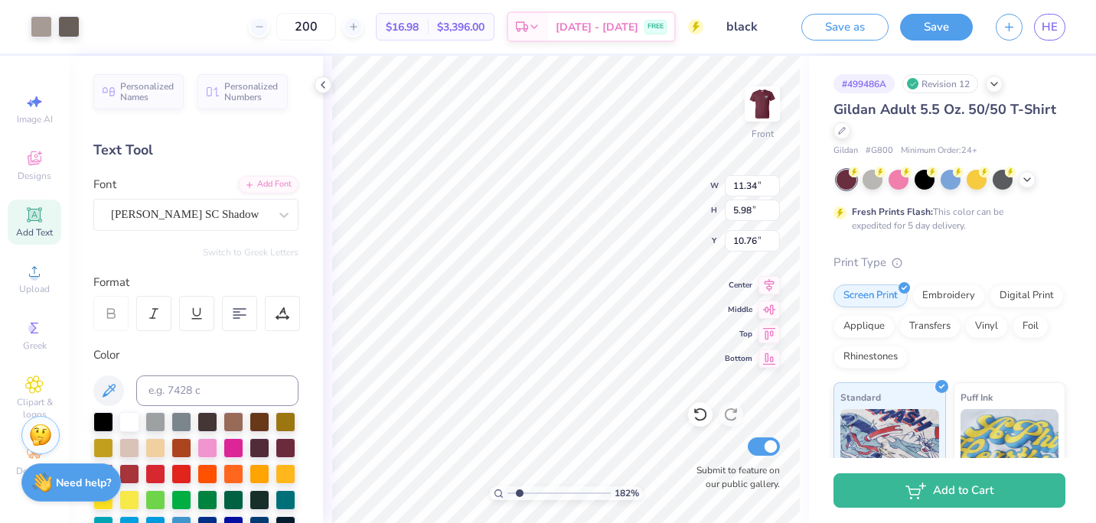
click at [47, 21] on div at bounding box center [548, 261] width 1096 height 523
click at [46, 31] on div at bounding box center [41, 25] width 21 height 21
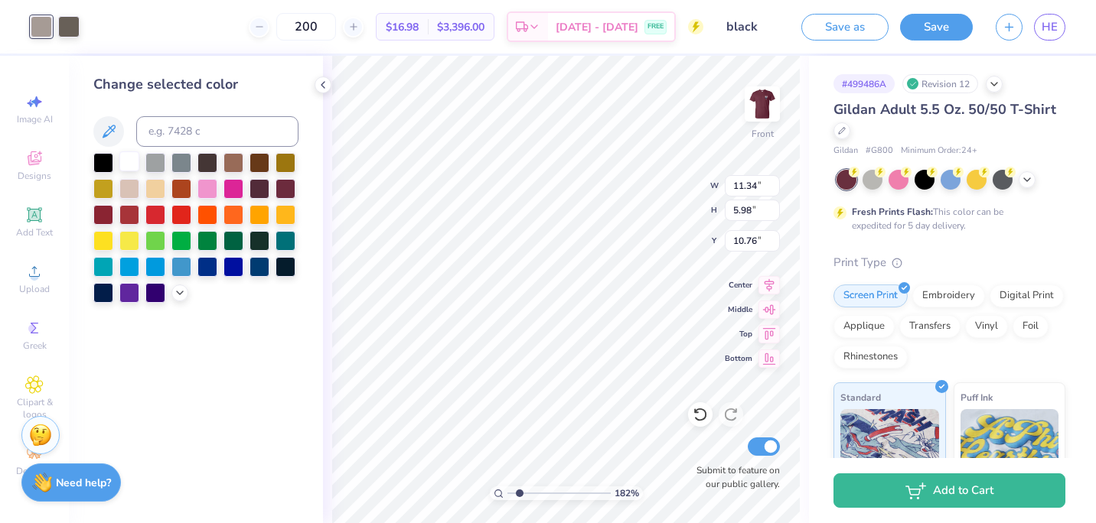
click at [138, 161] on div at bounding box center [129, 161] width 20 height 20
click at [70, 30] on div at bounding box center [68, 25] width 21 height 21
click at [132, 160] on div at bounding box center [129, 161] width 20 height 20
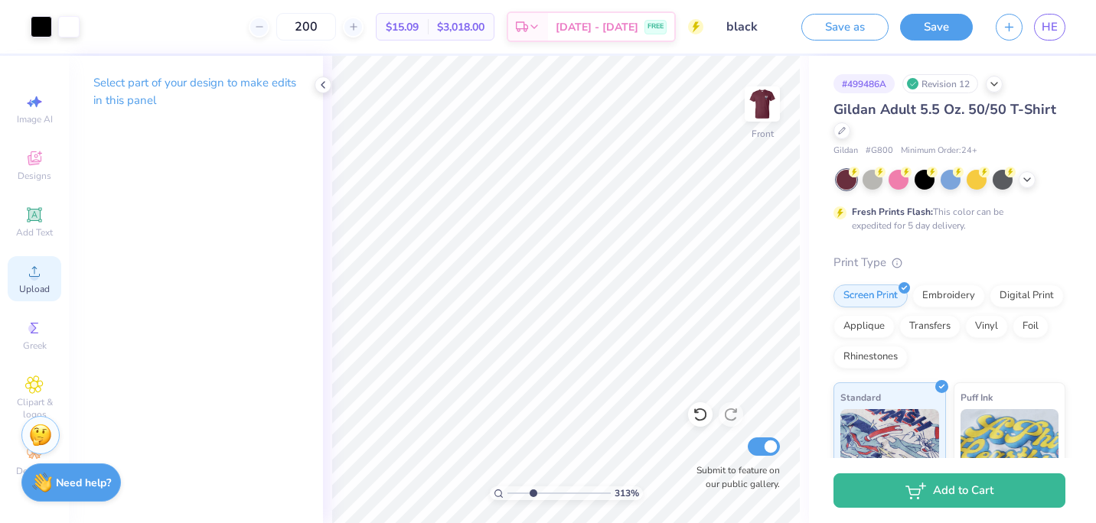
click at [38, 271] on icon at bounding box center [34, 271] width 18 height 18
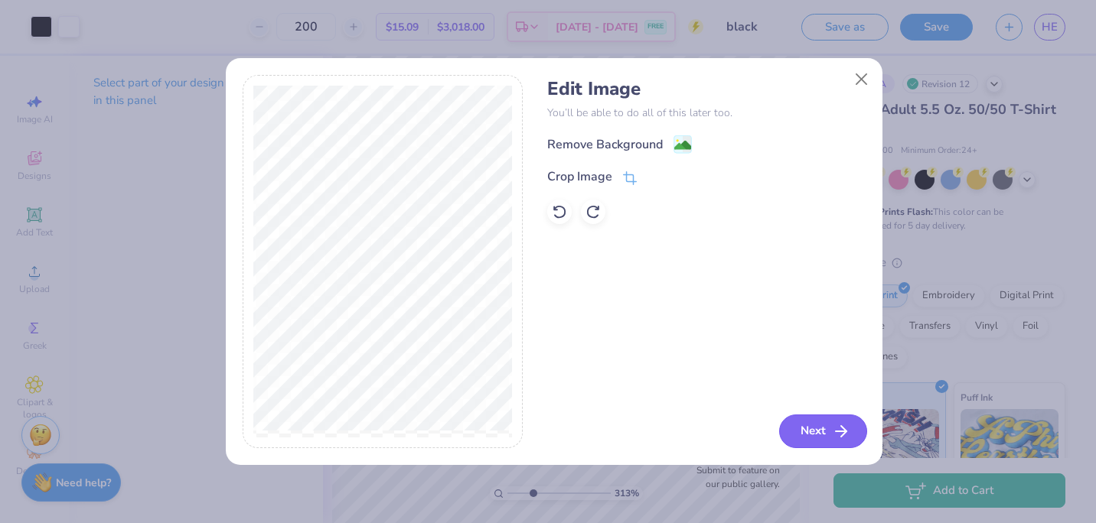
click at [826, 430] on button "Next" at bounding box center [823, 432] width 88 height 34
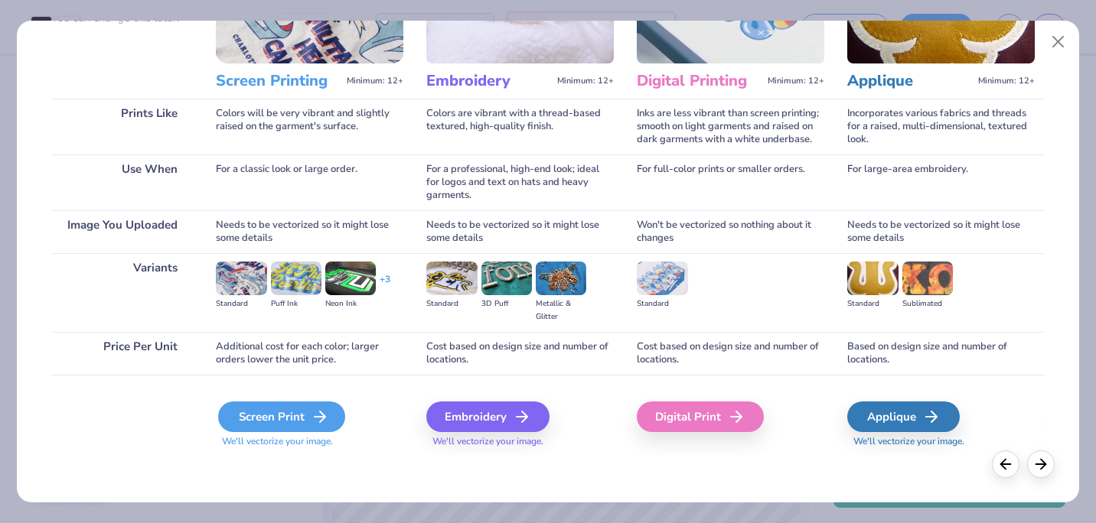
click at [280, 409] on div "Screen Print" at bounding box center [281, 417] width 127 height 31
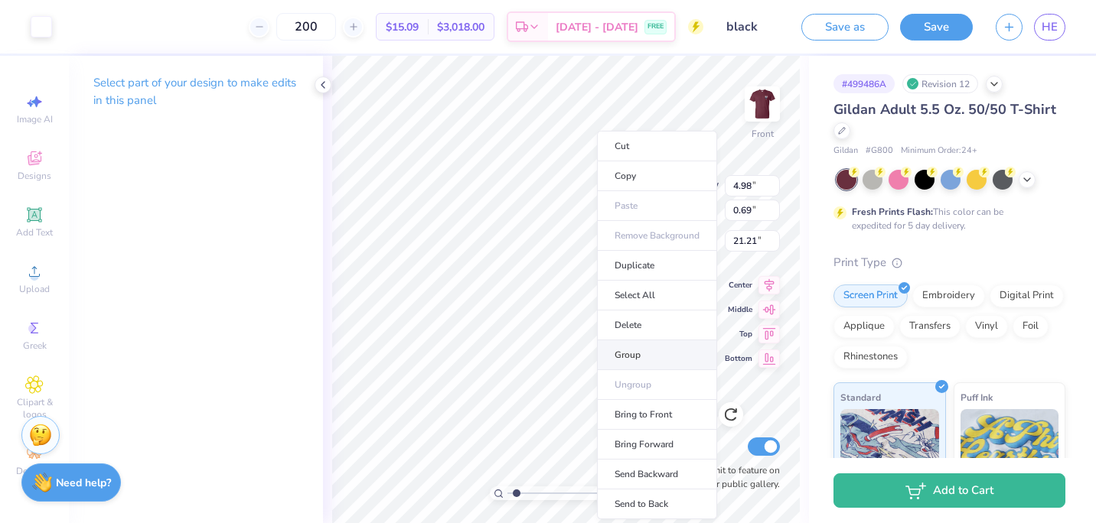
click at [624, 363] on li "Group" at bounding box center [657, 355] width 120 height 30
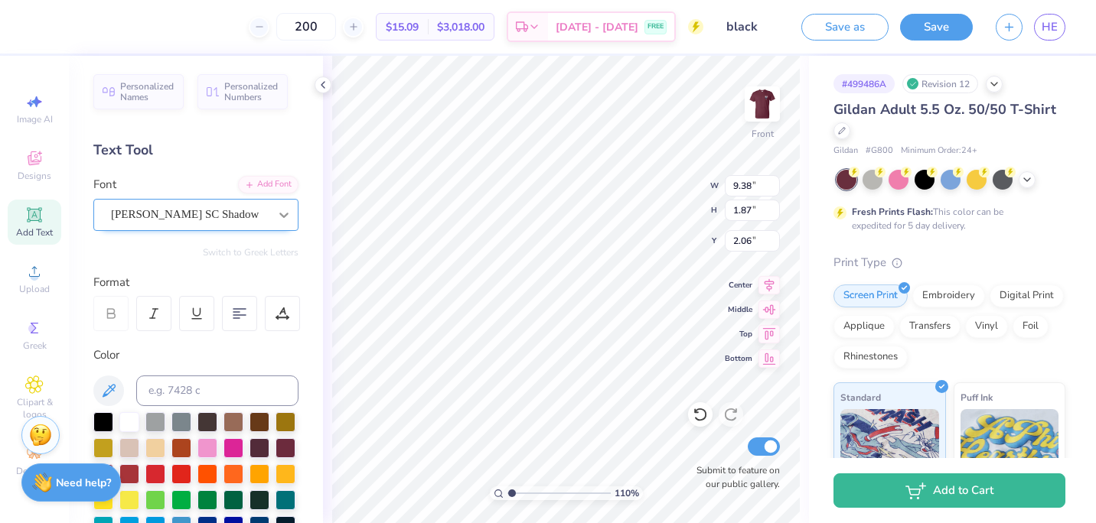
click at [276, 218] on icon at bounding box center [283, 214] width 15 height 15
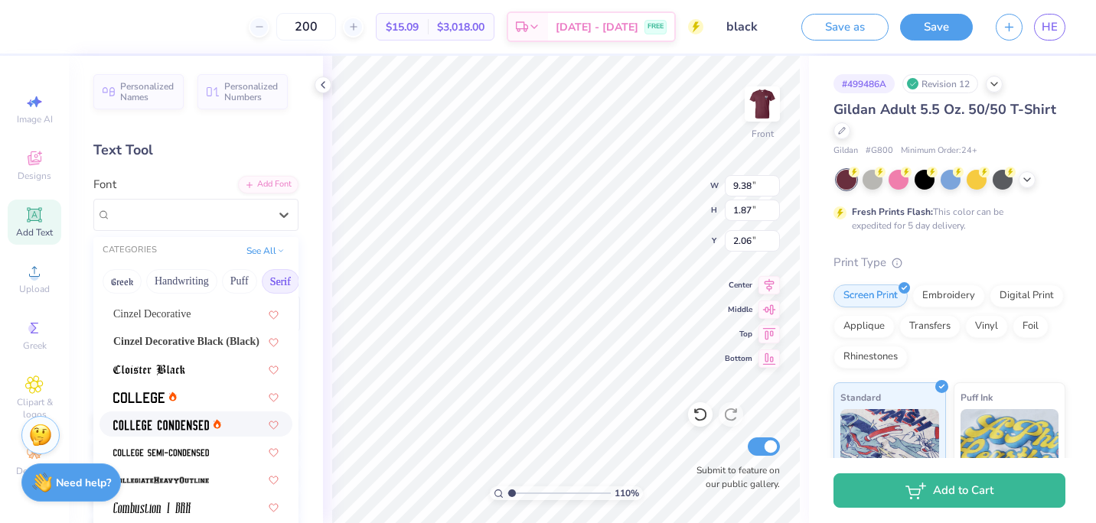
scroll to position [348, 0]
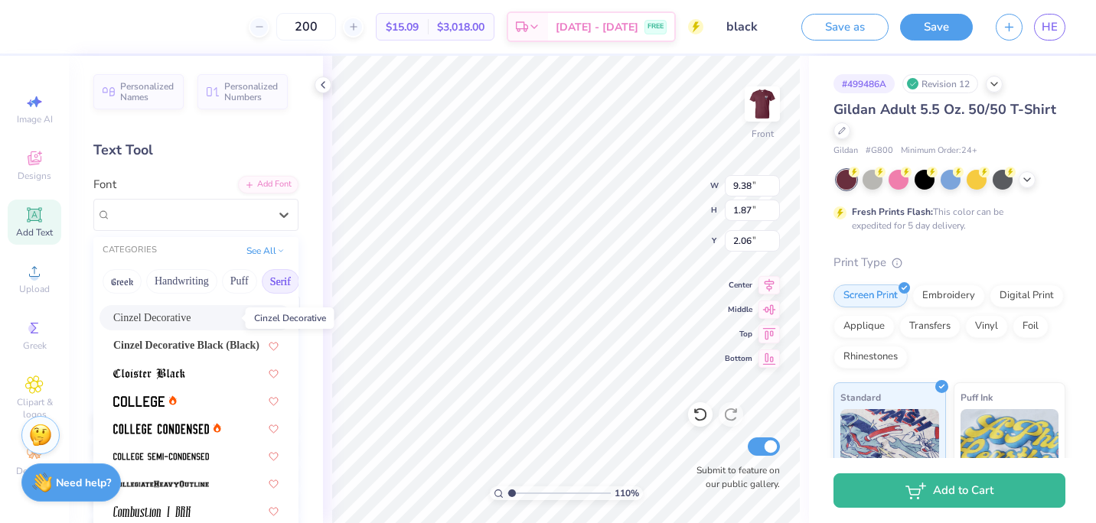
click at [191, 319] on span "Cinzel Decorative" at bounding box center [151, 318] width 77 height 16
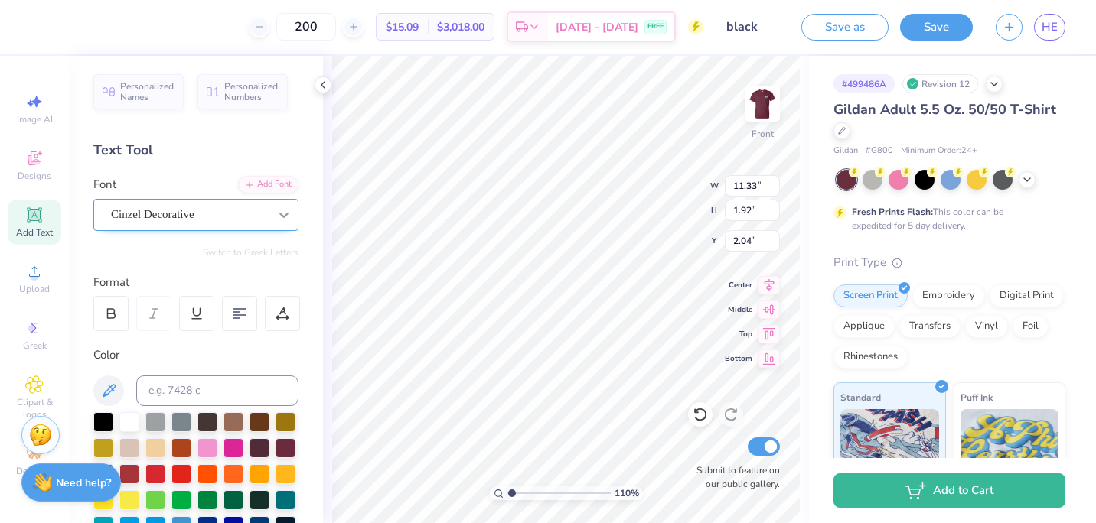
click at [276, 204] on div at bounding box center [284, 215] width 28 height 28
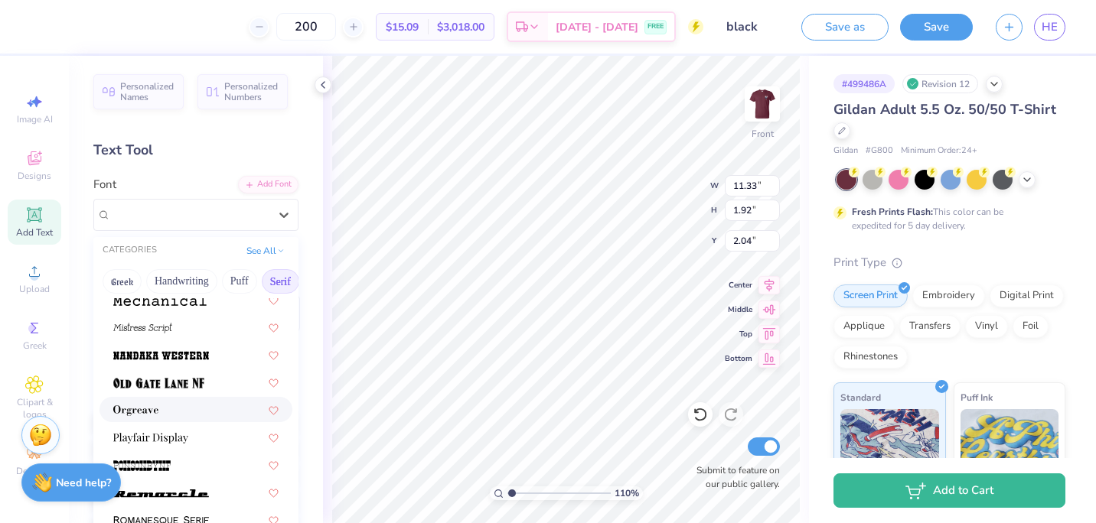
scroll to position [1615, 0]
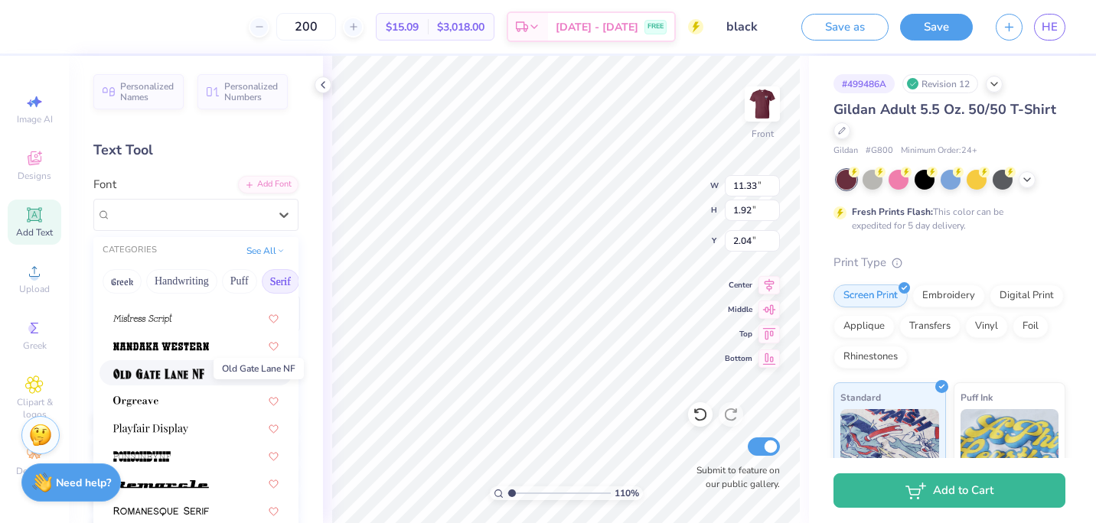
click at [191, 374] on img at bounding box center [158, 374] width 91 height 11
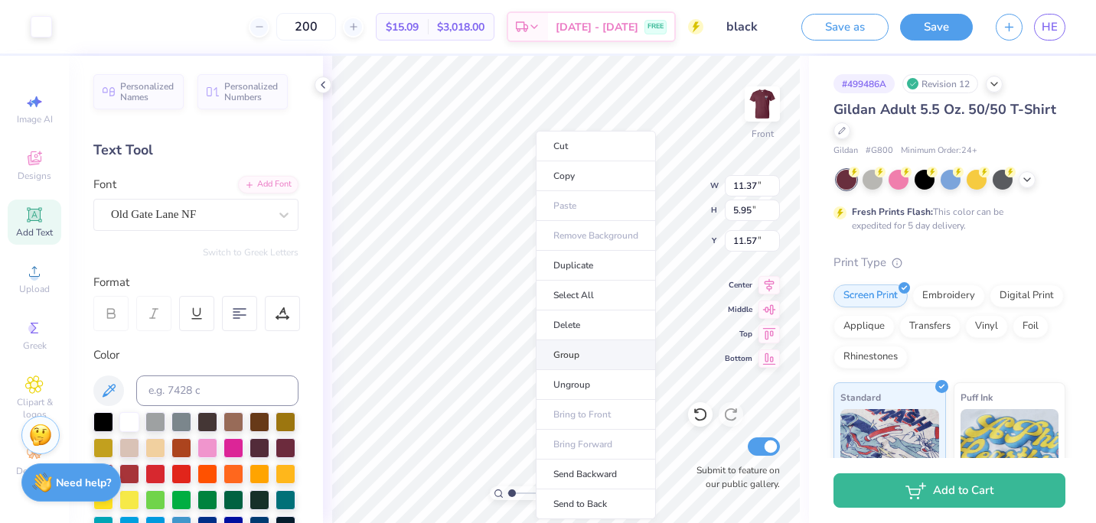
click at [575, 359] on li "Group" at bounding box center [596, 355] width 120 height 30
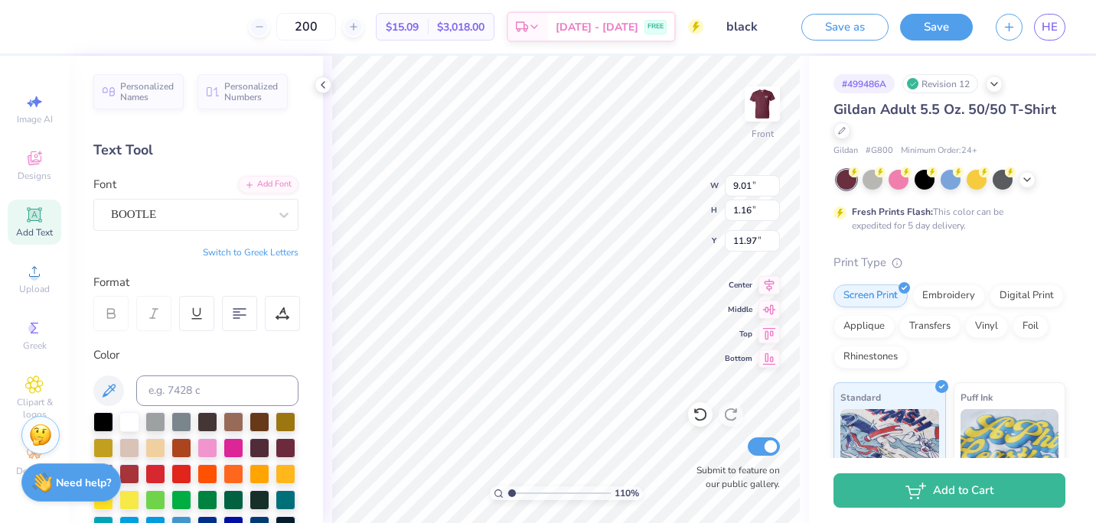
scroll to position [12, 13]
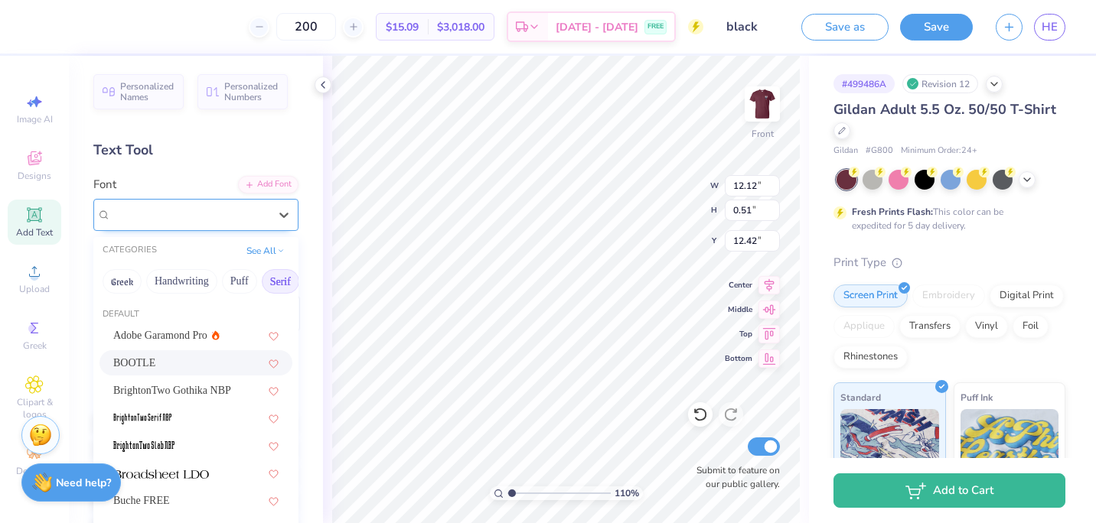
click at [239, 215] on div "BOOTLE" at bounding box center [189, 215] width 161 height 24
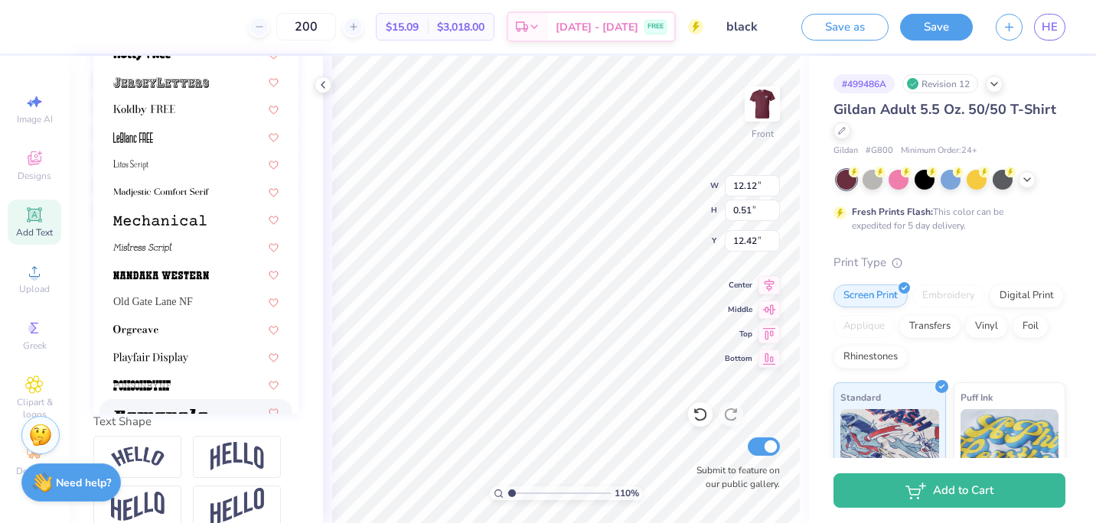
scroll to position [1342, 0]
click at [166, 332] on div at bounding box center [195, 330] width 165 height 16
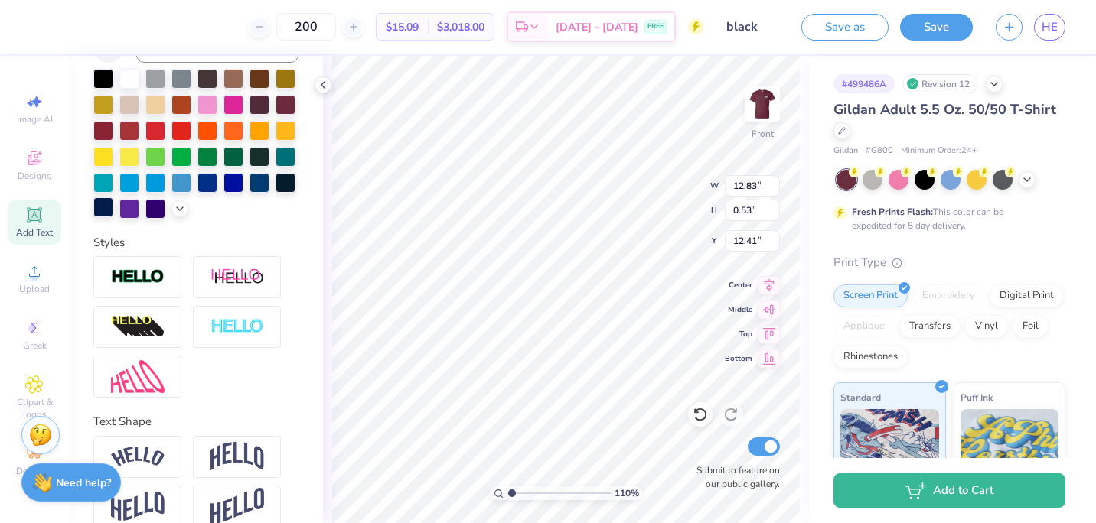
scroll to position [0, 0]
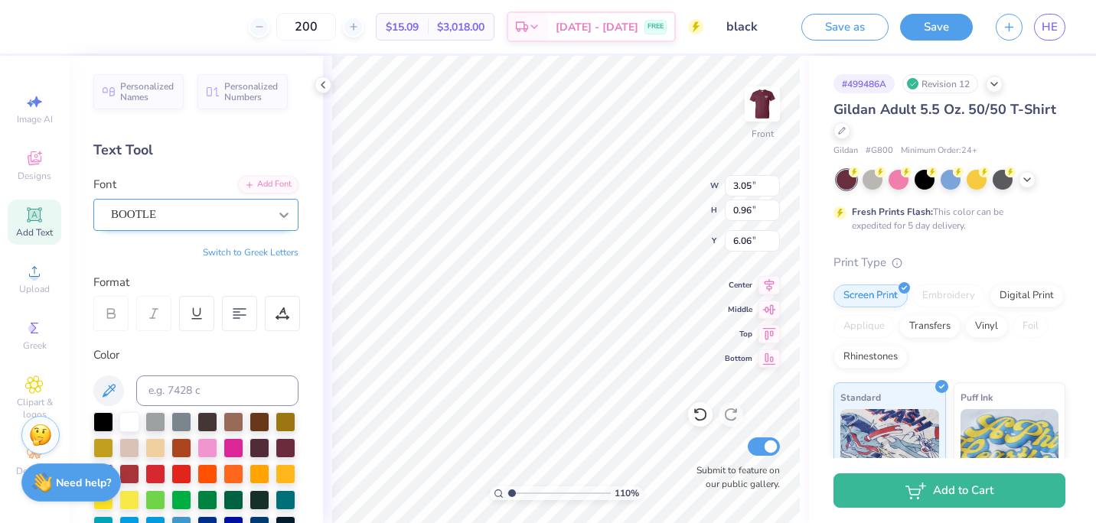
click at [276, 210] on icon at bounding box center [283, 214] width 15 height 15
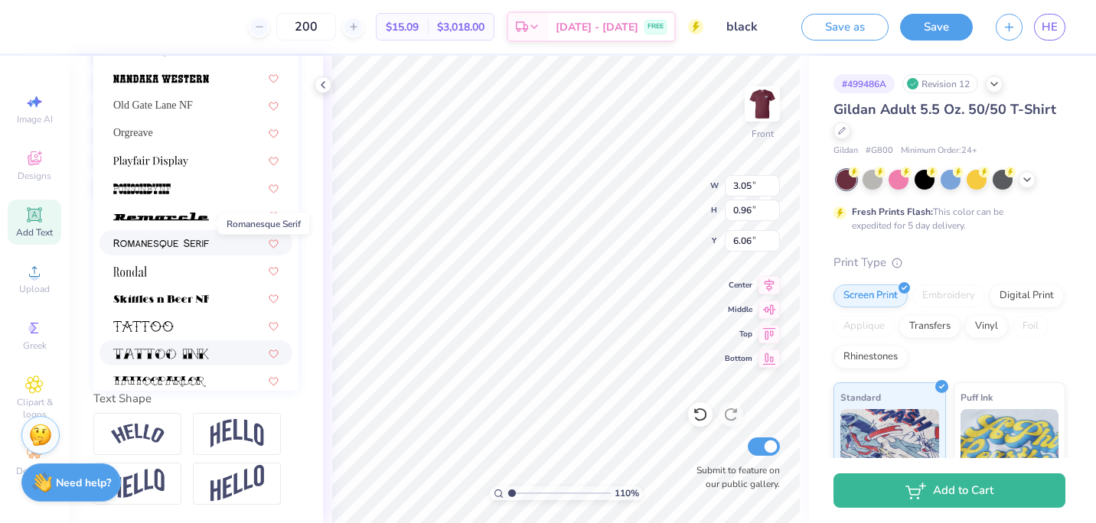
scroll to position [1493, 0]
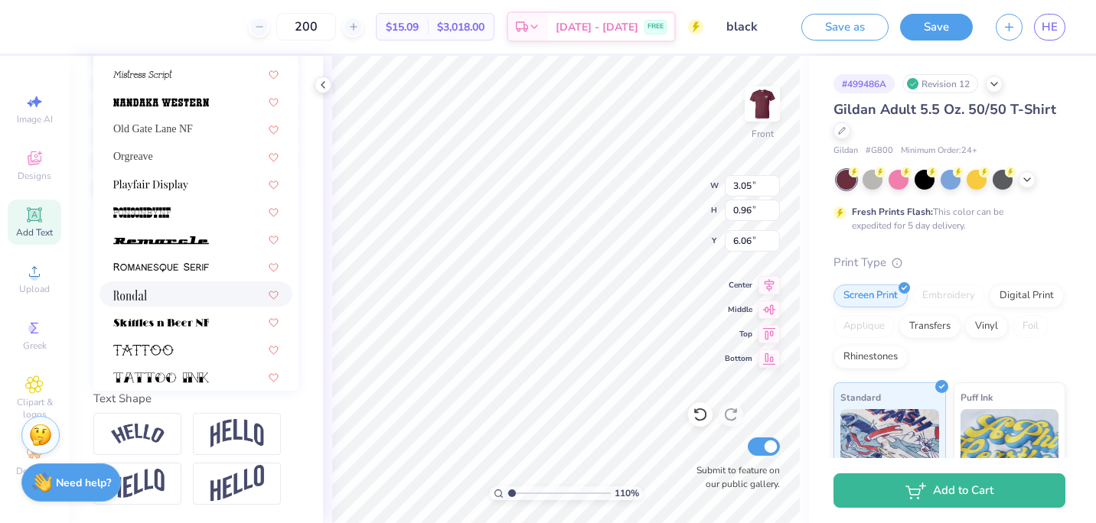
click at [161, 286] on div at bounding box center [195, 294] width 165 height 16
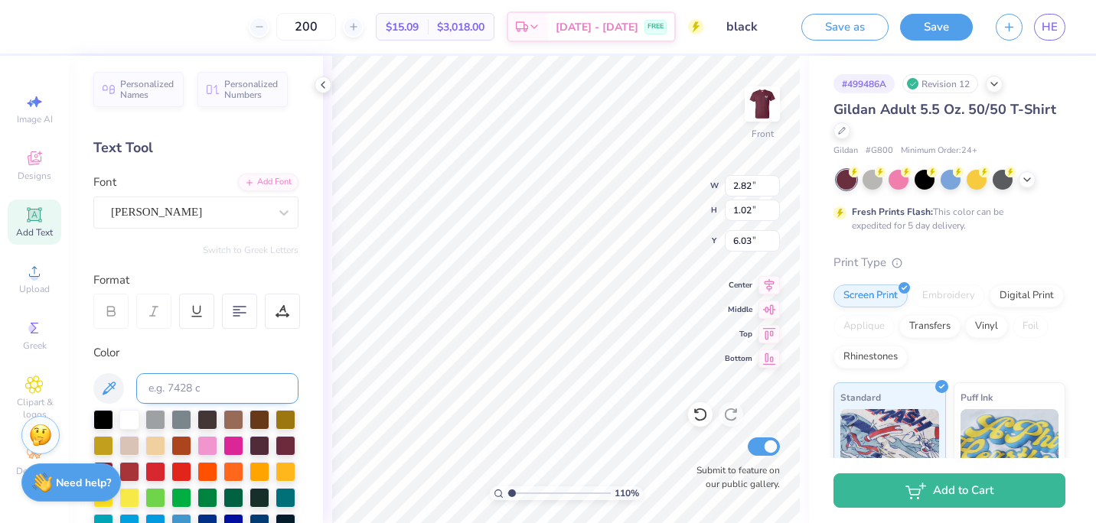
scroll to position [0, 0]
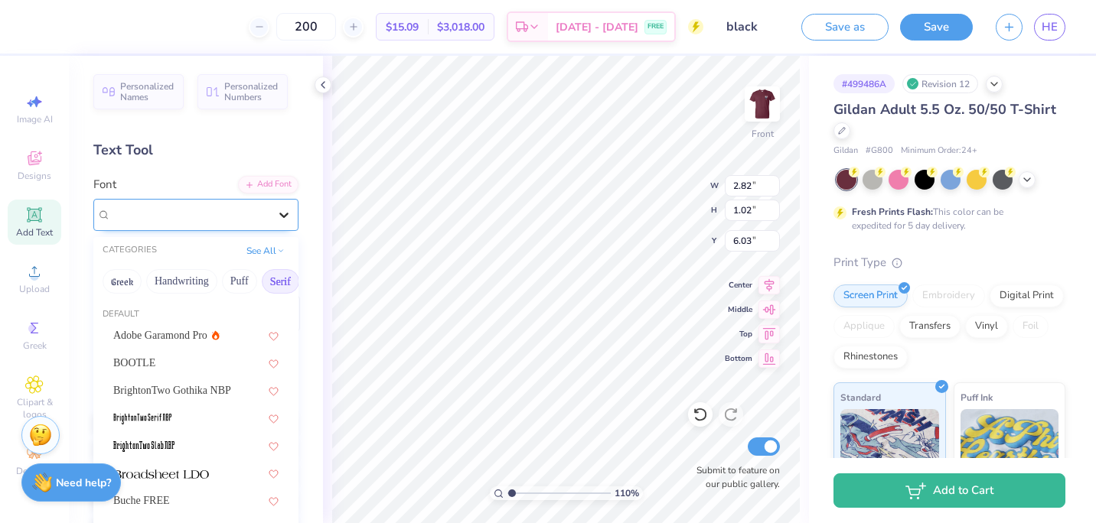
click at [270, 216] on div at bounding box center [284, 215] width 28 height 28
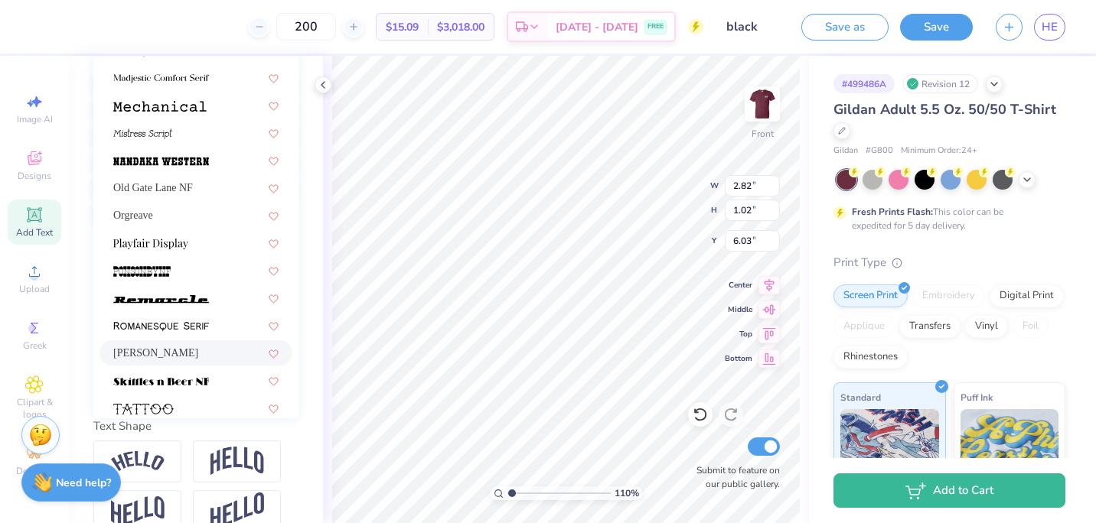
scroll to position [1461, 0]
click at [177, 224] on div "Orgreave" at bounding box center [195, 216] width 165 height 16
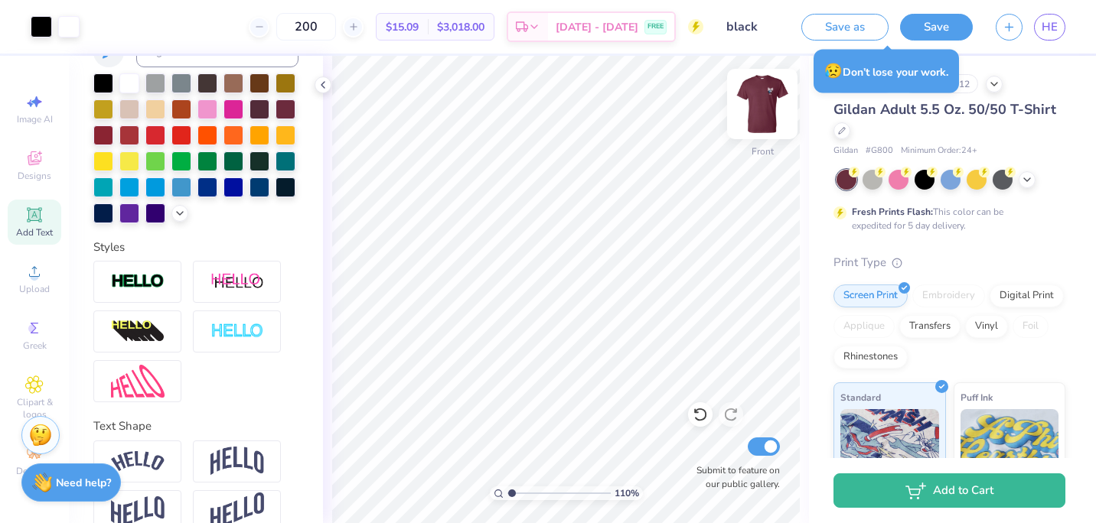
click at [766, 99] on img at bounding box center [761, 103] width 61 height 61
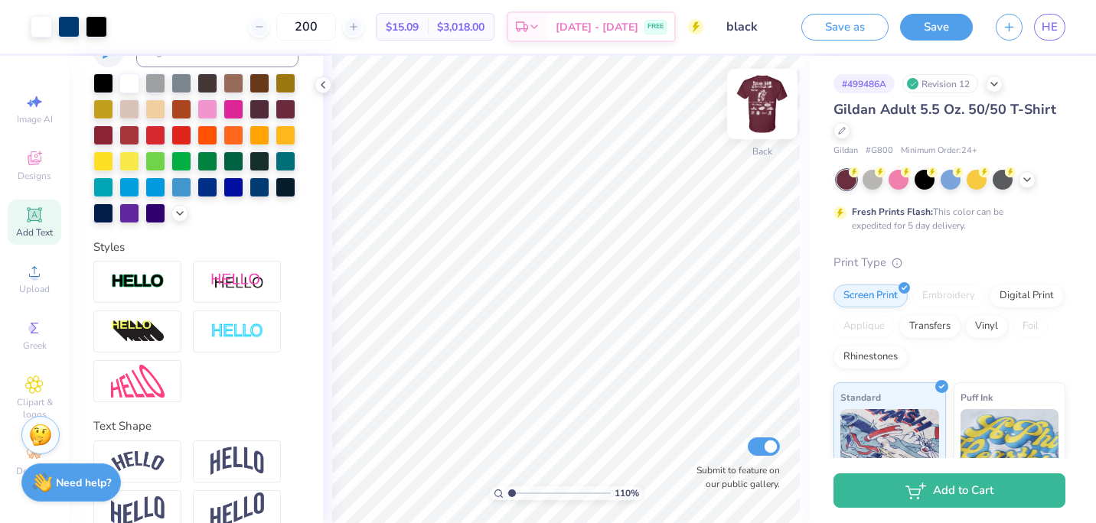
click at [769, 102] on img at bounding box center [761, 103] width 61 height 61
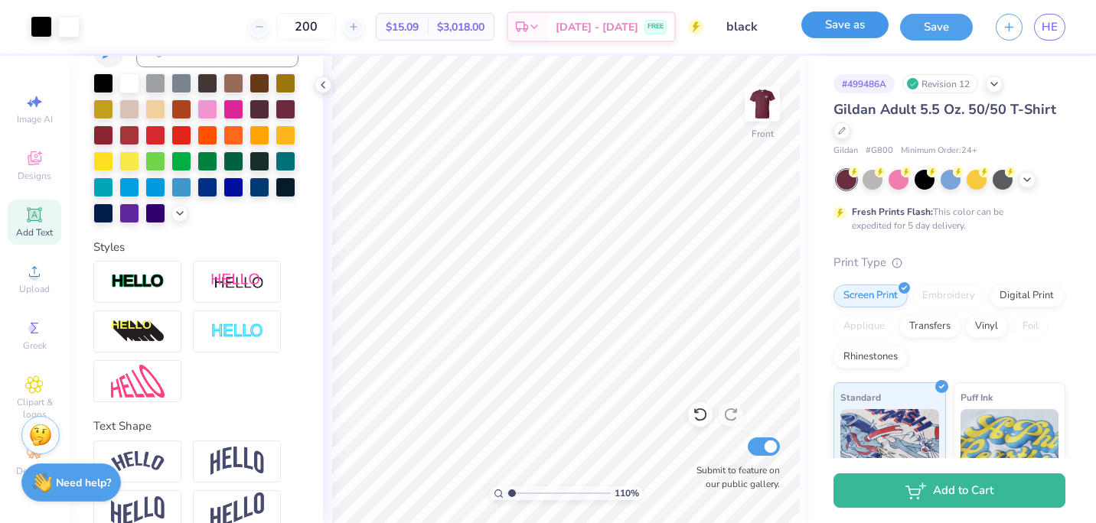
click at [869, 28] on button "Save as" at bounding box center [844, 24] width 87 height 27
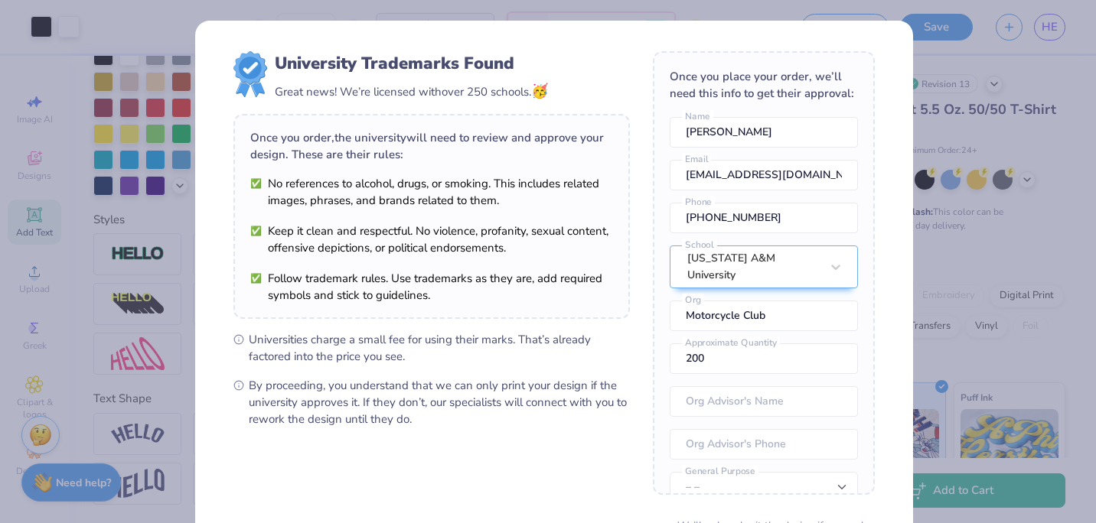
scroll to position [73, 0]
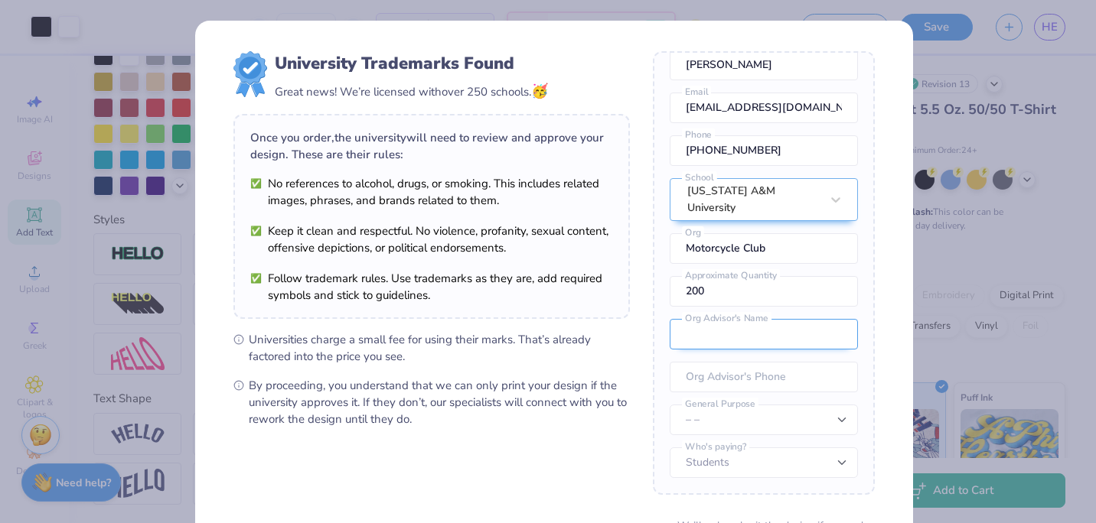
click at [779, 336] on input "text" at bounding box center [763, 334] width 188 height 31
click at [781, 355] on div "Once you place your order, we’ll need this info to get their approval: [PERSON_…" at bounding box center [764, 273] width 222 height 444
click at [779, 385] on input "tel" at bounding box center [763, 377] width 188 height 31
click at [878, 147] on div "University Trademarks Found Great news! We’re licensed with over 250 schools. 🥳…" at bounding box center [554, 333] width 718 height 624
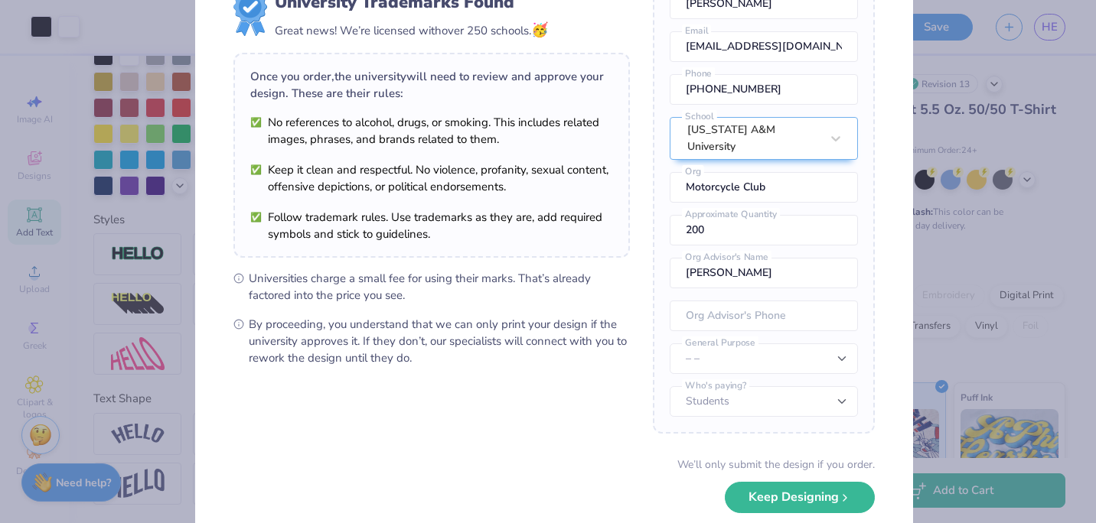
scroll to position [60, 0]
click at [790, 499] on button "Keep Designing" at bounding box center [800, 494] width 150 height 31
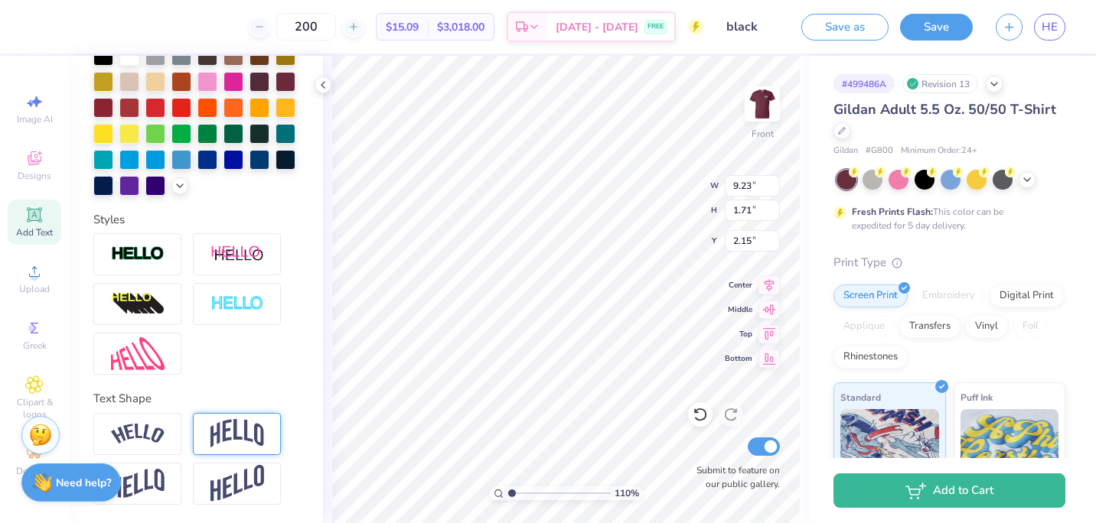
click at [216, 435] on img at bounding box center [237, 433] width 54 height 29
click at [246, 428] on img at bounding box center [237, 433] width 54 height 29
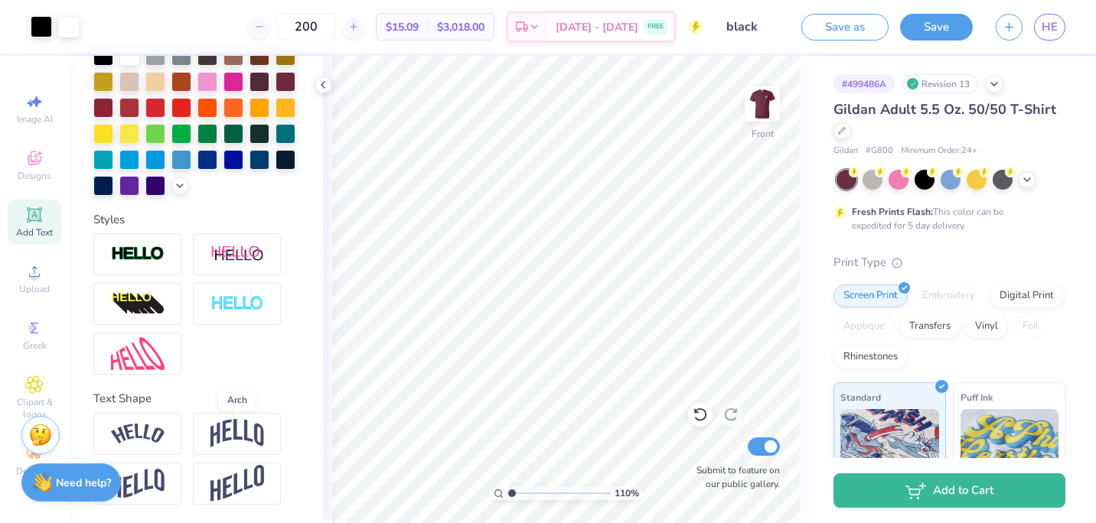
drag, startPoint x: 250, startPoint y: 432, endPoint x: 213, endPoint y: 368, distance: 73.4
click at [213, 368] on div at bounding box center [195, 304] width 205 height 142
click at [758, 107] on img at bounding box center [761, 103] width 61 height 61
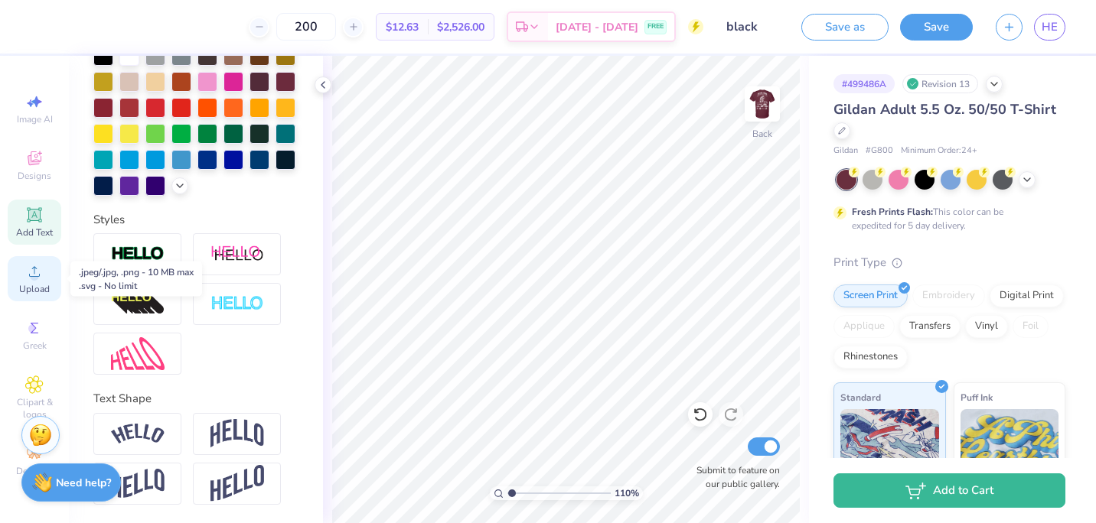
click at [24, 272] on div "Upload" at bounding box center [35, 278] width 54 height 45
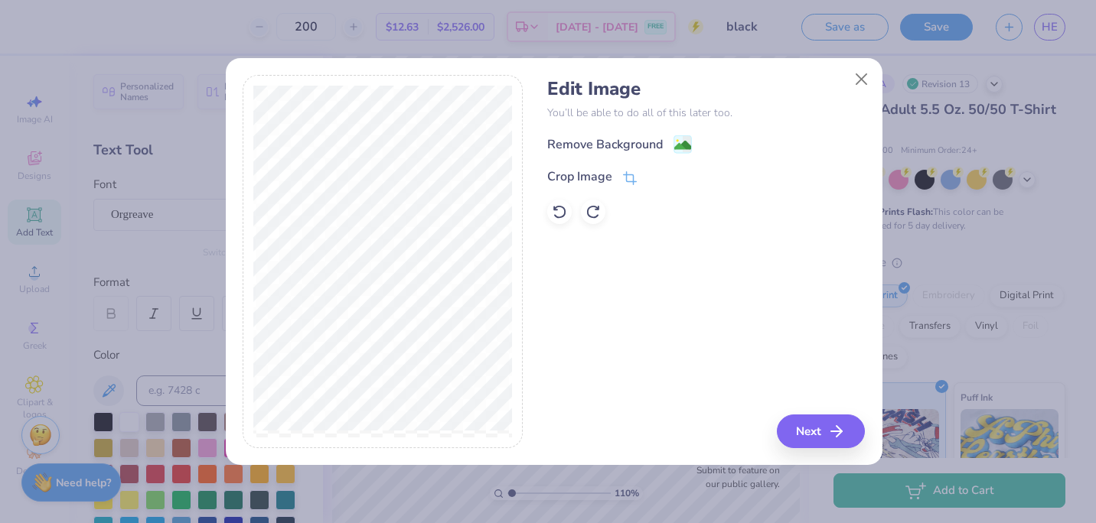
click at [851, 435] on button "Next" at bounding box center [821, 432] width 88 height 34
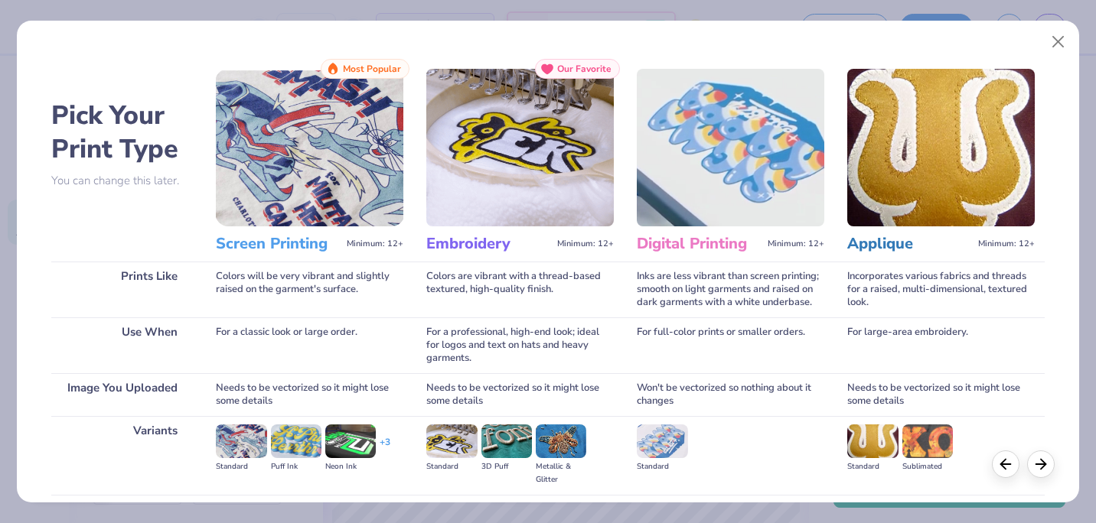
scroll to position [163, 0]
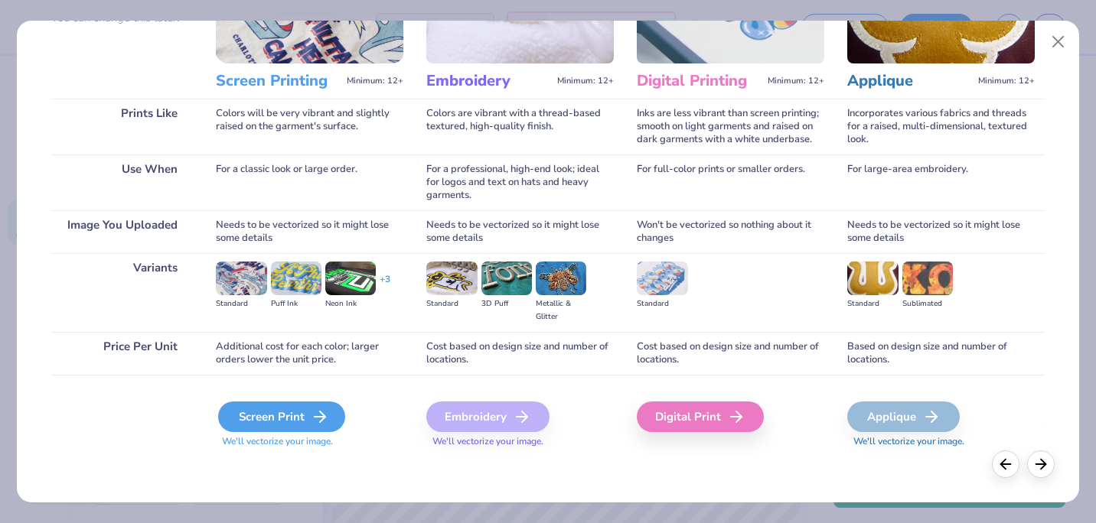
click at [297, 402] on div "Screen Print" at bounding box center [281, 417] width 127 height 31
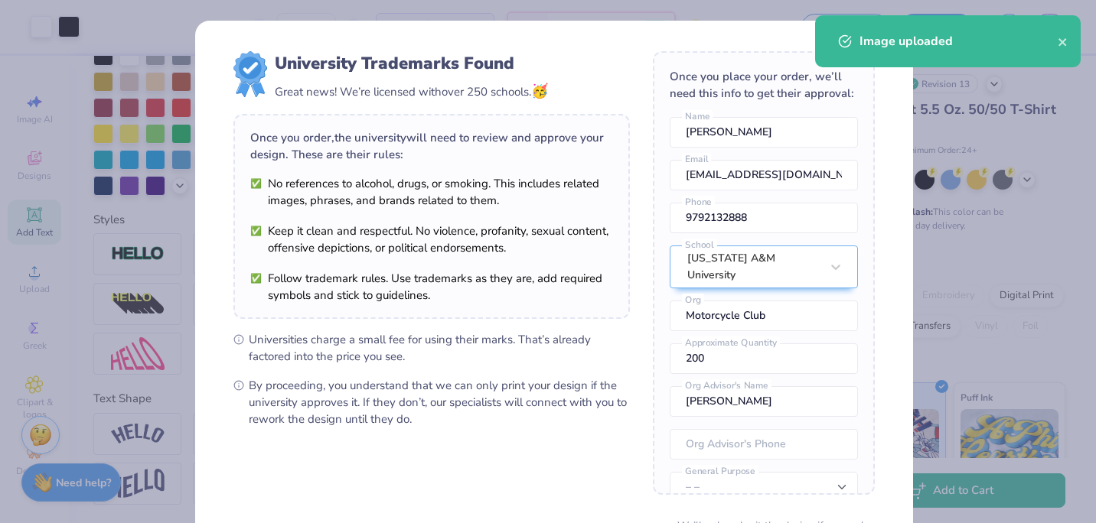
click at [470, 174] on div "Once you order, the university will need to review and approve your design. The…" at bounding box center [431, 216] width 396 height 205
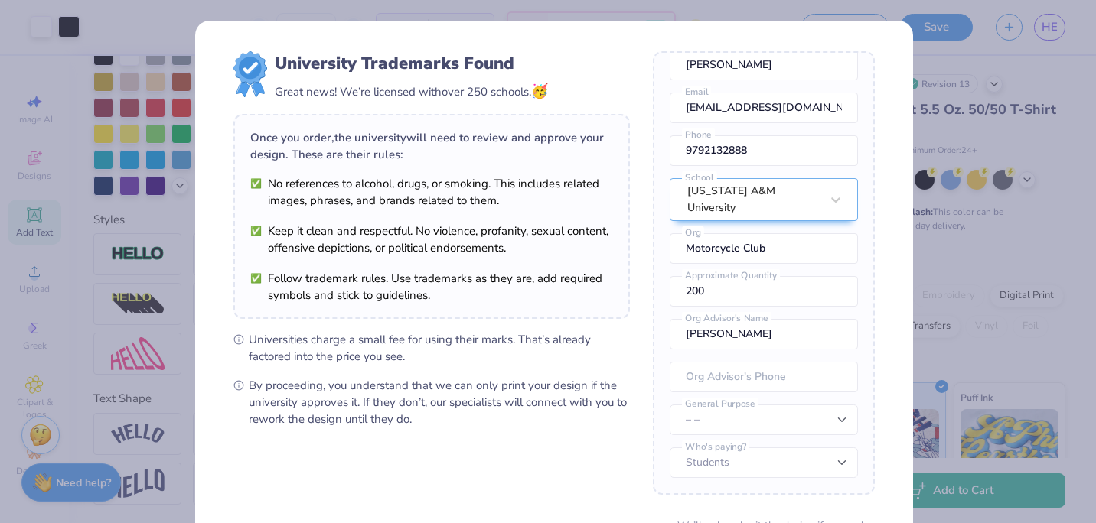
scroll to position [142, 0]
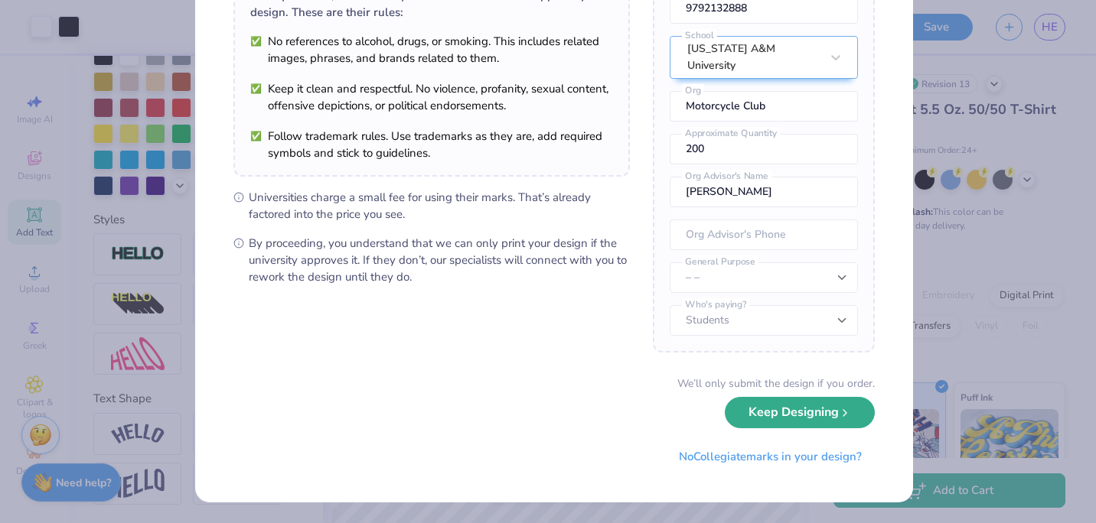
click at [808, 411] on button "Keep Designing" at bounding box center [800, 412] width 150 height 31
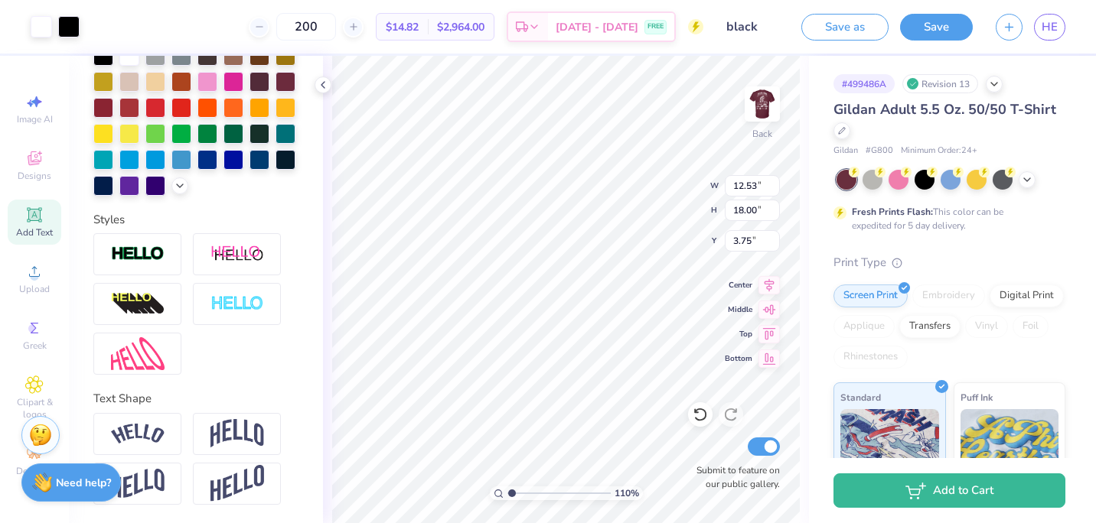
scroll to position [0, 0]
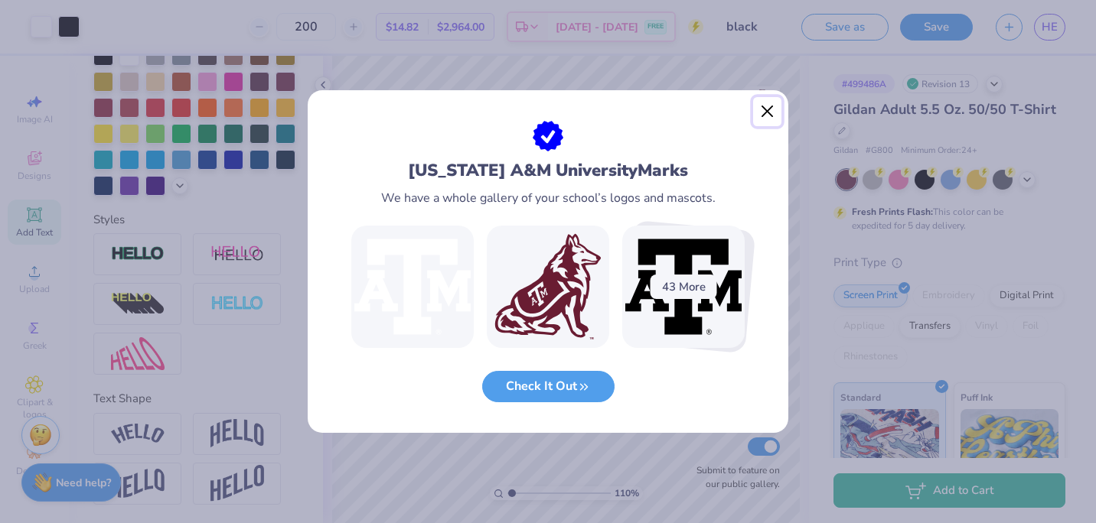
click at [771, 110] on button "Close" at bounding box center [767, 111] width 29 height 29
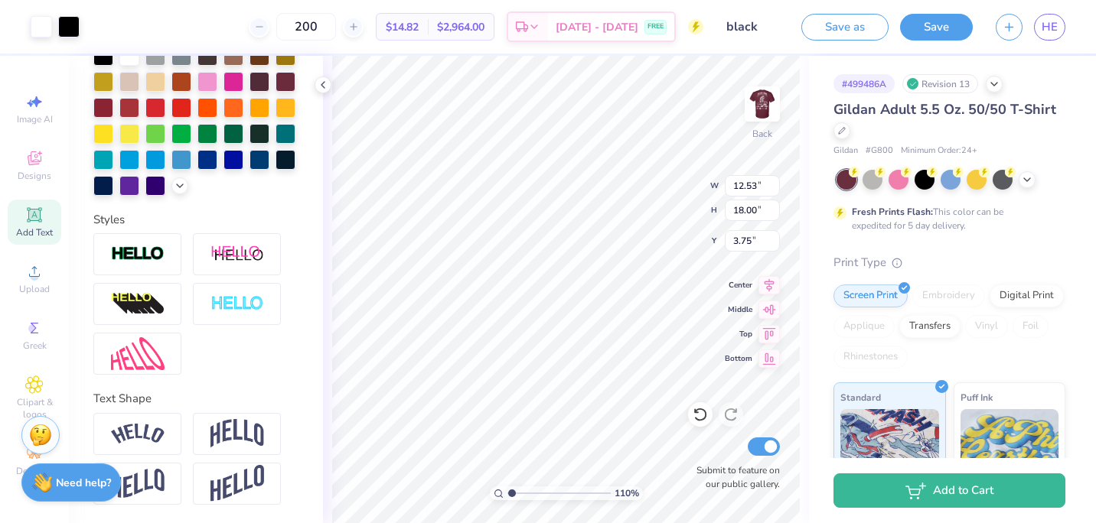
type input "1.10162277820293"
type input "2.17"
type input "3.12"
type input "18.63"
type input "1.10162277820293"
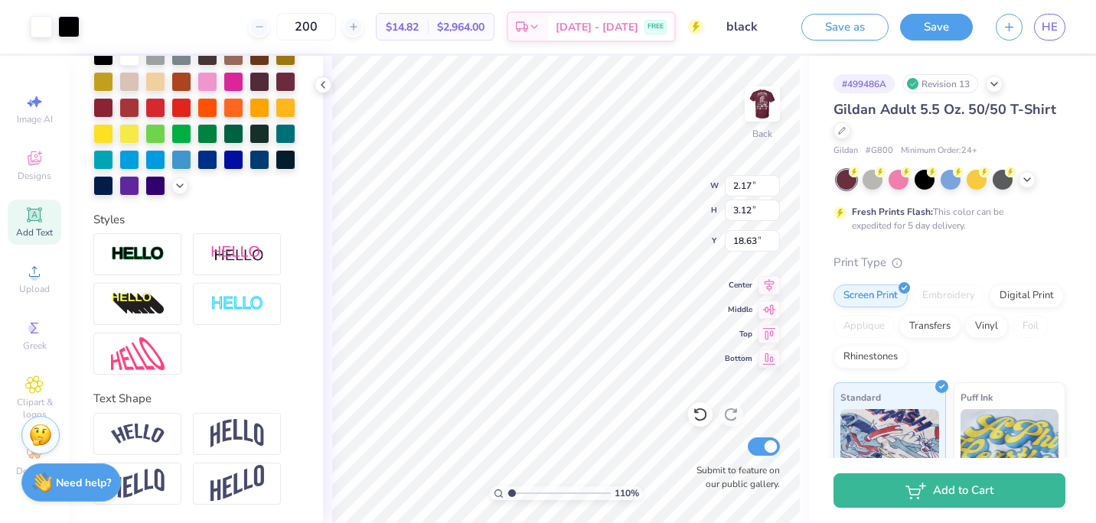
type input "3.00"
type input "1.10162277820293"
type input "2.41"
type input "3.46"
type input "2.65"
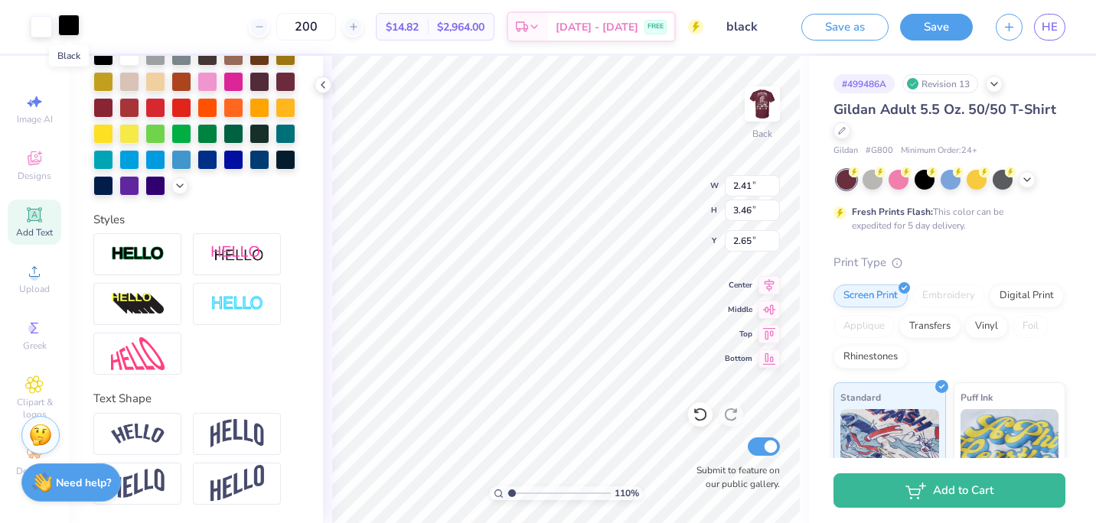
click at [73, 31] on div at bounding box center [68, 25] width 21 height 21
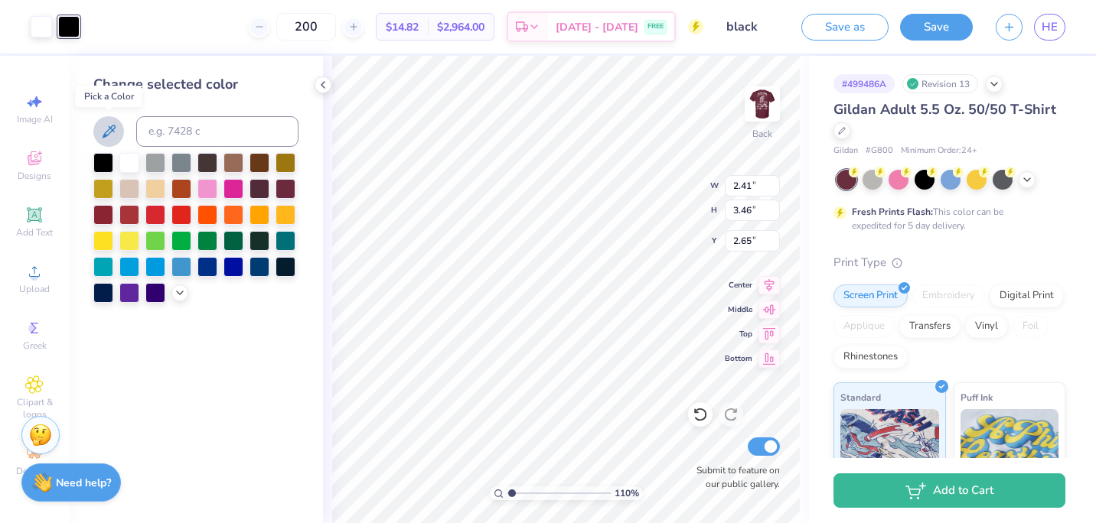
click at [103, 128] on icon at bounding box center [108, 131] width 18 height 18
click at [109, 125] on icon at bounding box center [108, 131] width 18 height 18
click at [210, 158] on div at bounding box center [207, 161] width 20 height 20
click at [287, 193] on div at bounding box center [285, 188] width 20 height 20
click at [179, 292] on icon at bounding box center [180, 291] width 12 height 12
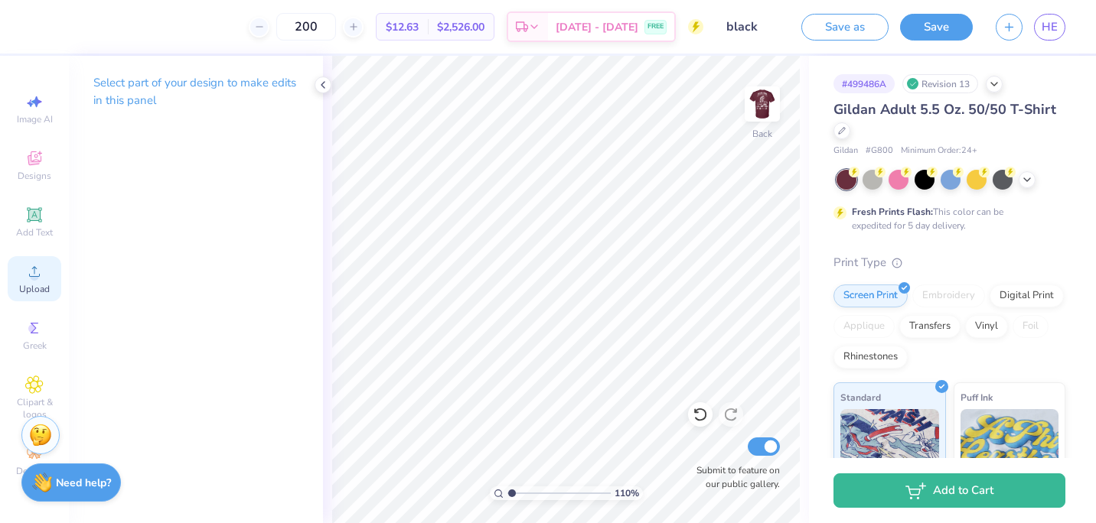
click at [33, 269] on icon at bounding box center [34, 271] width 18 height 18
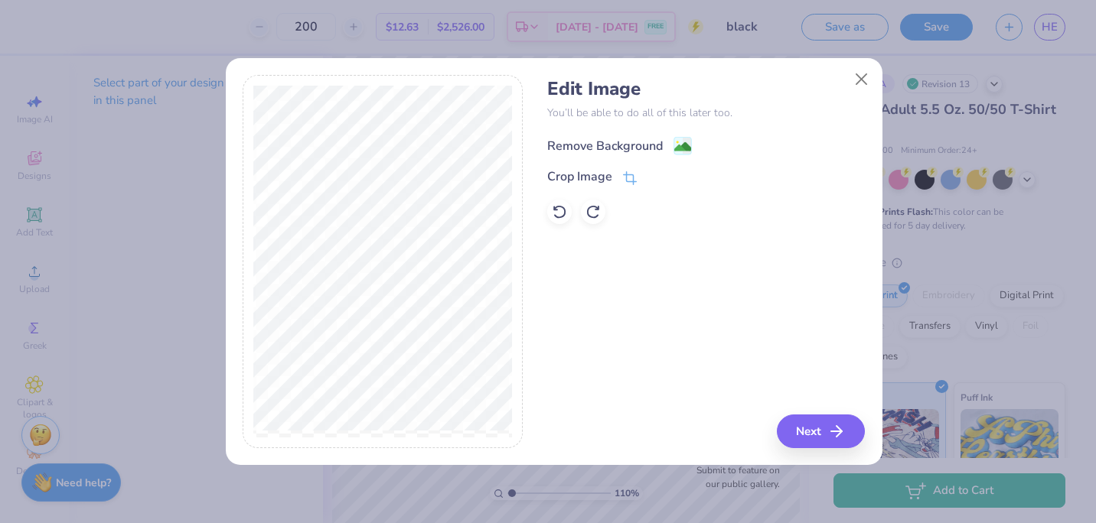
click at [639, 145] on div "Remove Background" at bounding box center [605, 146] width 116 height 18
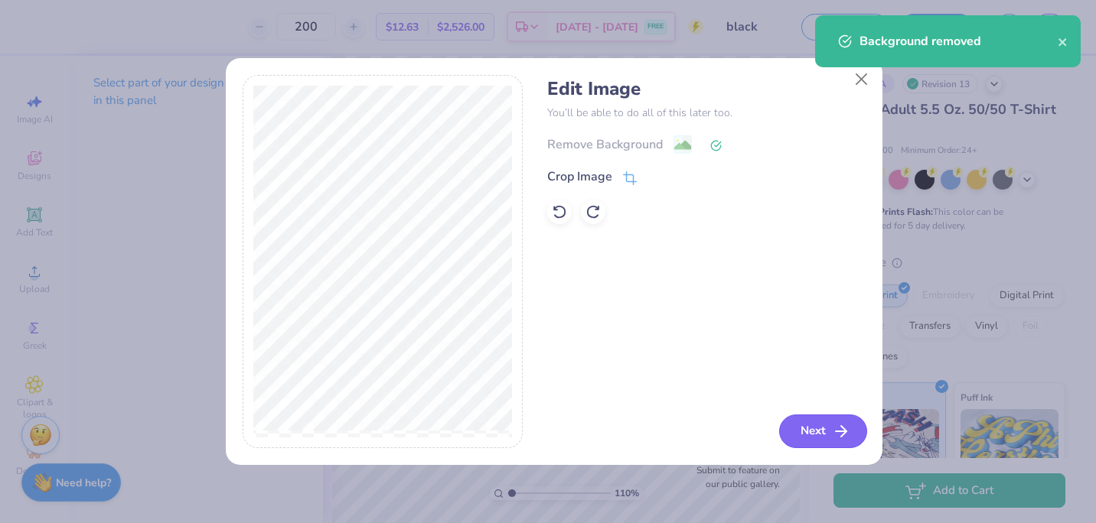
click at [817, 437] on button "Next" at bounding box center [823, 432] width 88 height 34
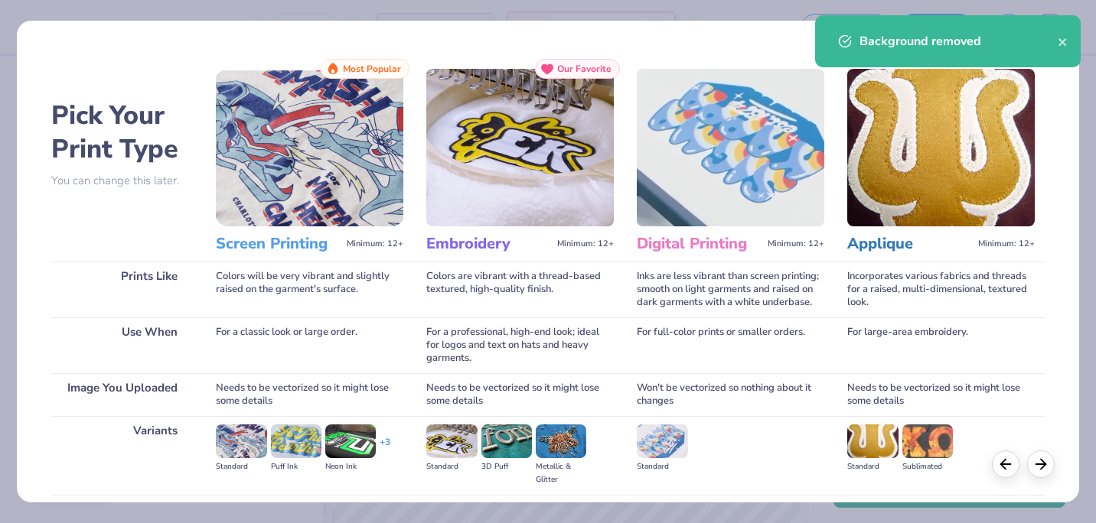
scroll to position [163, 0]
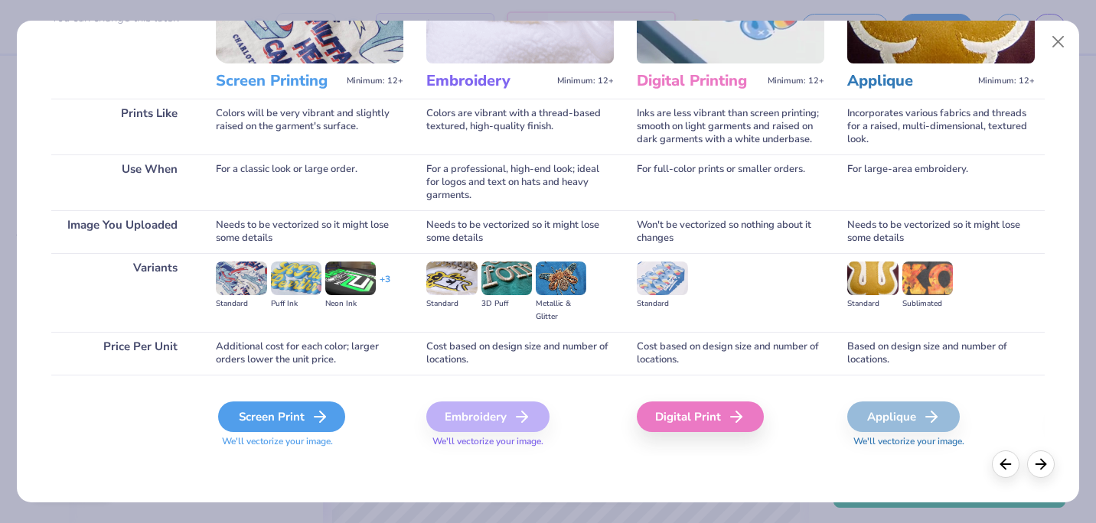
click at [279, 419] on div "Screen Print" at bounding box center [281, 417] width 127 height 31
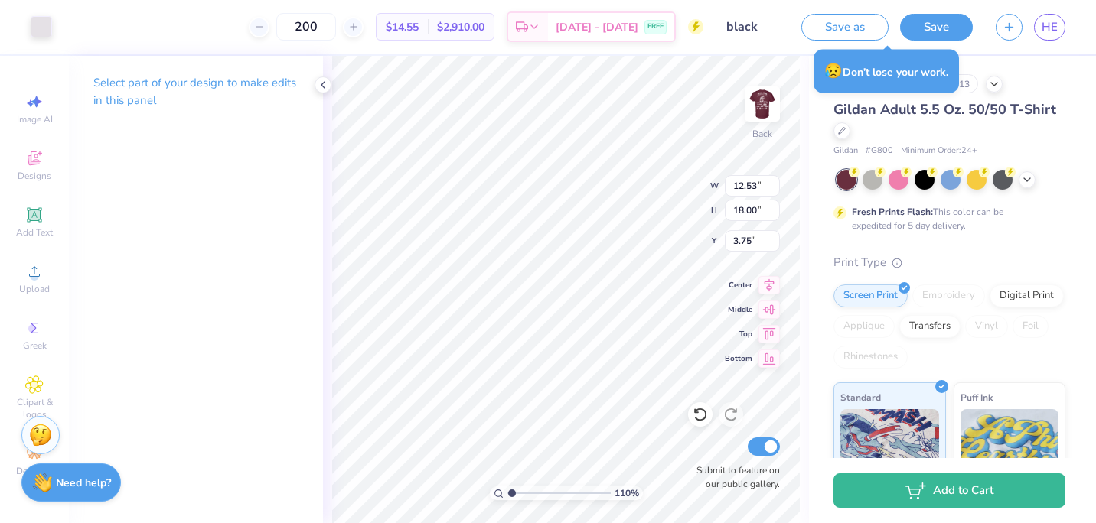
type input "1.10162277820293"
type input "1.72"
type input "2.47"
type input "19.28"
type input "1.10162277820293"
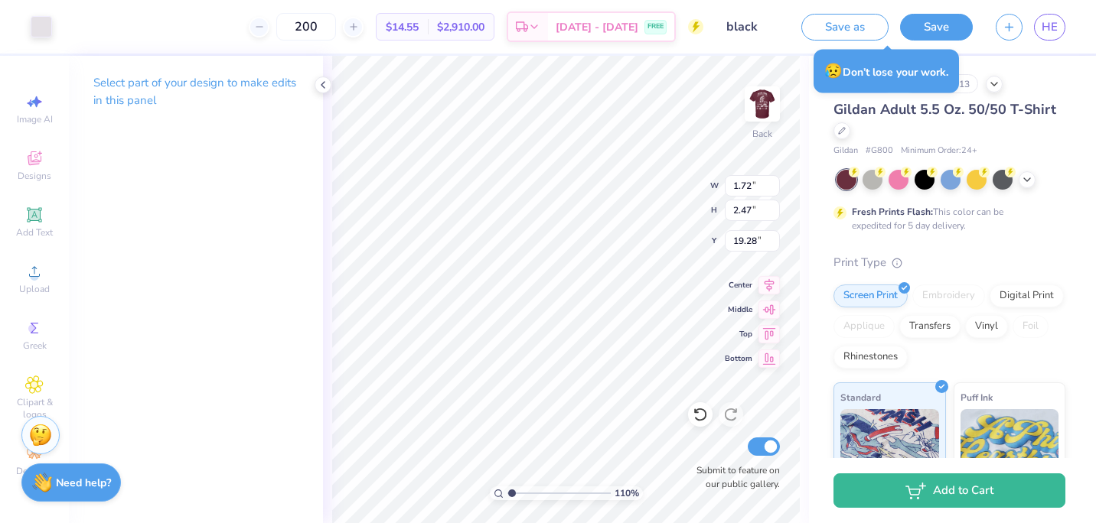
type input "2.56"
type input "1.10162277820293"
type input "2.52"
type input "3.63"
type input "1.40"
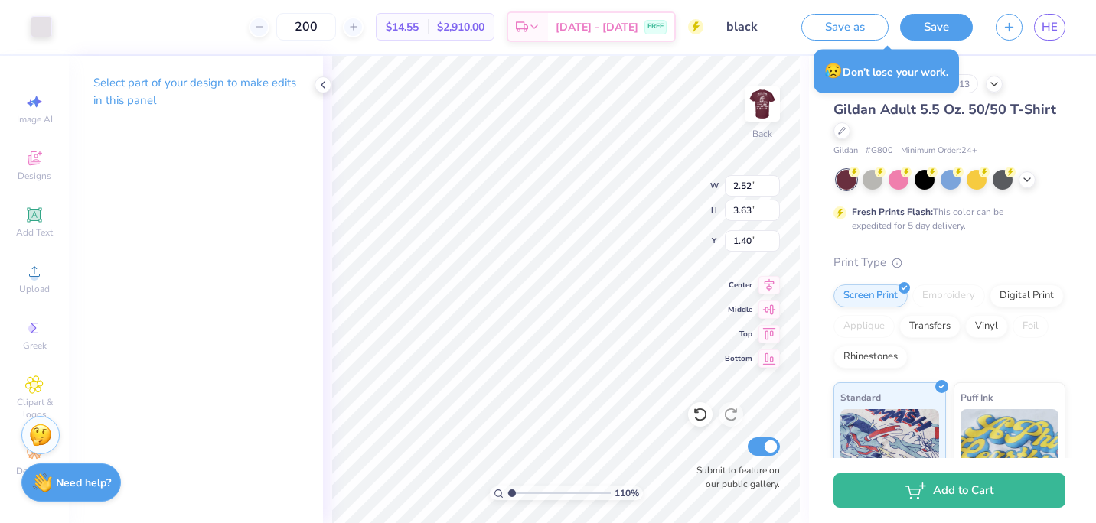
type input "1.10162277820293"
type input "3.00"
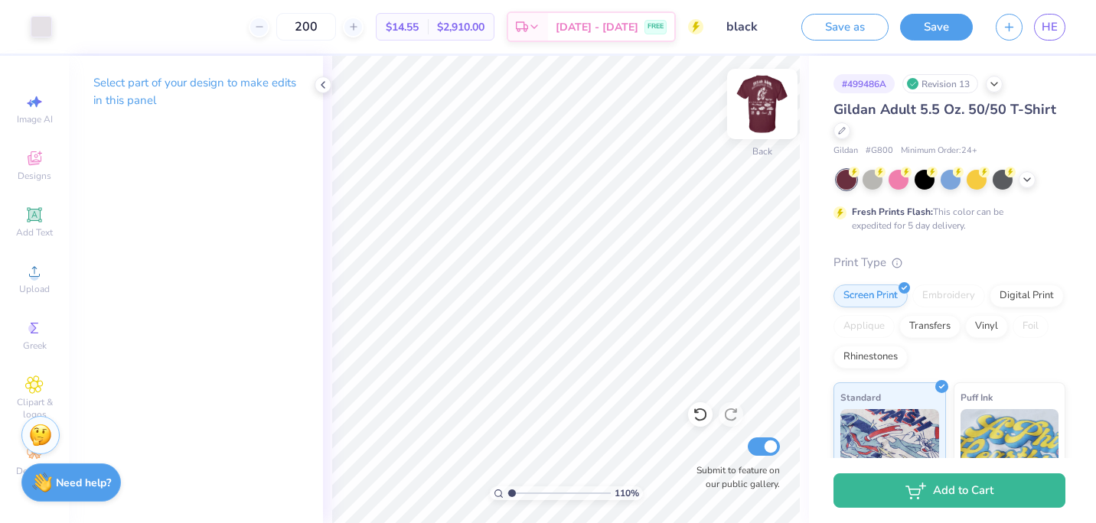
click at [759, 93] on img at bounding box center [761, 103] width 61 height 61
click at [770, 110] on img at bounding box center [761, 103] width 61 height 61
click at [766, 115] on img at bounding box center [761, 103] width 61 height 61
click at [758, 109] on img at bounding box center [761, 103] width 61 height 61
click at [771, 112] on img at bounding box center [761, 103] width 61 height 61
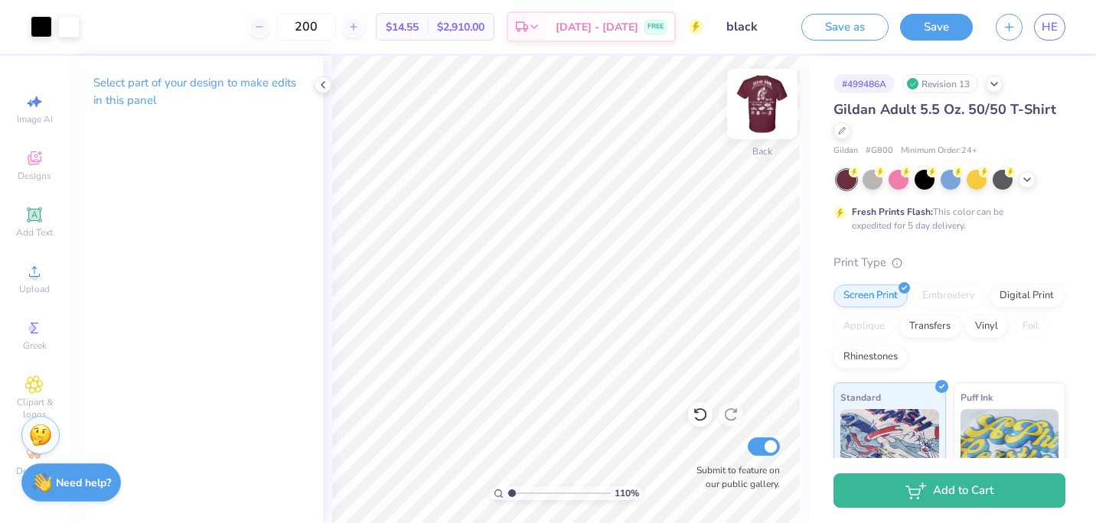
type input "1.10162277820293"
click at [962, 27] on button "Save" at bounding box center [936, 24] width 73 height 27
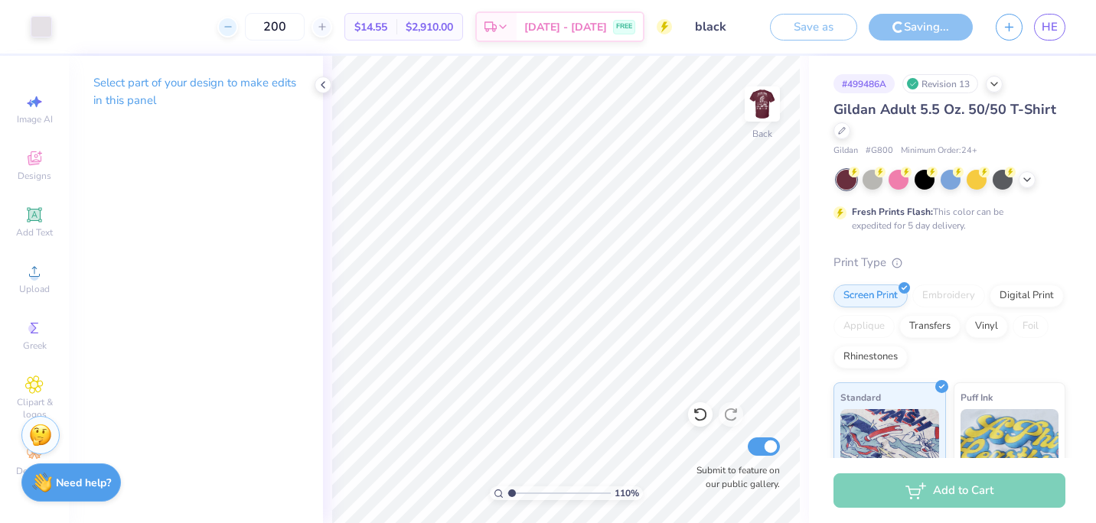
click at [233, 25] on icon at bounding box center [228, 26] width 11 height 11
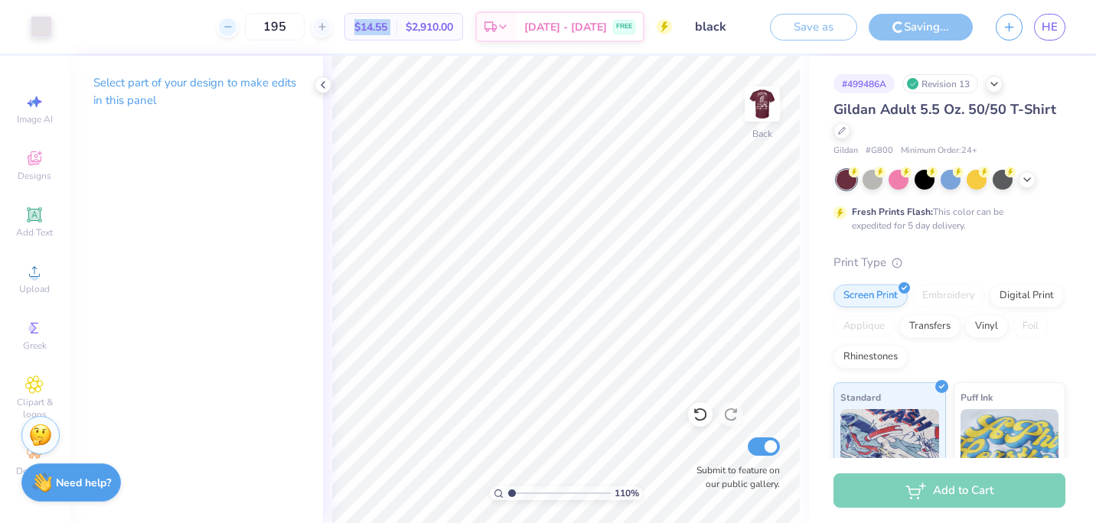
click at [233, 25] on icon at bounding box center [228, 26] width 11 height 11
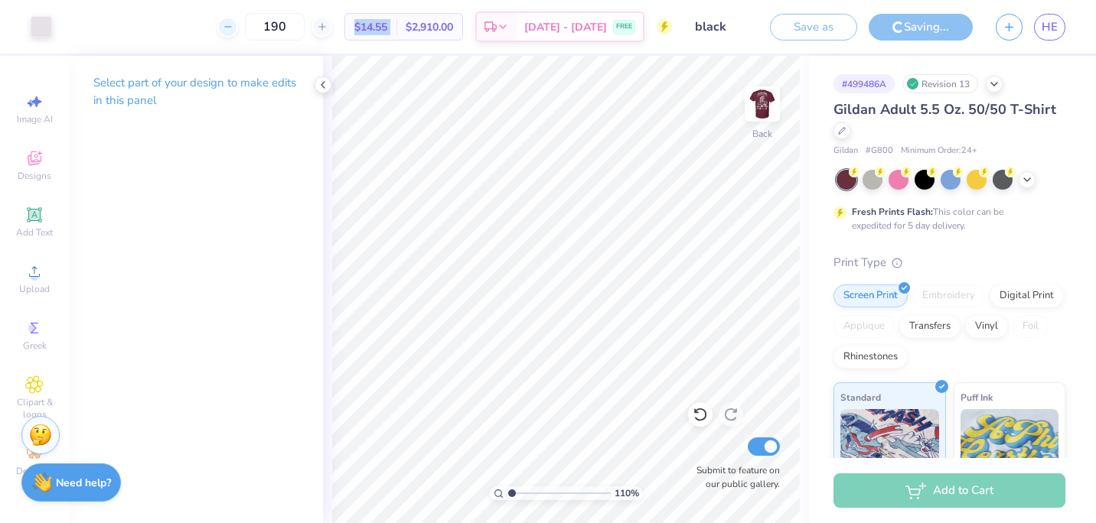
click at [233, 25] on icon at bounding box center [228, 26] width 11 height 11
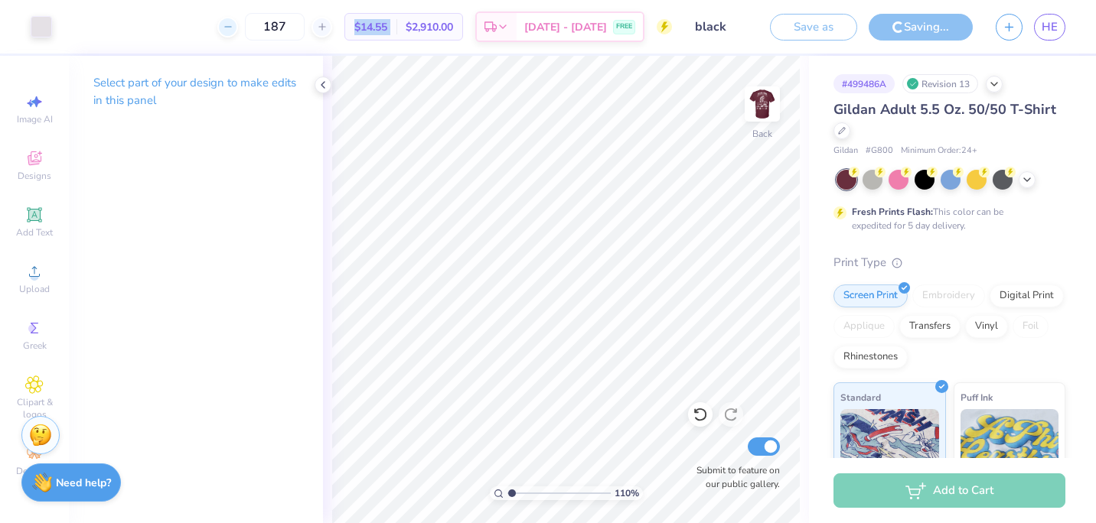
click at [233, 25] on icon at bounding box center [228, 26] width 11 height 11
click at [233, 29] on icon at bounding box center [228, 26] width 11 height 11
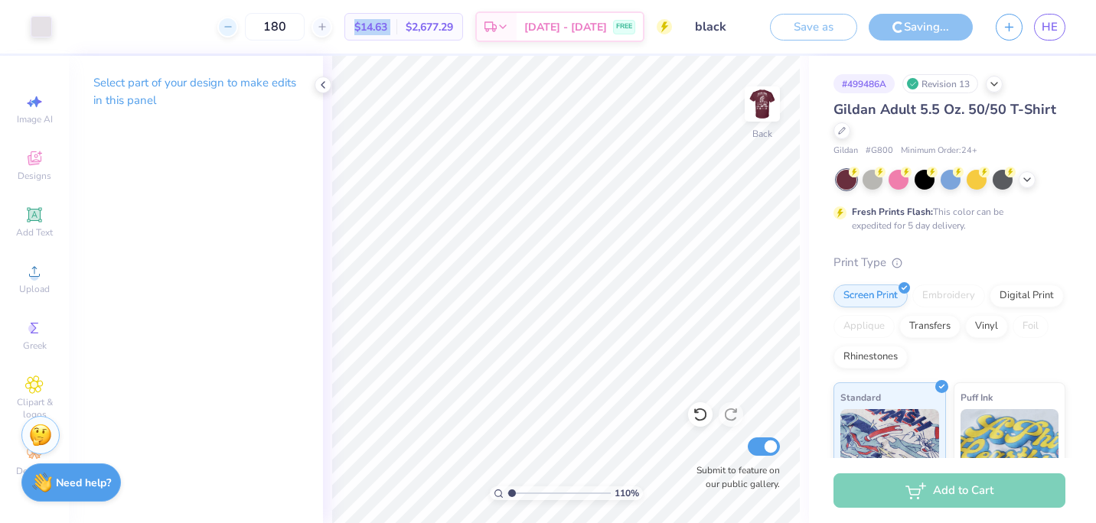
click at [233, 29] on icon at bounding box center [228, 26] width 11 height 11
click at [246, 31] on div "179 $14.65 Per Item $2,622.35 Total Est. Delivery Aug 23 - 26 FREE" at bounding box center [368, 27] width 608 height 54
click at [233, 31] on icon at bounding box center [228, 26] width 11 height 11
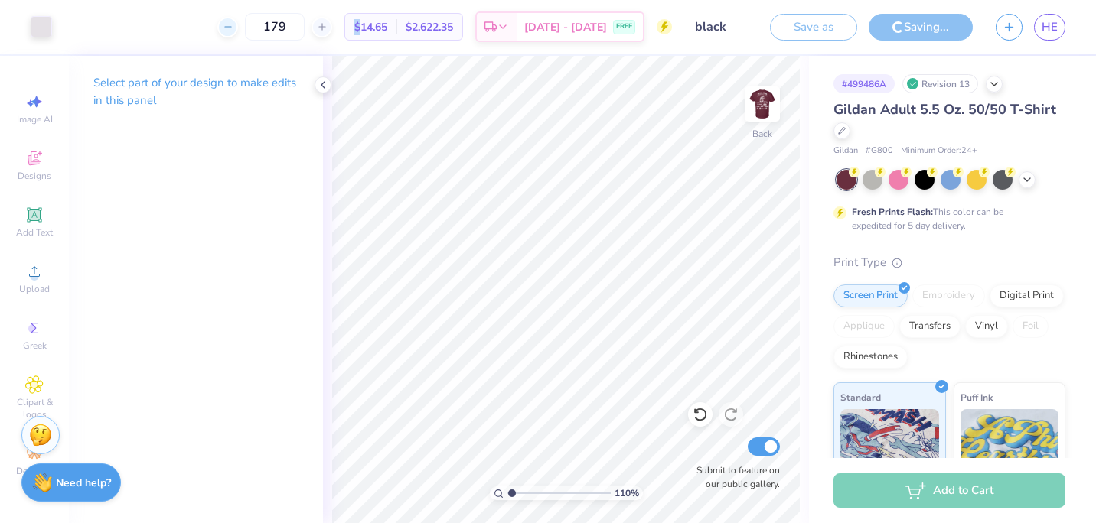
click at [233, 31] on icon at bounding box center [228, 26] width 11 height 11
type input "172"
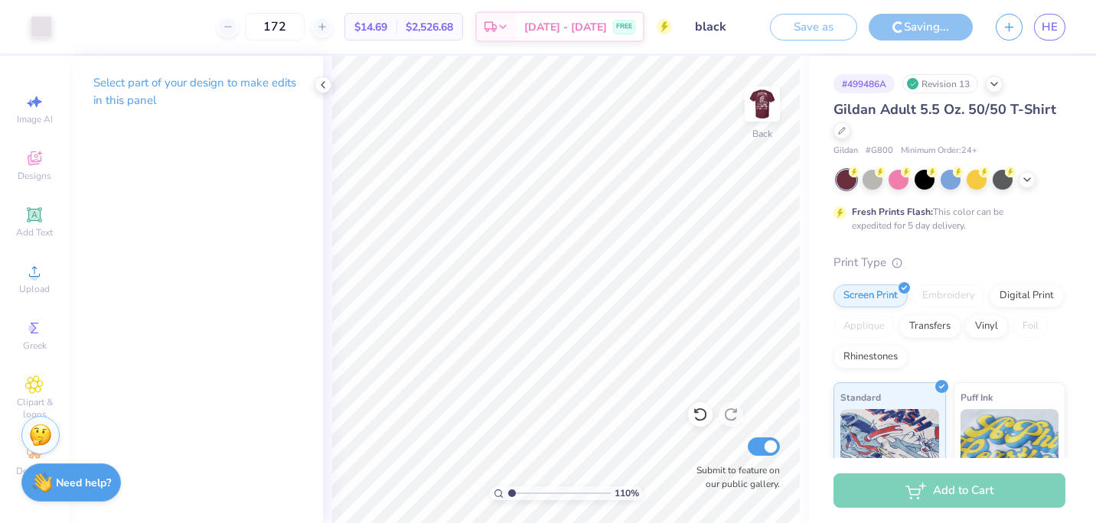
drag, startPoint x: 246, startPoint y: 31, endPoint x: 207, endPoint y: 22, distance: 39.2
click at [207, 22] on div "172 $14.69 Per Item $2,526.68 Total Est. Delivery Aug 23 - 26 FREE" at bounding box center [368, 27] width 608 height 54
click at [305, 30] on input "172" at bounding box center [275, 27] width 60 height 28
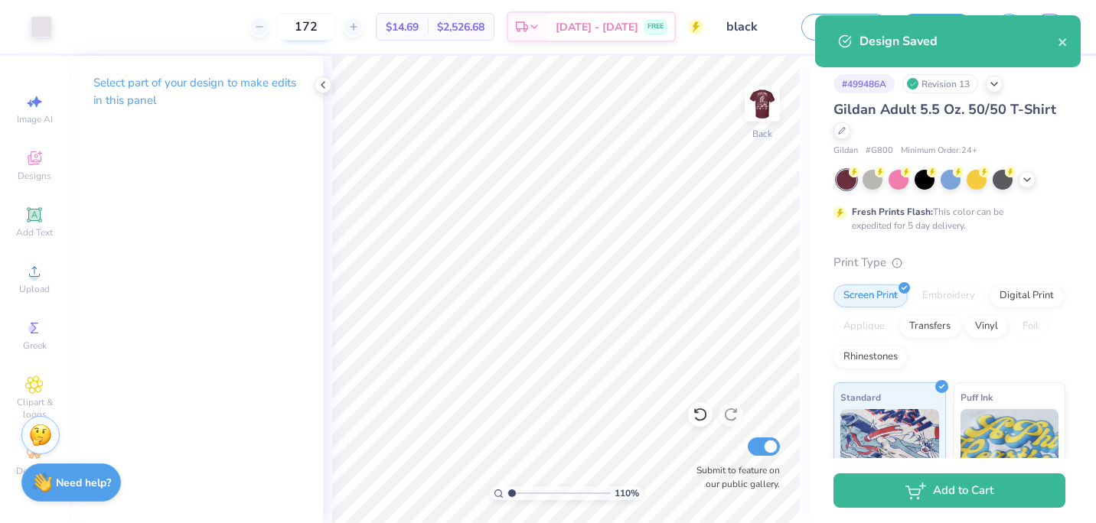
type input "1.10162277820293"
type input "1"
type input "150"
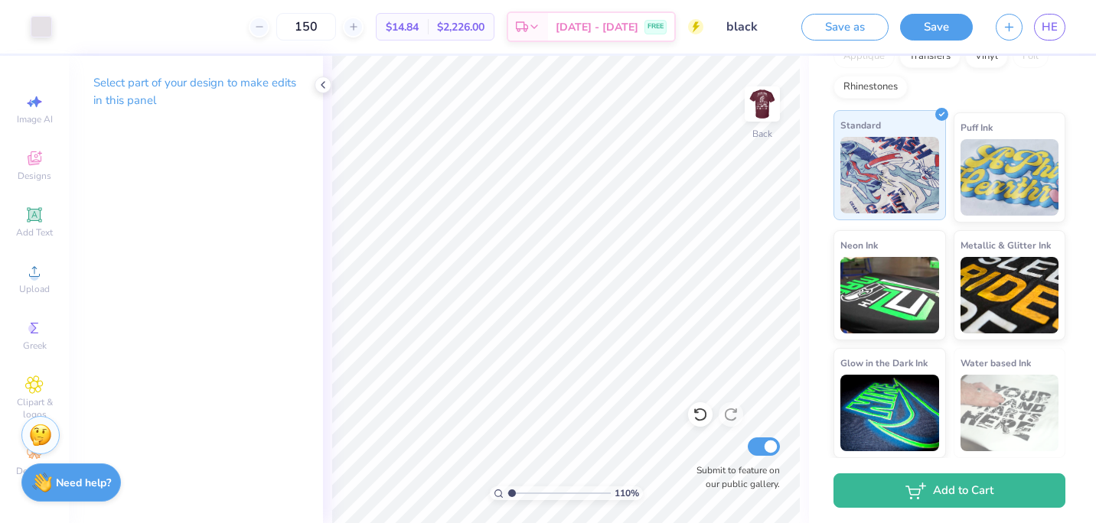
scroll to position [0, 0]
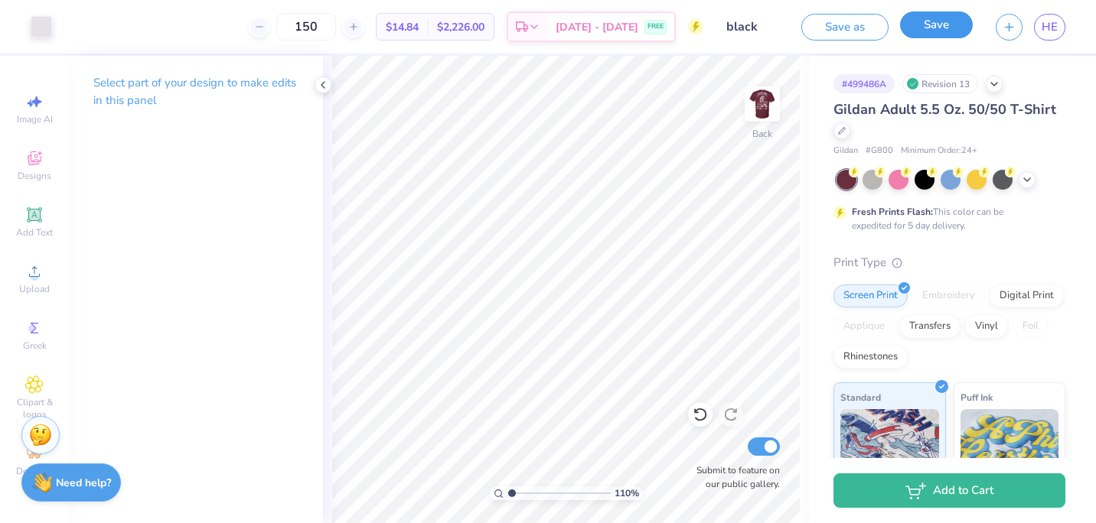
click at [924, 18] on button "Save" at bounding box center [936, 24] width 73 height 27
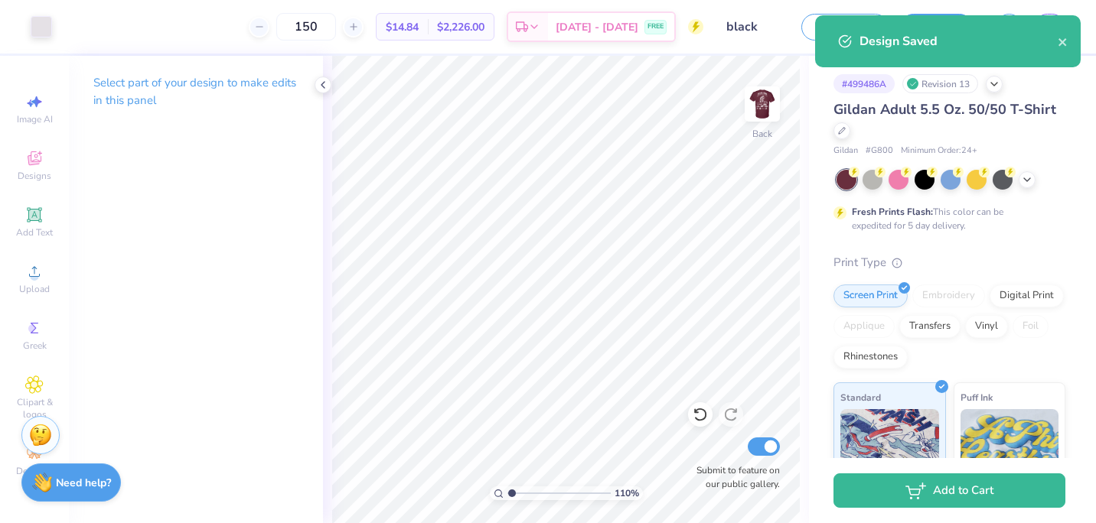
type input "1.10162277820293"
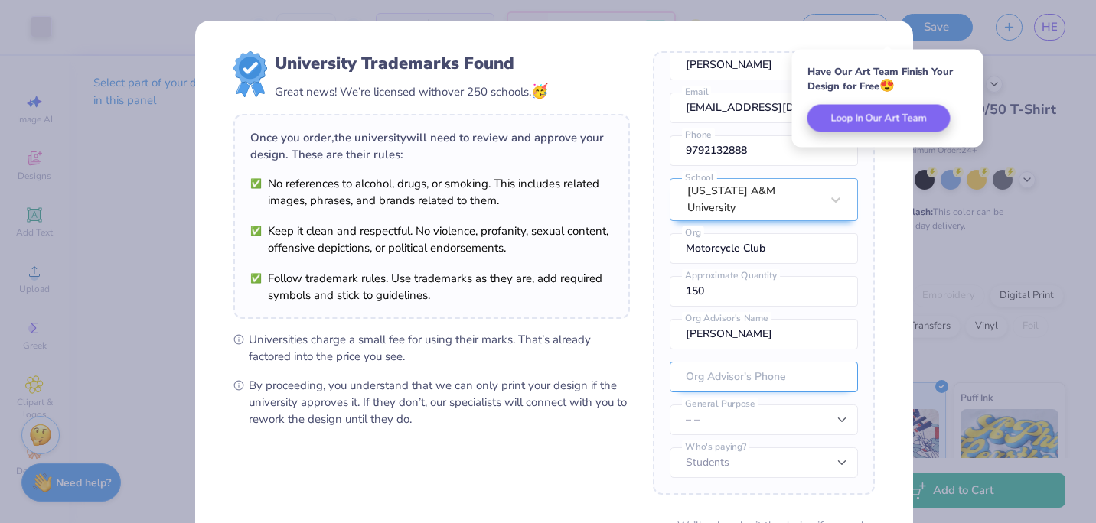
scroll to position [142, 0]
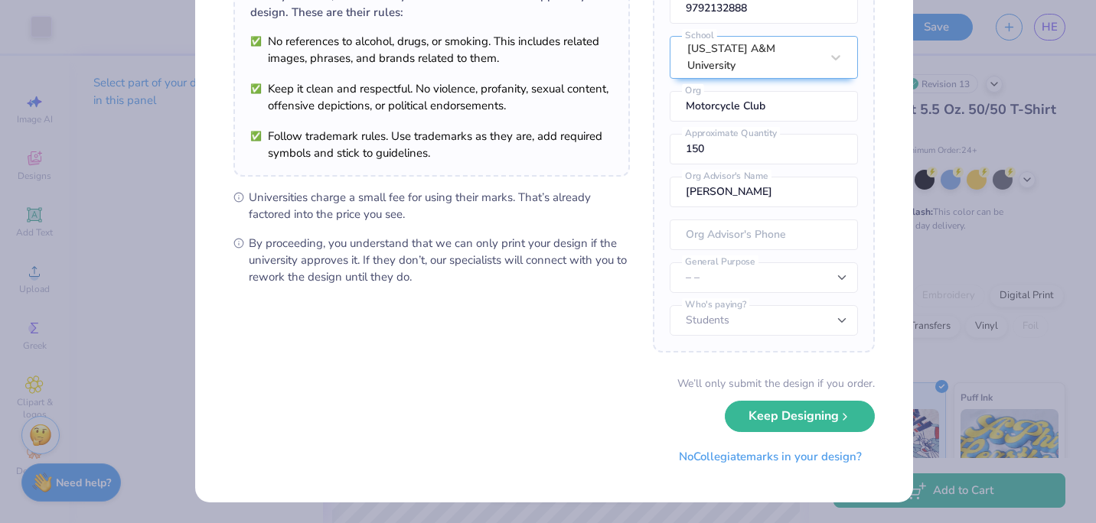
click at [957, 137] on div "University Trademarks Found Great news! We’re licensed with over 250 schools. 🥳…" at bounding box center [548, 261] width 1096 height 523
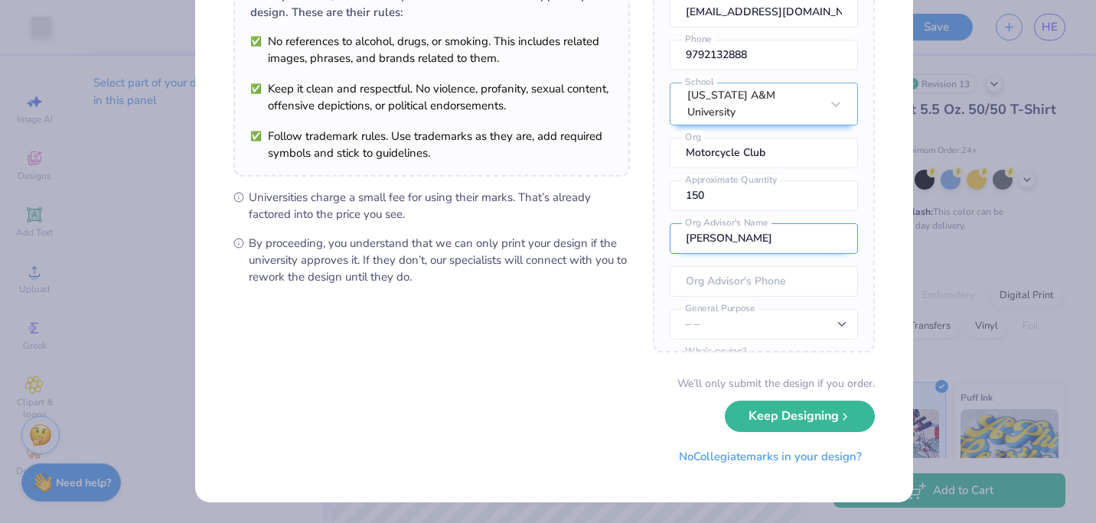
scroll to position [73, 0]
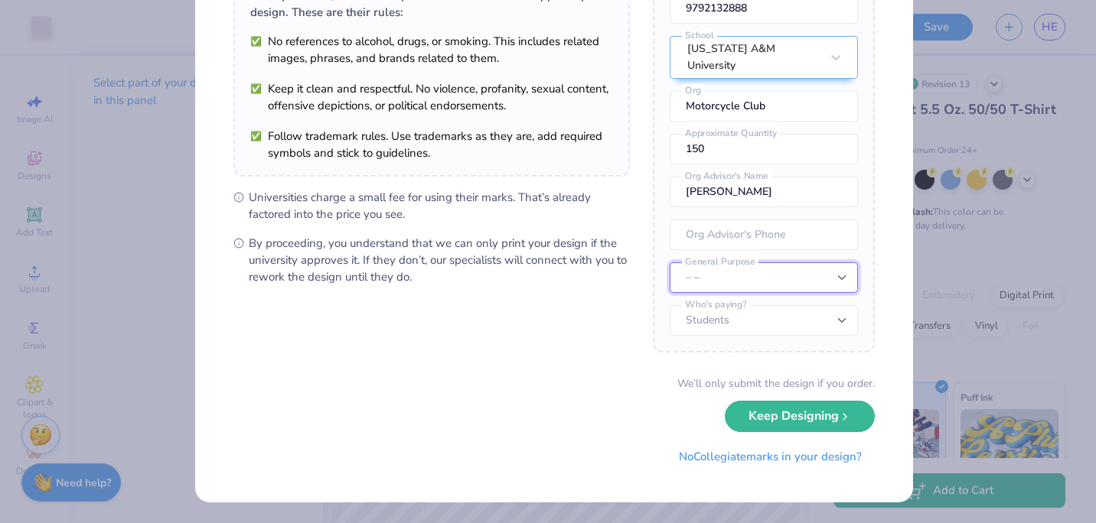
click at [782, 279] on select "– – Member apparel for registered Student Organization / Department / School Fu…" at bounding box center [763, 277] width 188 height 31
select select "Member apparel for registered Student Organization / Department / School"
click at [669, 262] on select "– – Member apparel for registered Student Organization / Department / School Fu…" at bounding box center [763, 277] width 188 height 31
click at [807, 314] on select "Students University" at bounding box center [763, 320] width 188 height 31
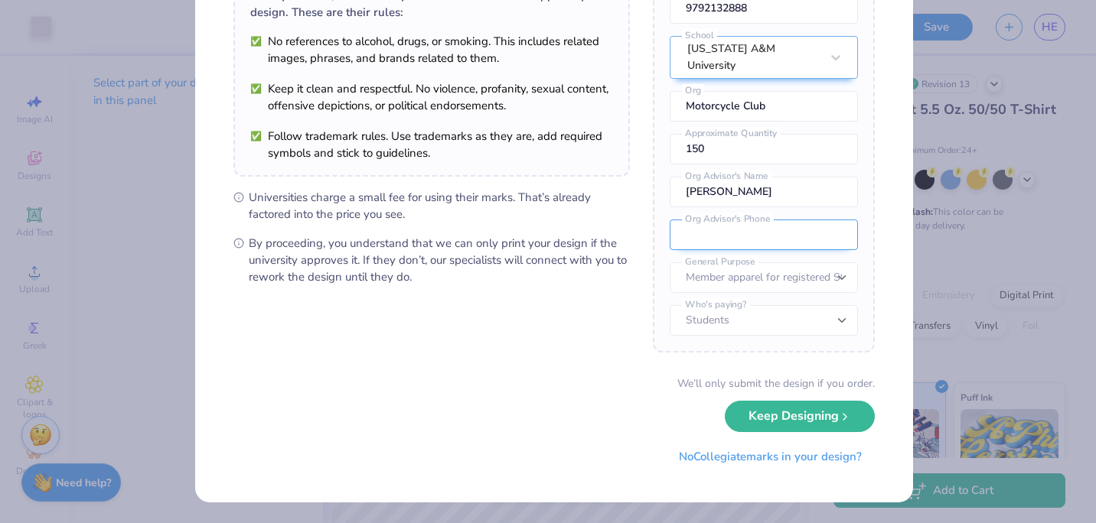
click at [793, 246] on input "tel" at bounding box center [763, 235] width 188 height 31
click at [591, 358] on form "University Trademarks Found Great news! We’re licensed with over 250 schools. 🥳…" at bounding box center [553, 190] width 641 height 563
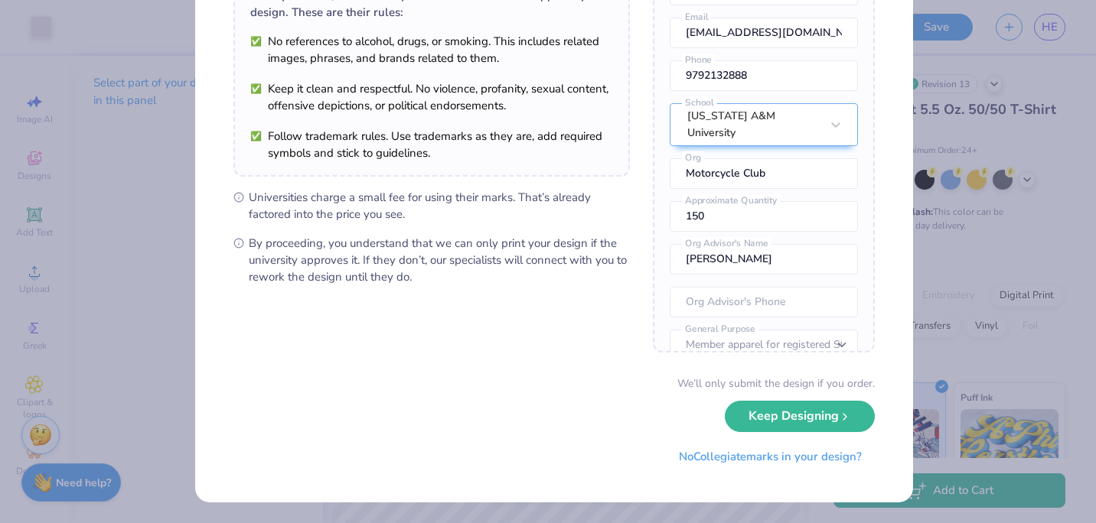
click at [981, 248] on div "University Trademarks Found Great news! We’re licensed with over 250 schools. 🥳…" at bounding box center [548, 261] width 1096 height 523
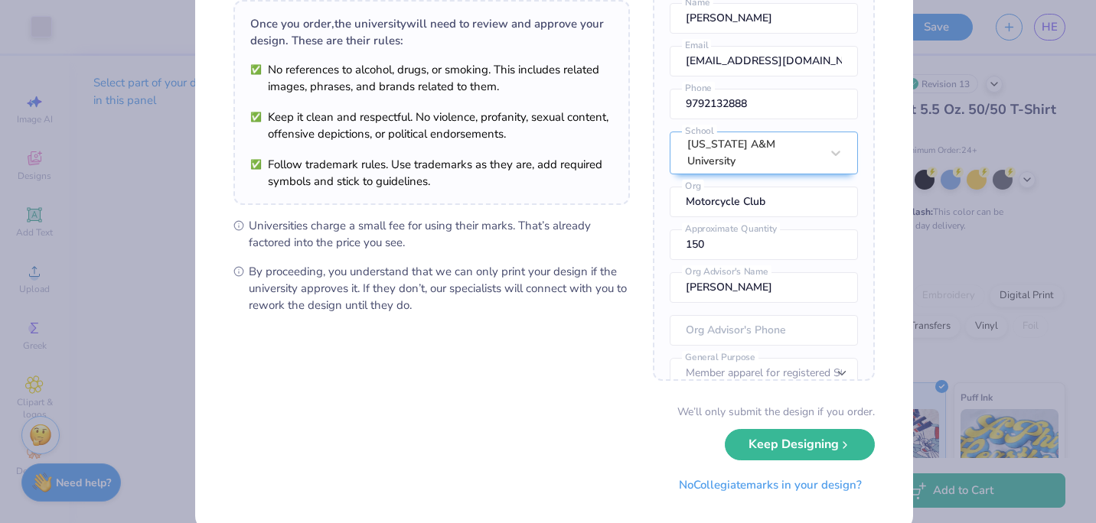
scroll to position [142, 0]
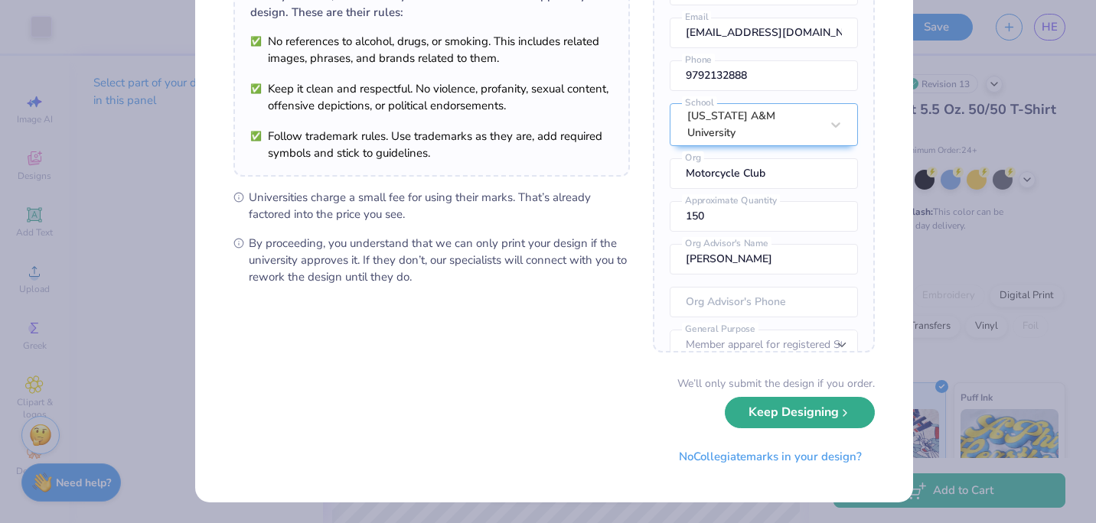
click at [827, 412] on button "Keep Designing" at bounding box center [800, 412] width 150 height 31
type input "1.10162277820293"
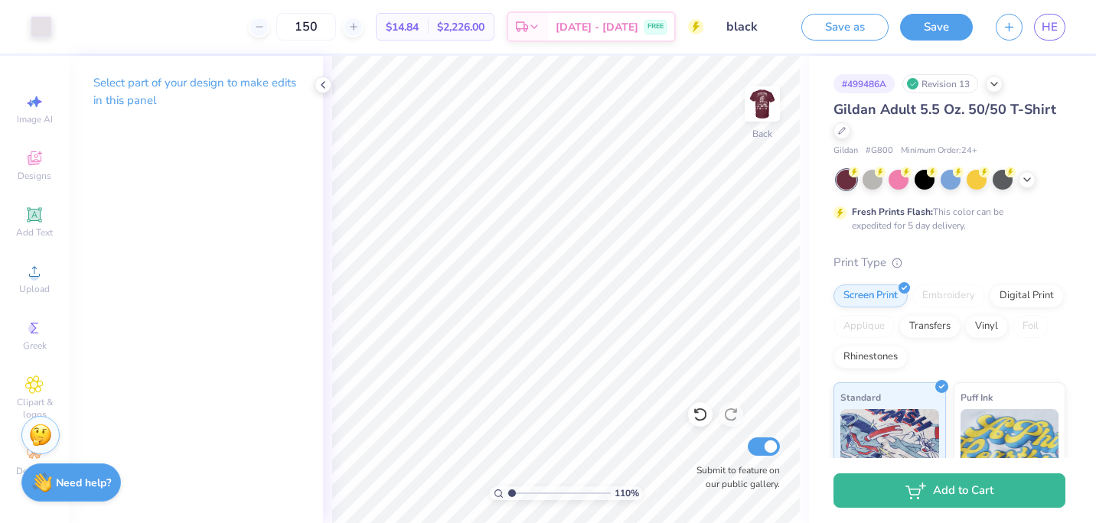
scroll to position [0, 0]
click at [1053, 28] on span "HE" at bounding box center [1049, 27] width 16 height 18
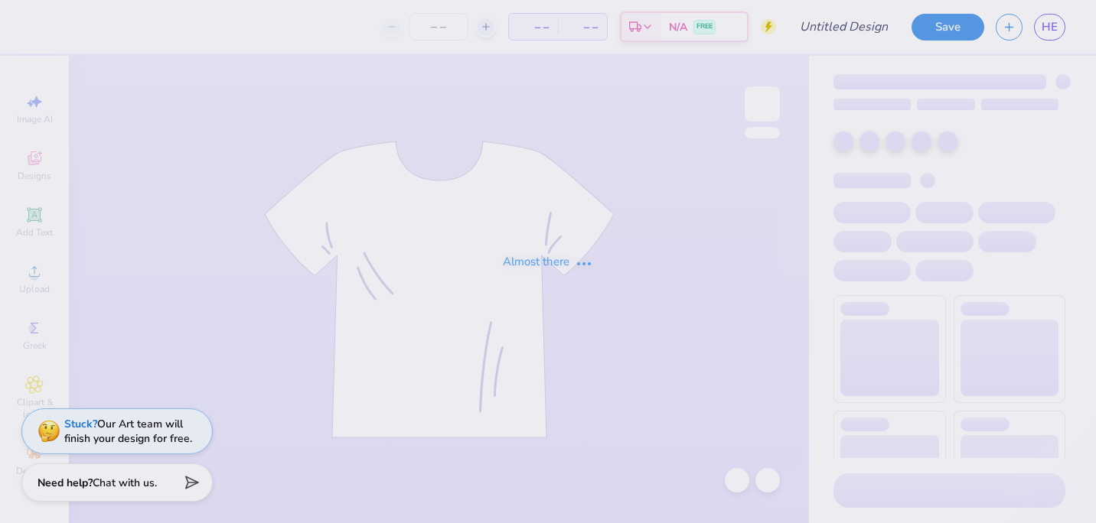
type input "black"
type input "150"
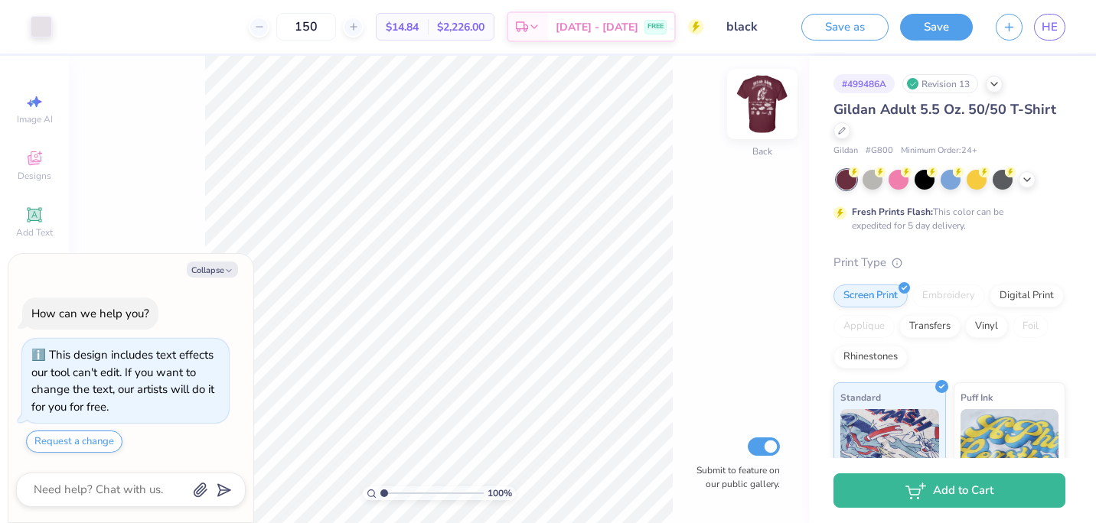
click at [751, 116] on img at bounding box center [761, 103] width 61 height 61
click at [230, 266] on icon "button" at bounding box center [228, 270] width 9 height 9
type textarea "x"
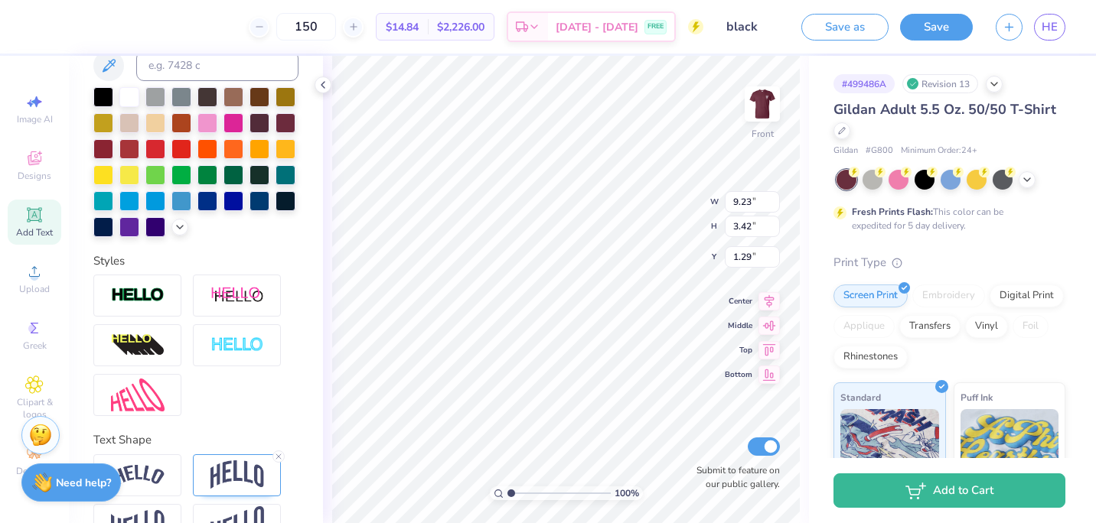
scroll to position [392, 0]
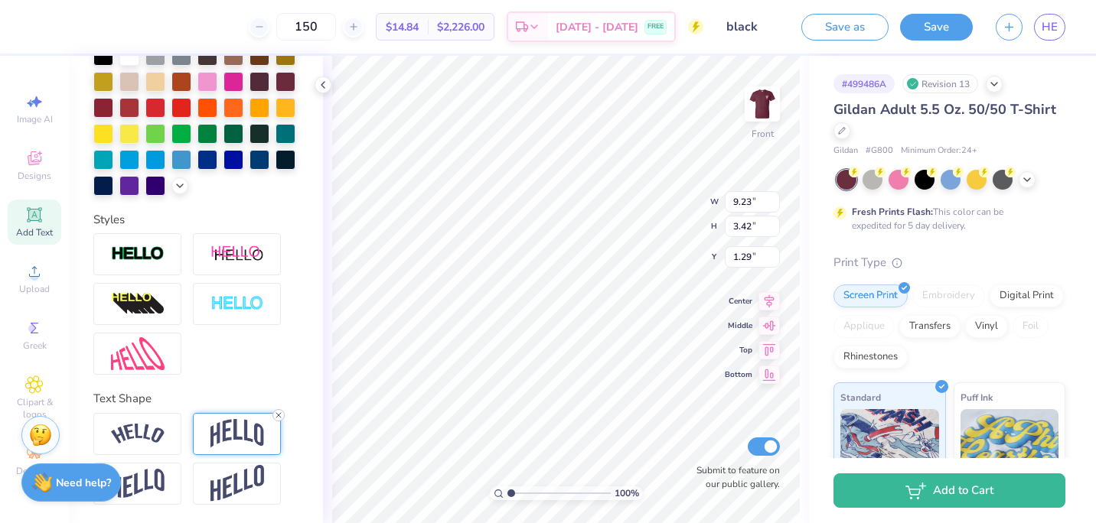
click at [276, 414] on icon at bounding box center [278, 415] width 9 height 9
type input "1.71"
type input "2.15"
type input "10.13"
type input "3.05"
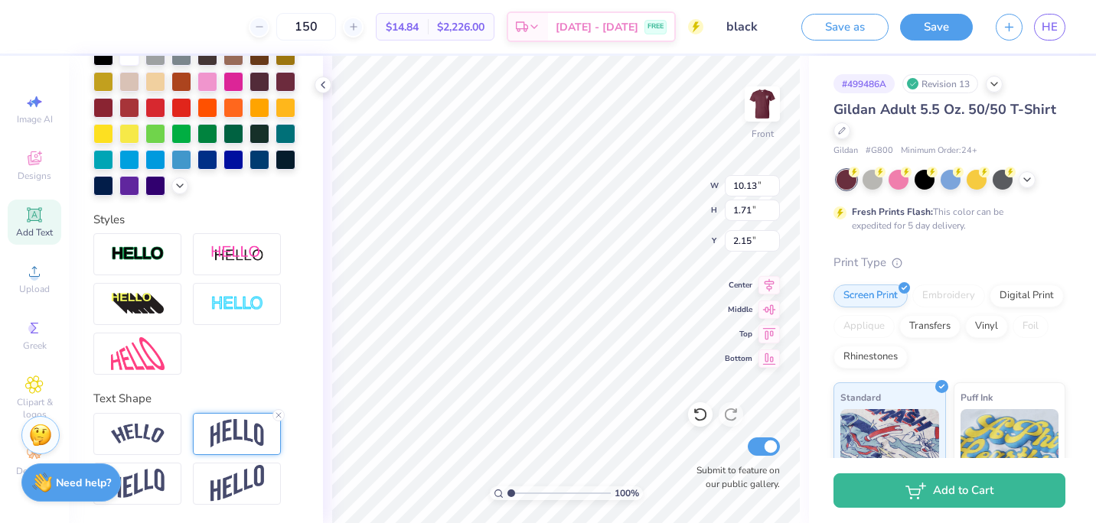
type input "3.23"
click at [276, 416] on icon at bounding box center [278, 415] width 9 height 9
type input "1.07"
type input "4.22"
type input "5.28"
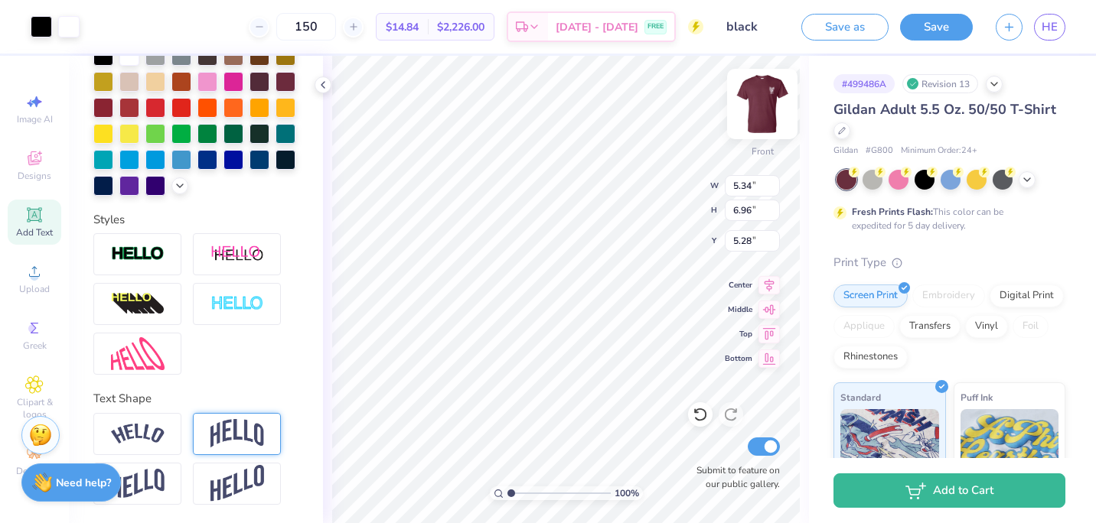
type input "5.28"
type input "4.76"
type input "6.20"
type input "6.04"
type input "6.66"
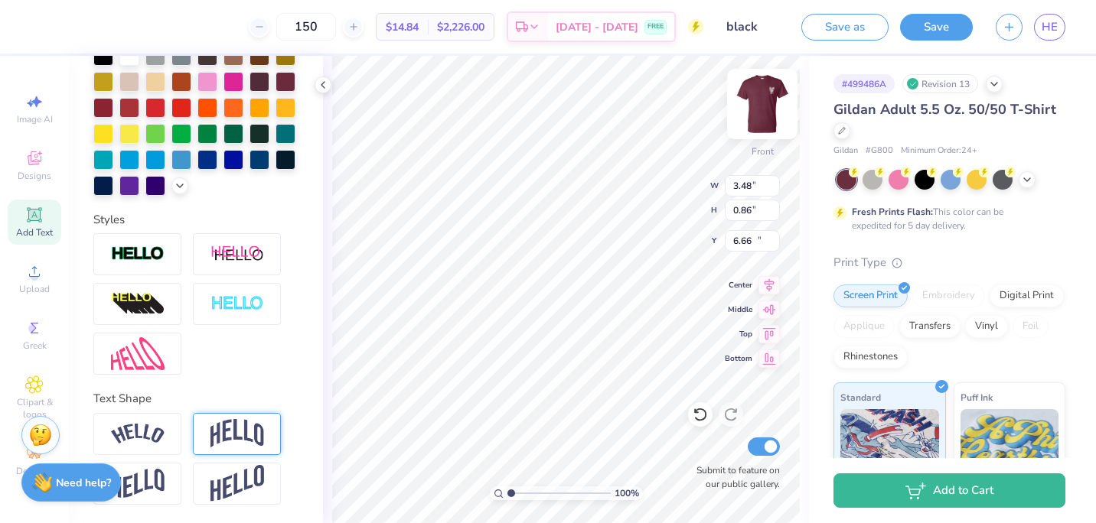
type input "4.76"
type input "6.20"
type input "5.89"
type input "2.15"
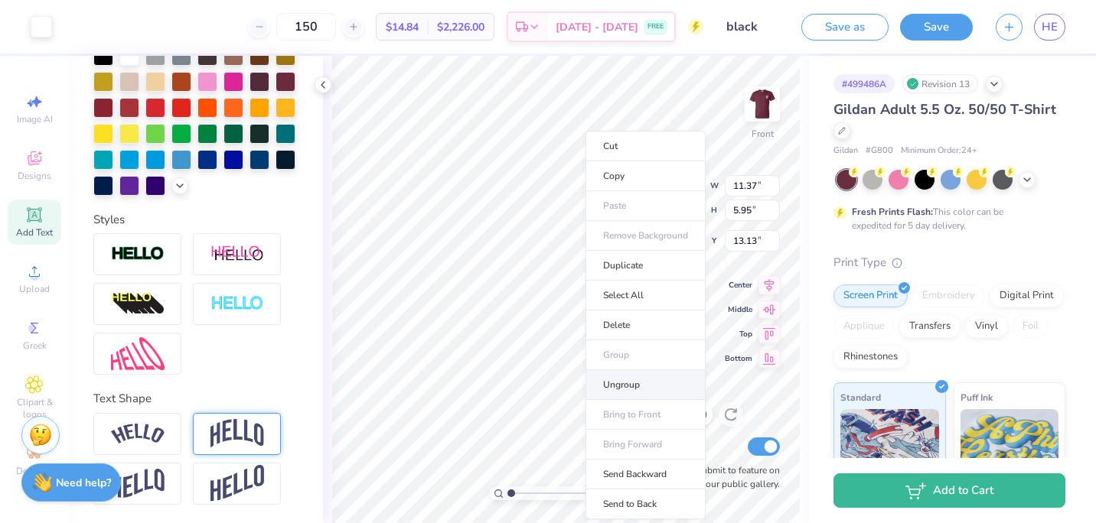
click at [629, 391] on li "Ungroup" at bounding box center [645, 385] width 120 height 30
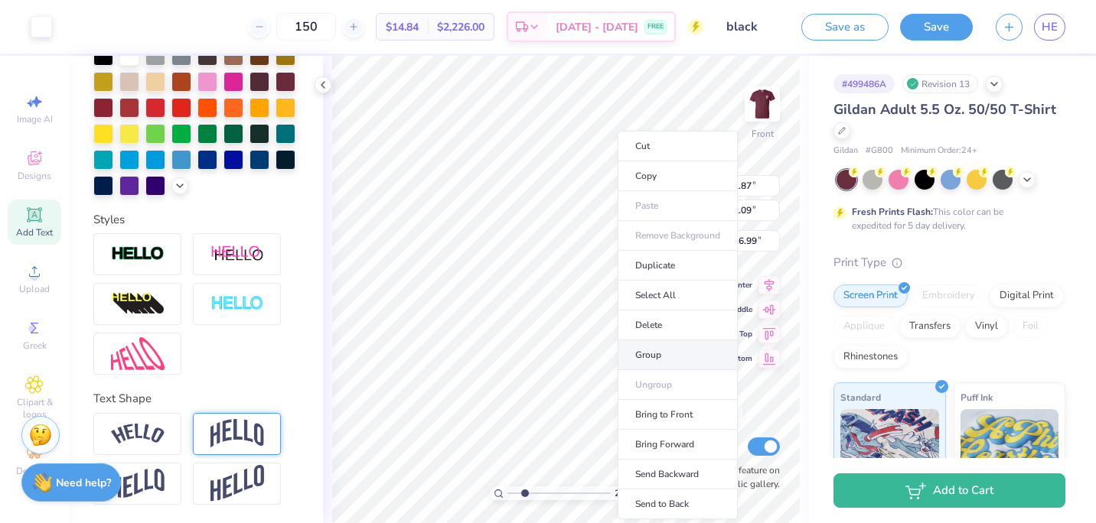
click at [674, 347] on li "Group" at bounding box center [677, 355] width 120 height 30
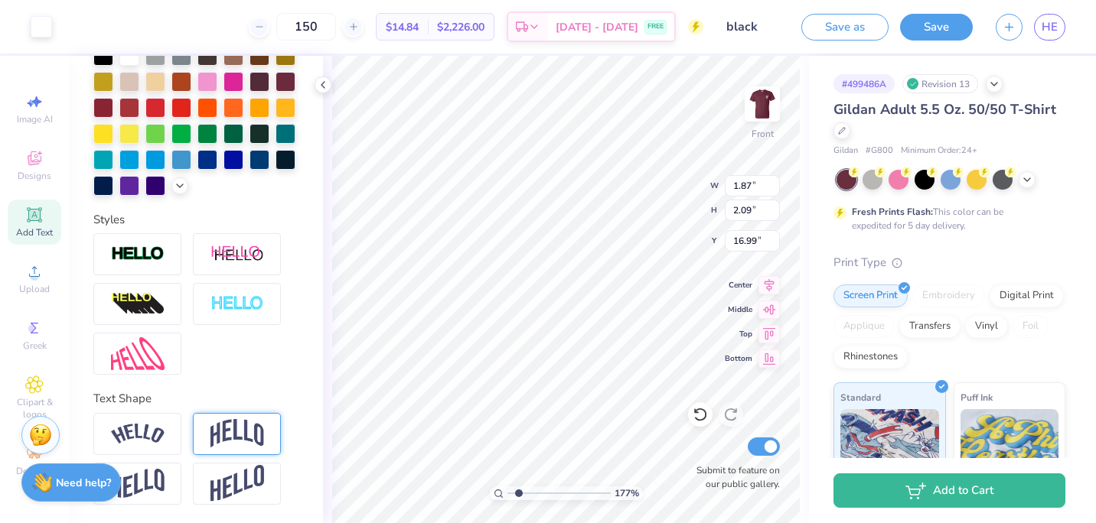
type input "1.76642730083893"
type input "17.04"
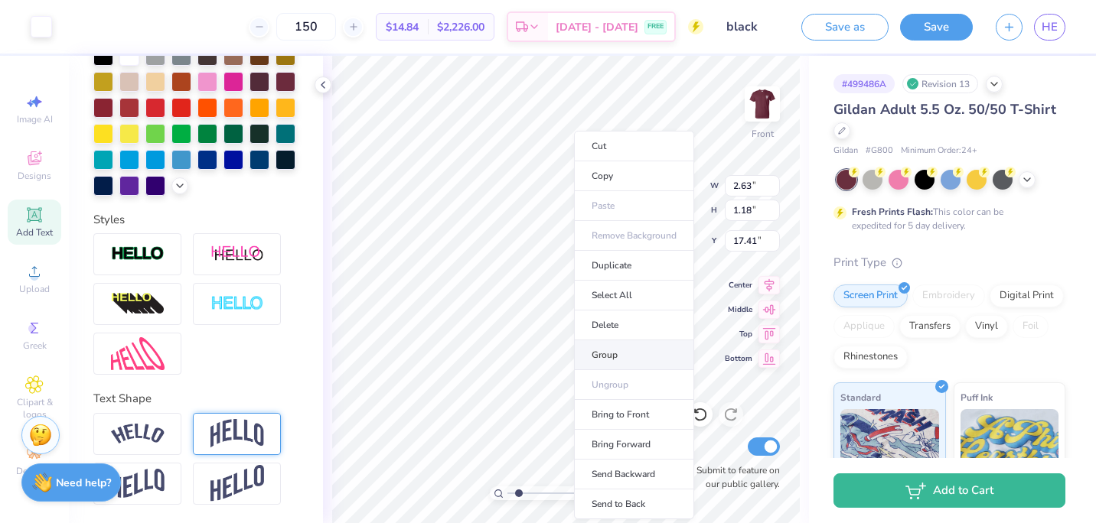
click at [611, 352] on li "Group" at bounding box center [634, 355] width 120 height 30
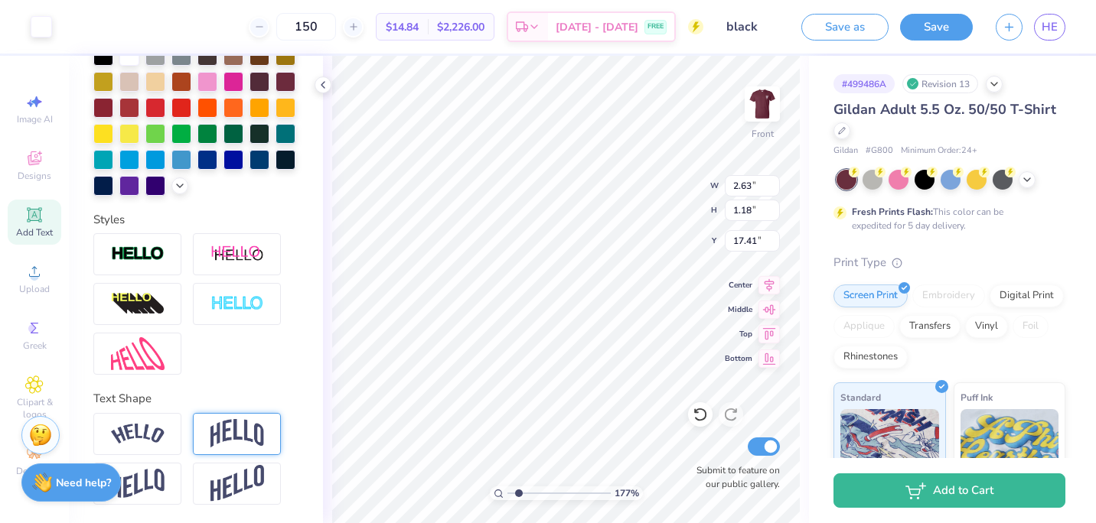
type input "1.76642730083893"
type input "17.50"
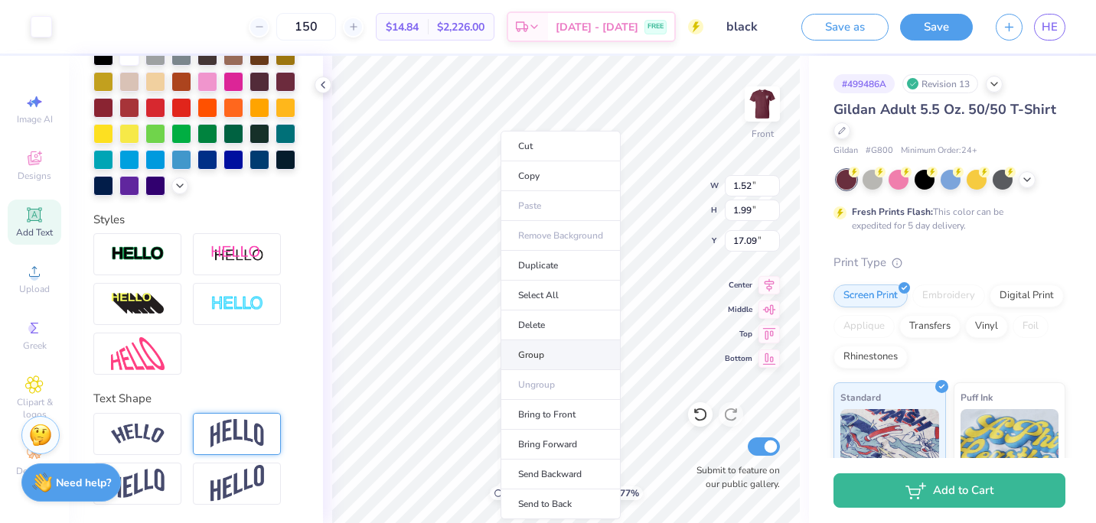
click at [522, 359] on li "Group" at bounding box center [560, 355] width 120 height 30
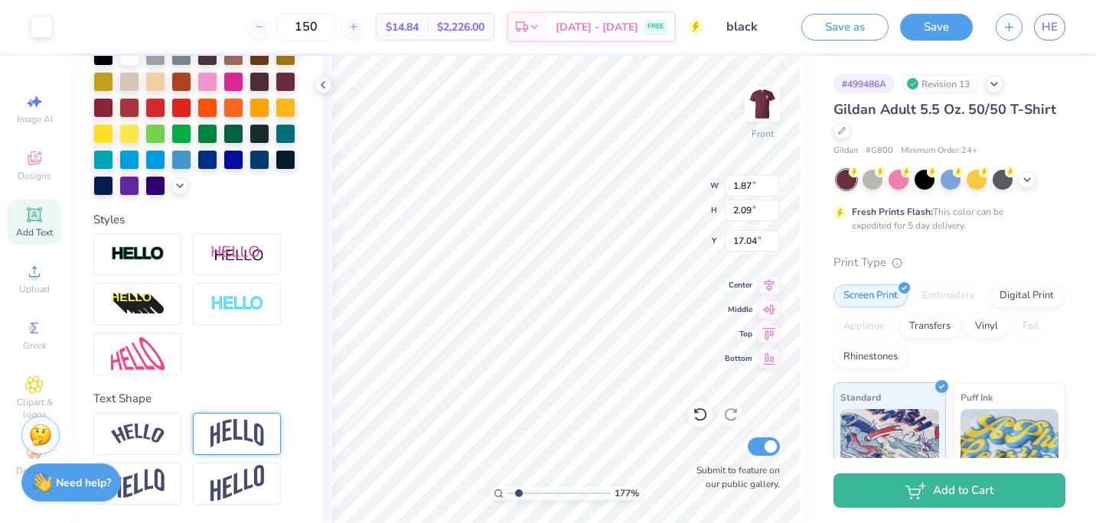
type input "1.76642730083893"
type input "16.99"
type input "1.76642730083893"
type input "2.63"
type input "1.18"
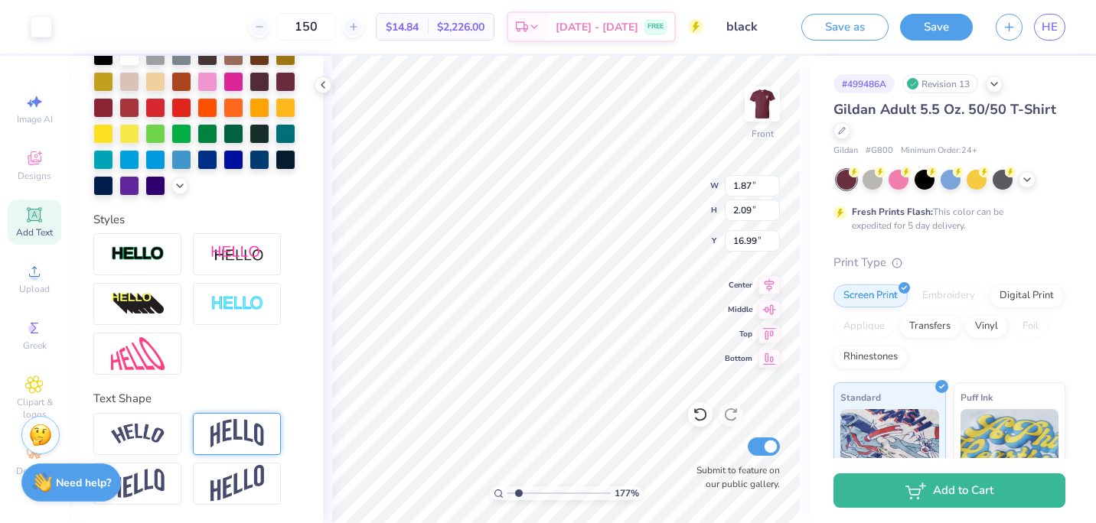
type input "17.50"
type input "1.76642730083893"
type input "1.52"
type input "1.99"
type input "17.09"
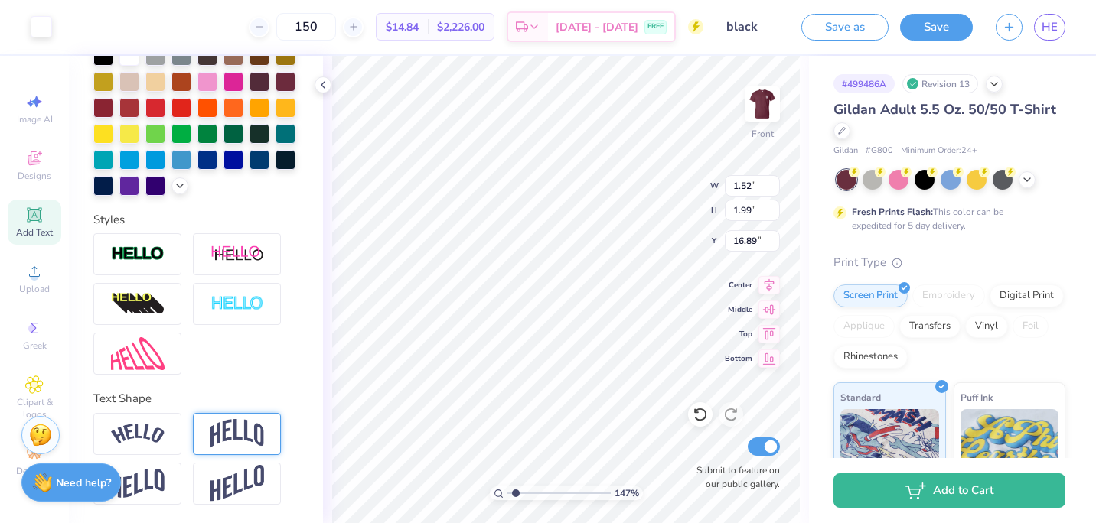
type input "1.47372354101442"
type input "2.63"
type input "1.18"
type input "17.30"
type input "1.02819316512931"
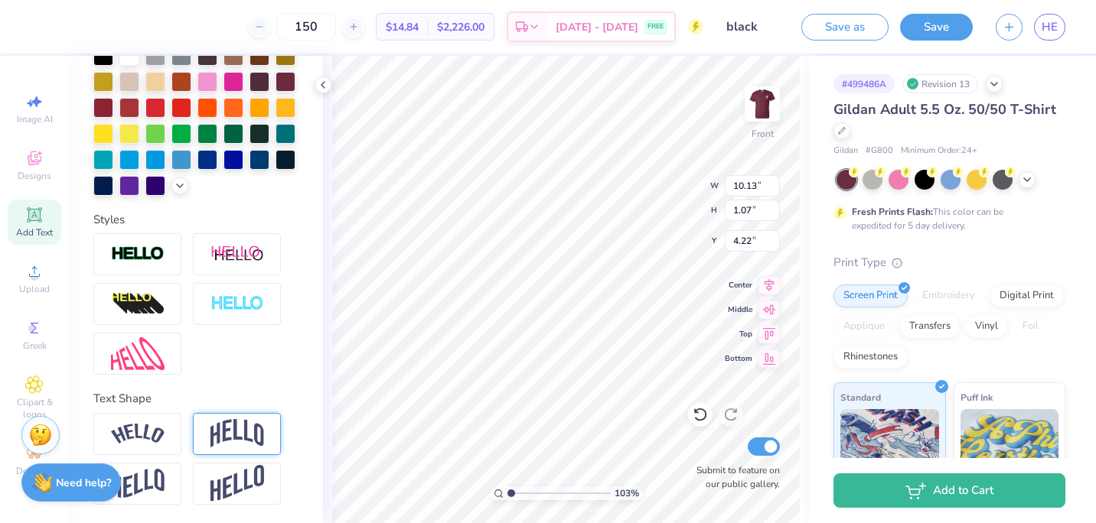
type input "4.17"
type input "1.02819316512931"
type input "9.23"
type input "1.71"
type input "2.15"
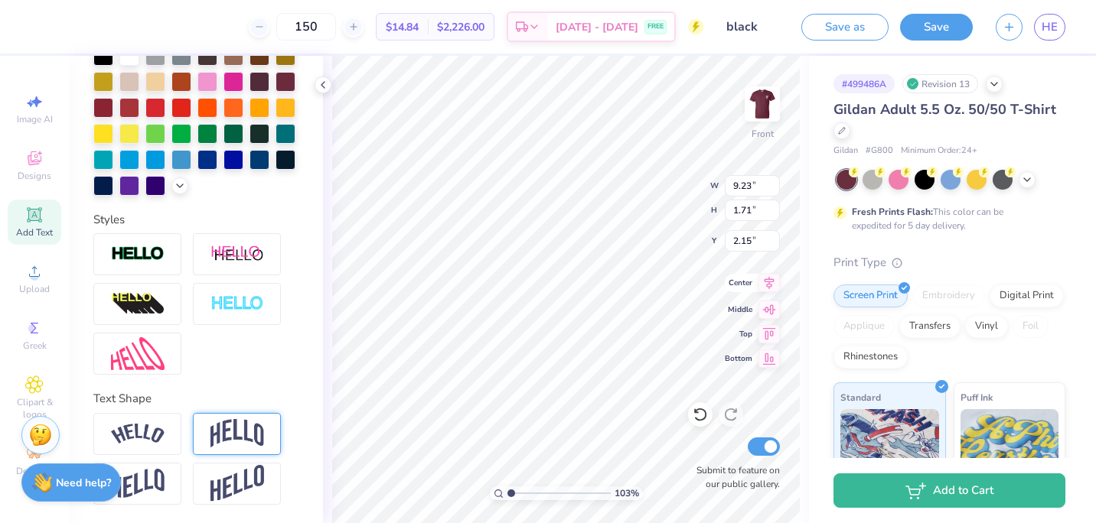
click at [770, 282] on icon at bounding box center [769, 283] width 10 height 13
click at [742, 281] on span "Center" at bounding box center [739, 283] width 28 height 11
click at [666, 209] on div "103 % Front W 10.13 10.13 " H 1.07 1.07 " Y 4.17 4.17 " Center Middle Top Botto…" at bounding box center [566, 289] width 486 height 467
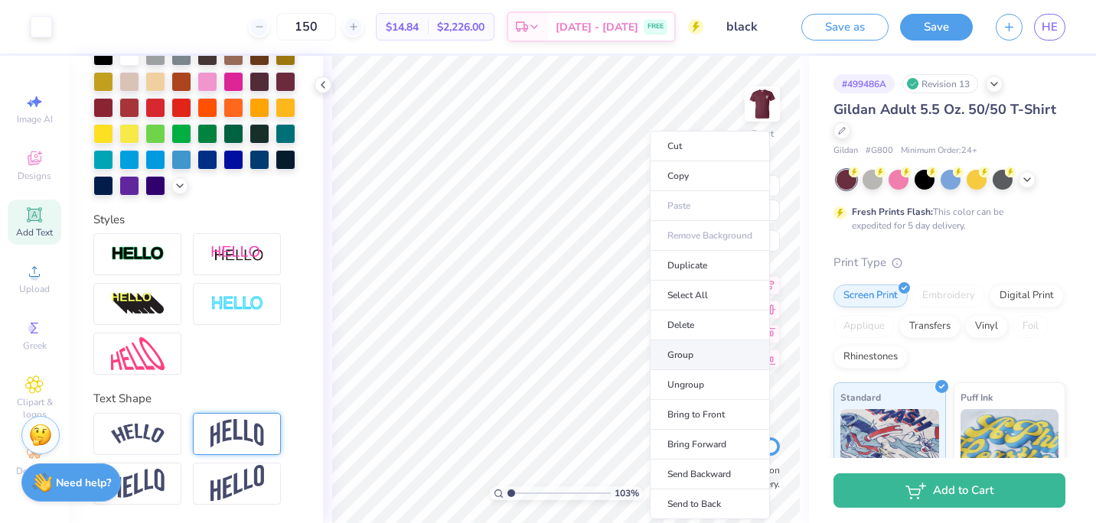
click at [668, 358] on li "Group" at bounding box center [710, 355] width 120 height 30
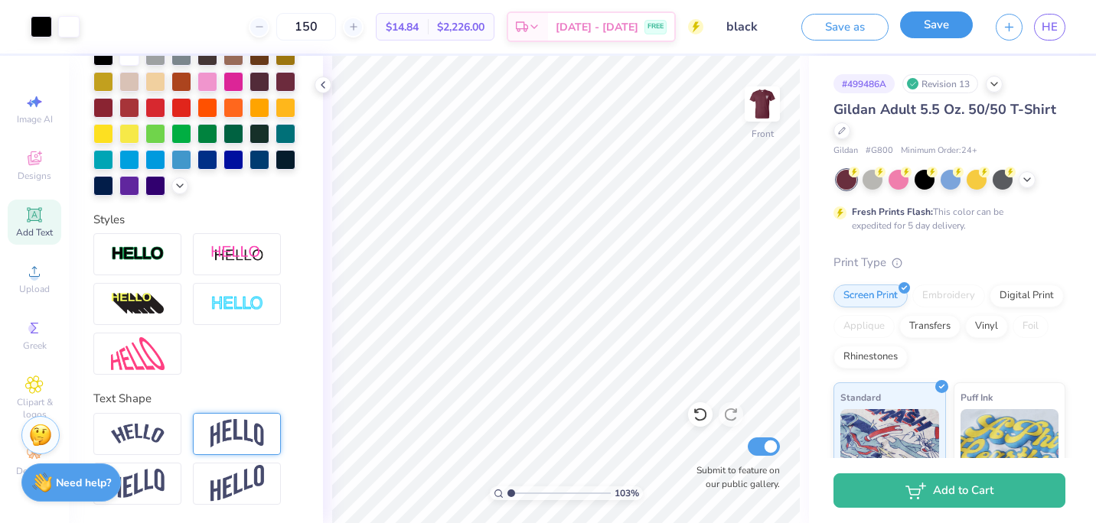
click at [942, 34] on button "Save" at bounding box center [936, 24] width 73 height 27
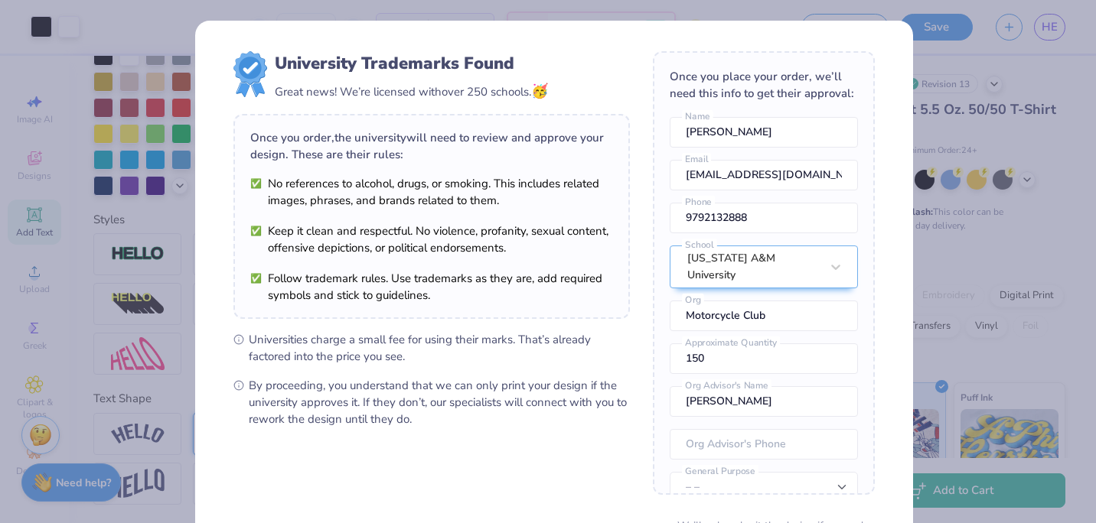
scroll to position [142, 0]
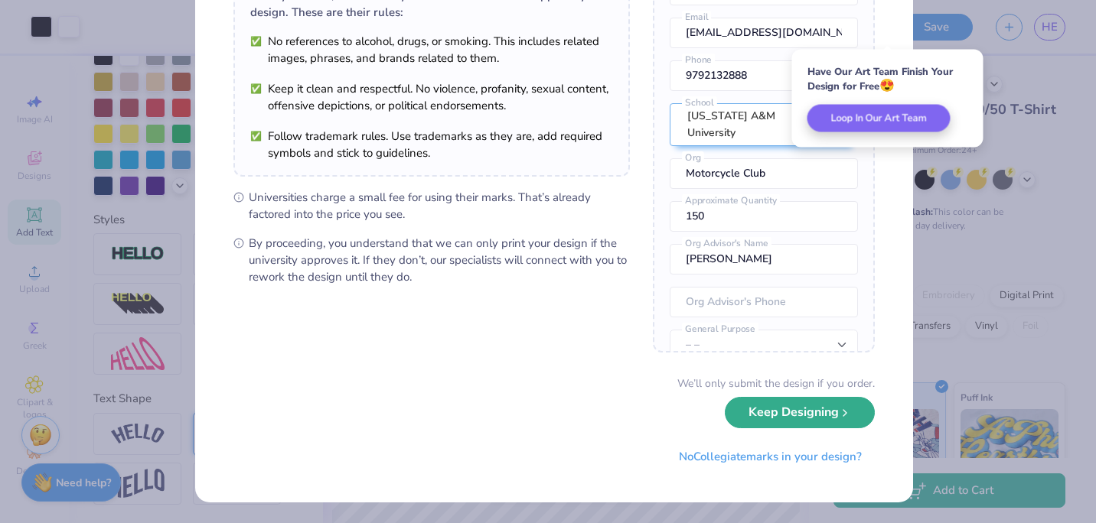
click at [780, 414] on button "Keep Designing" at bounding box center [800, 412] width 150 height 31
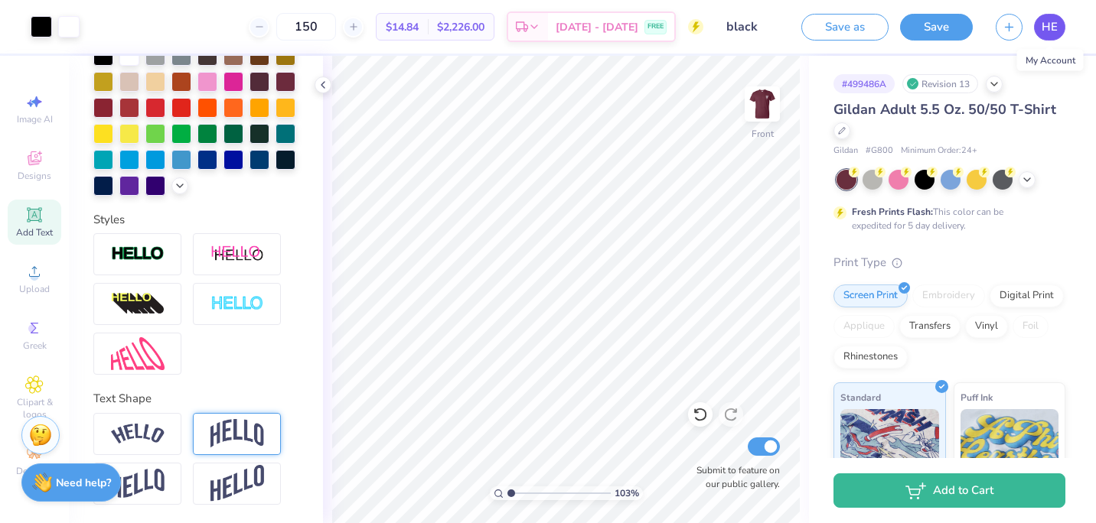
type input "1.02819316512931"
click at [1057, 24] on span "HE" at bounding box center [1049, 27] width 16 height 18
